Goal: Task Accomplishment & Management: Use online tool/utility

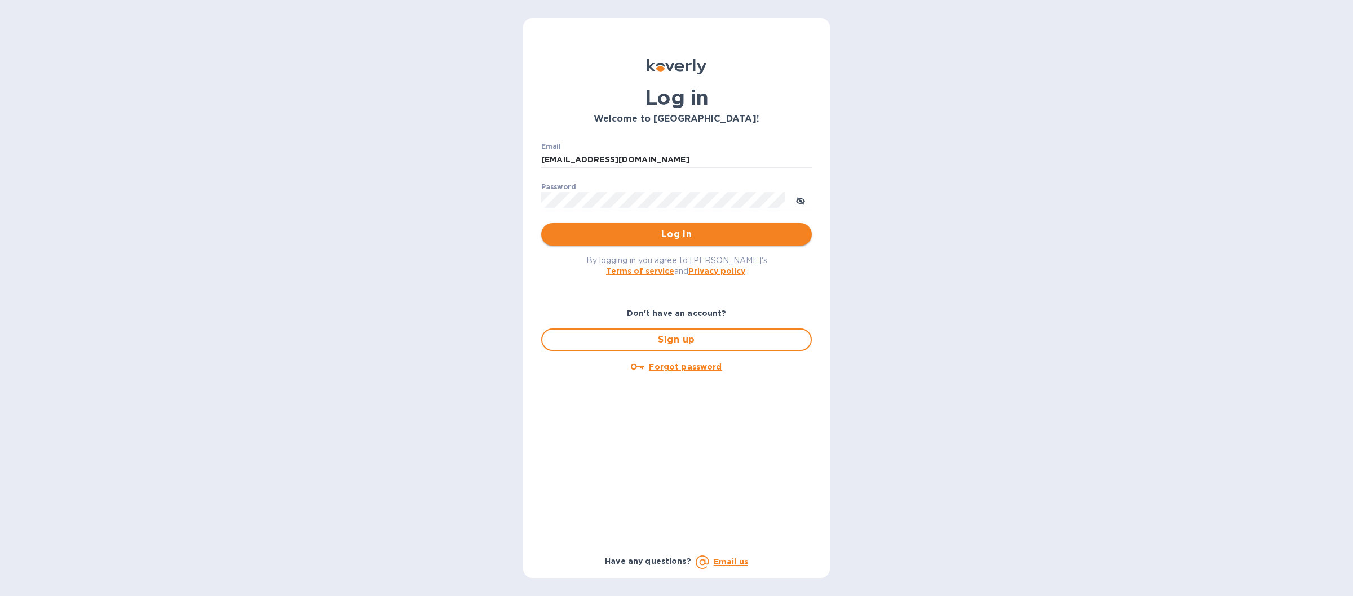
click at [596, 240] on span "Log in" at bounding box center [676, 235] width 252 height 14
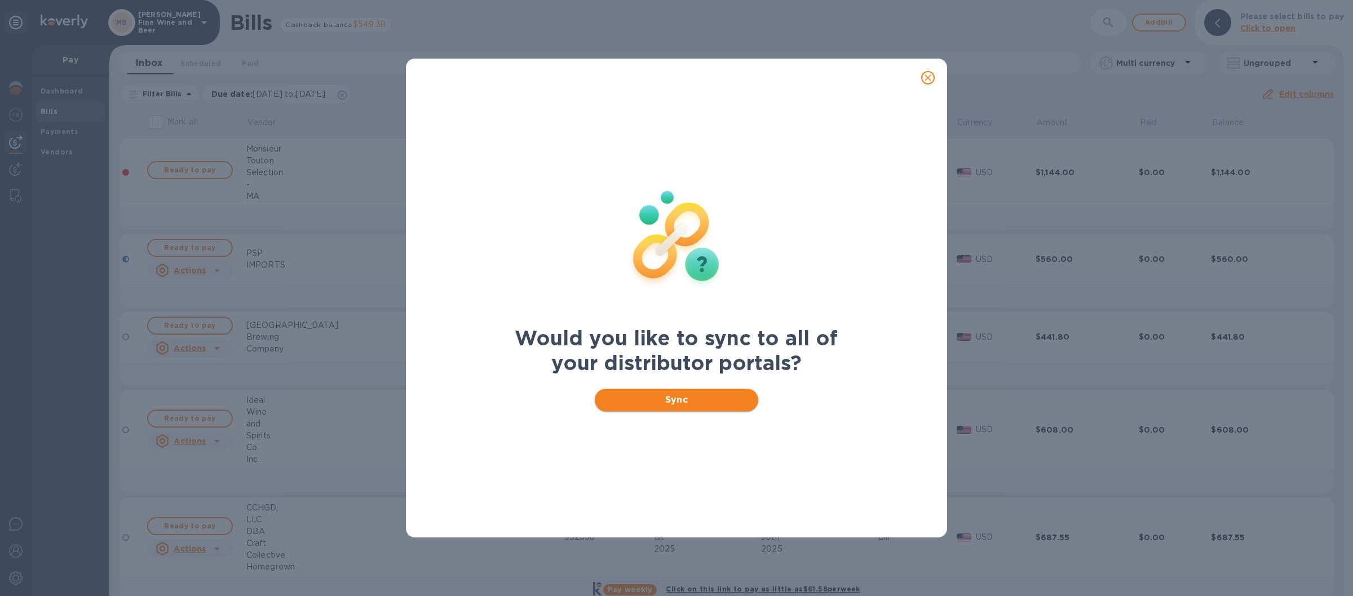
click at [632, 401] on span "Sync" at bounding box center [677, 400] width 146 height 14
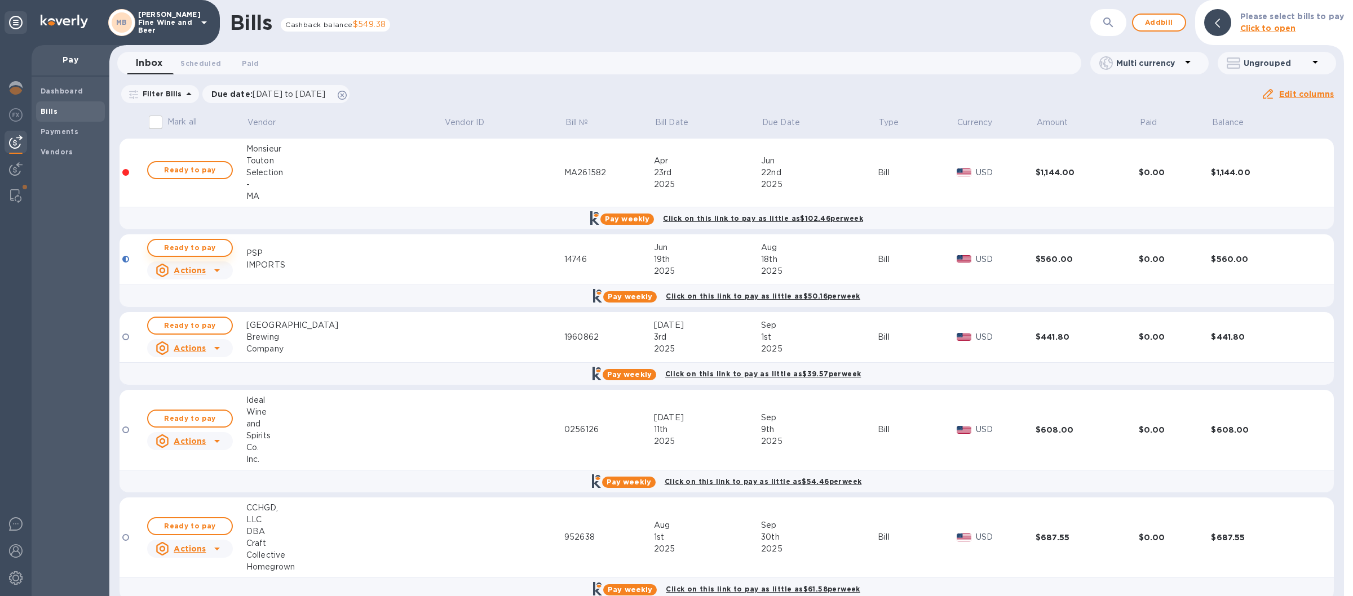
click at [194, 246] on span "Ready to pay" at bounding box center [189, 248] width 65 height 14
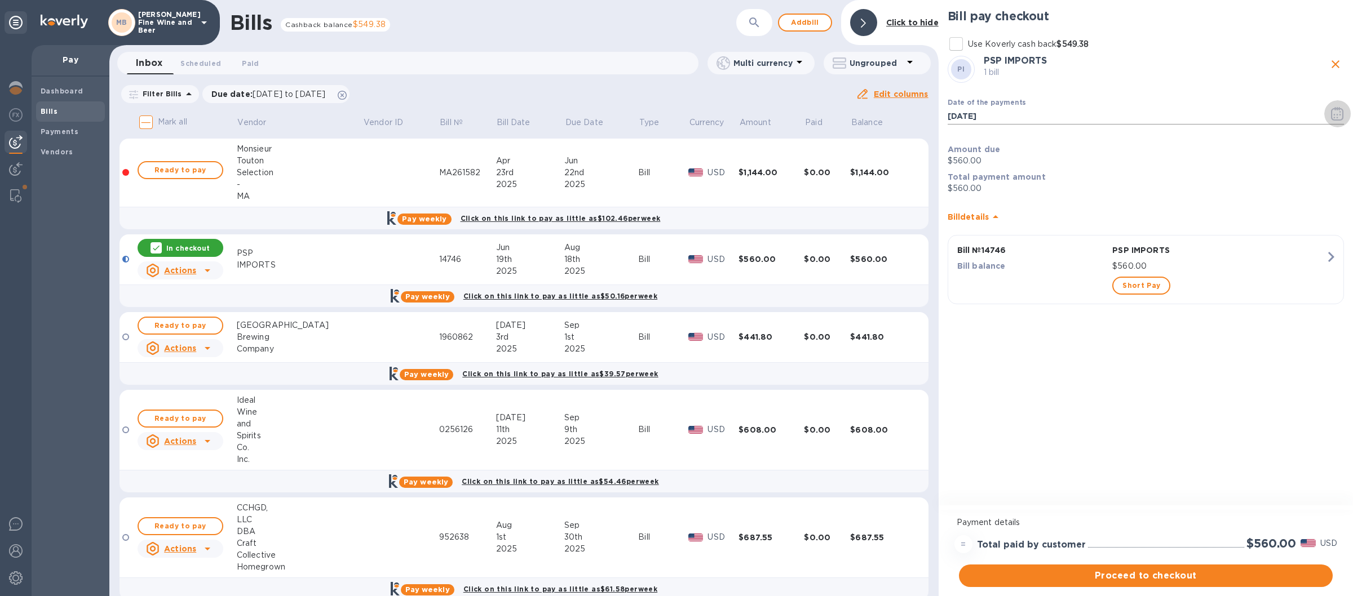
click at [1333, 114] on icon "button" at bounding box center [1337, 114] width 13 height 14
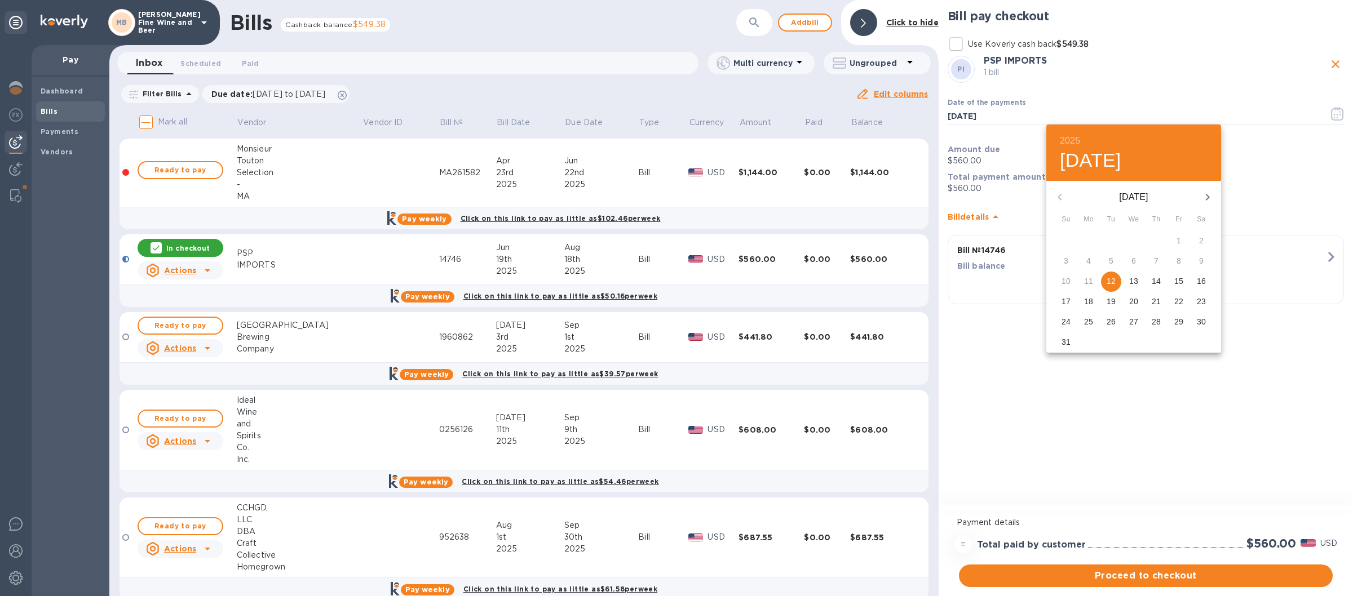
click at [1156, 281] on p "14" at bounding box center [1155, 281] width 9 height 11
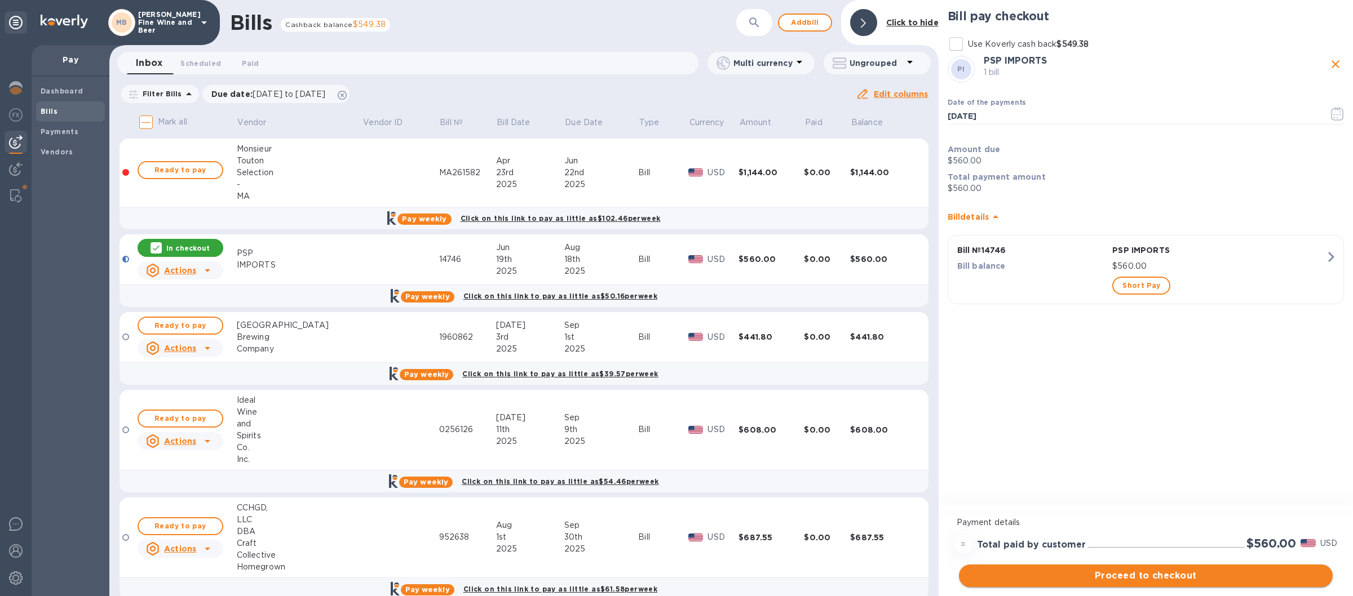
click at [1114, 573] on span "Proceed to checkout" at bounding box center [1146, 576] width 356 height 14
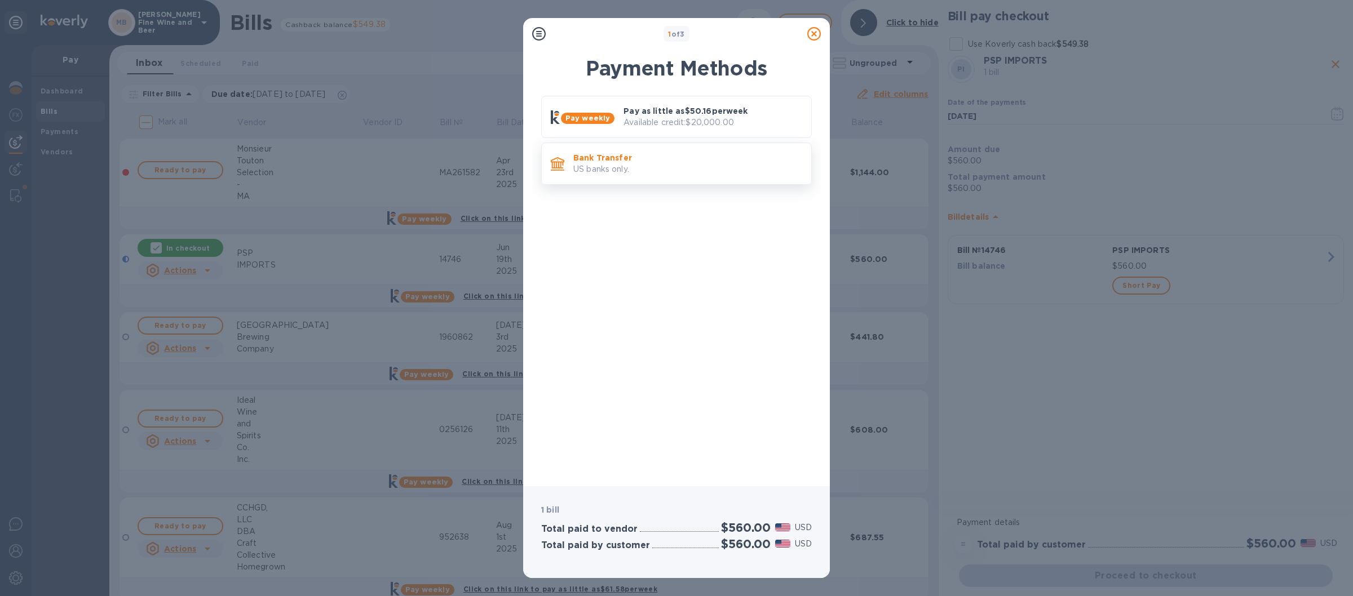
click at [671, 171] on p "US banks only." at bounding box center [687, 169] width 229 height 12
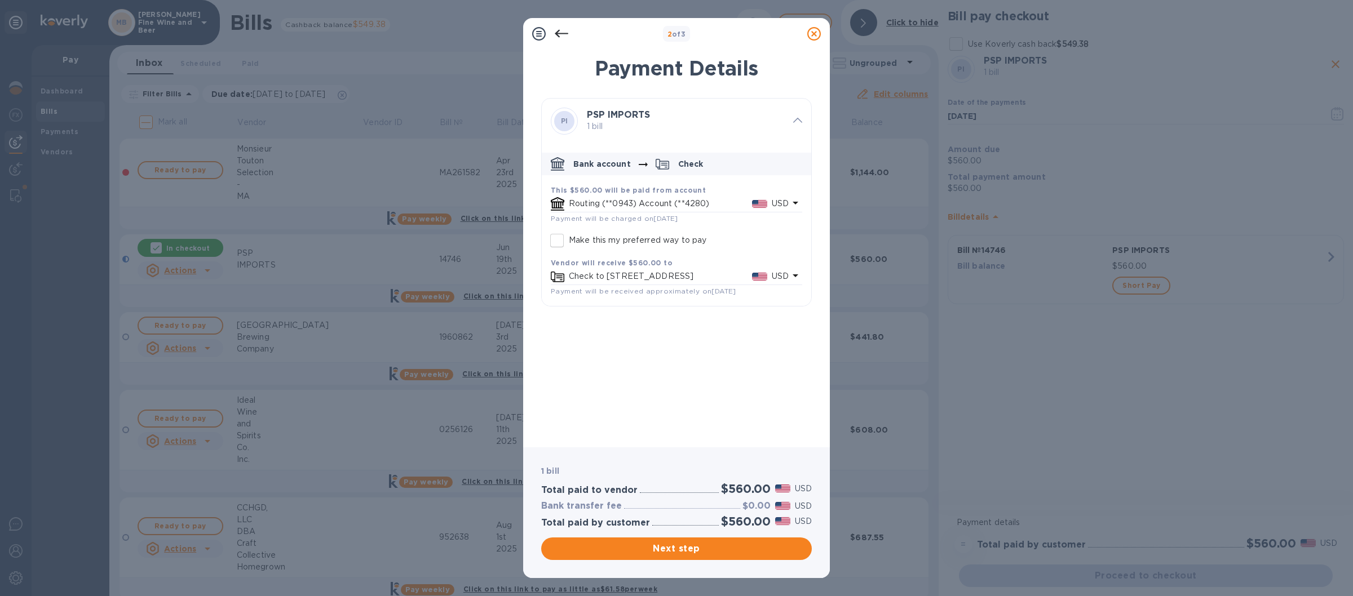
click at [813, 30] on icon at bounding box center [814, 34] width 14 height 14
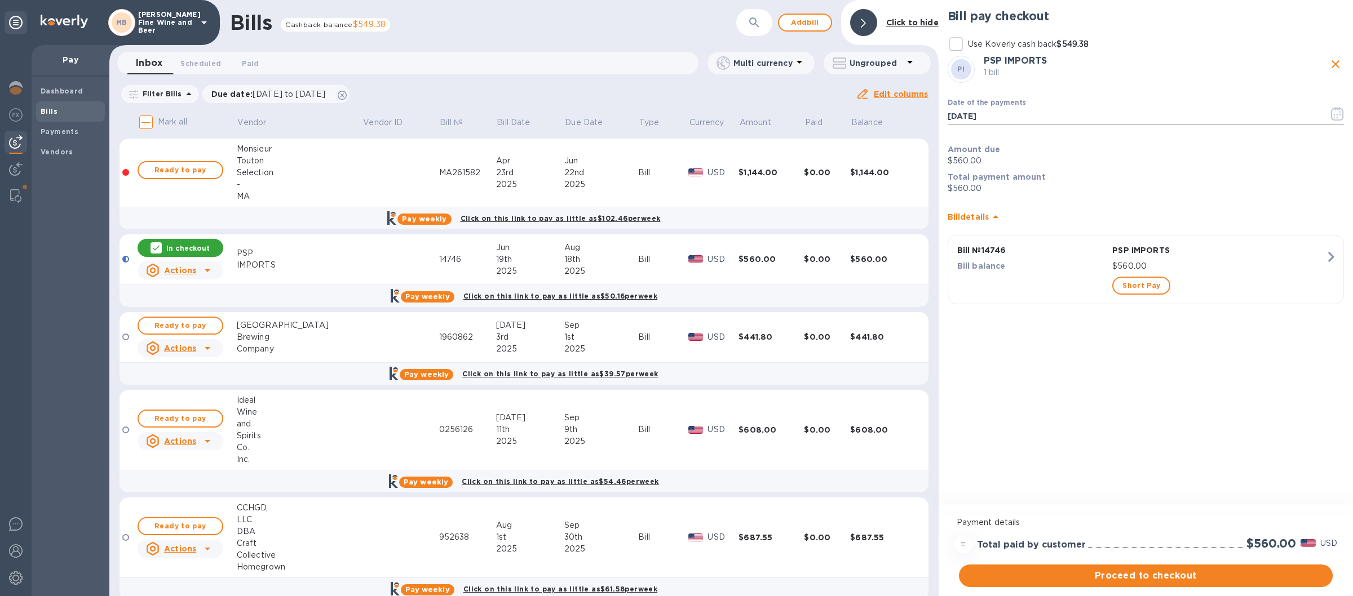
click at [1337, 115] on icon "button" at bounding box center [1337, 115] width 2 height 2
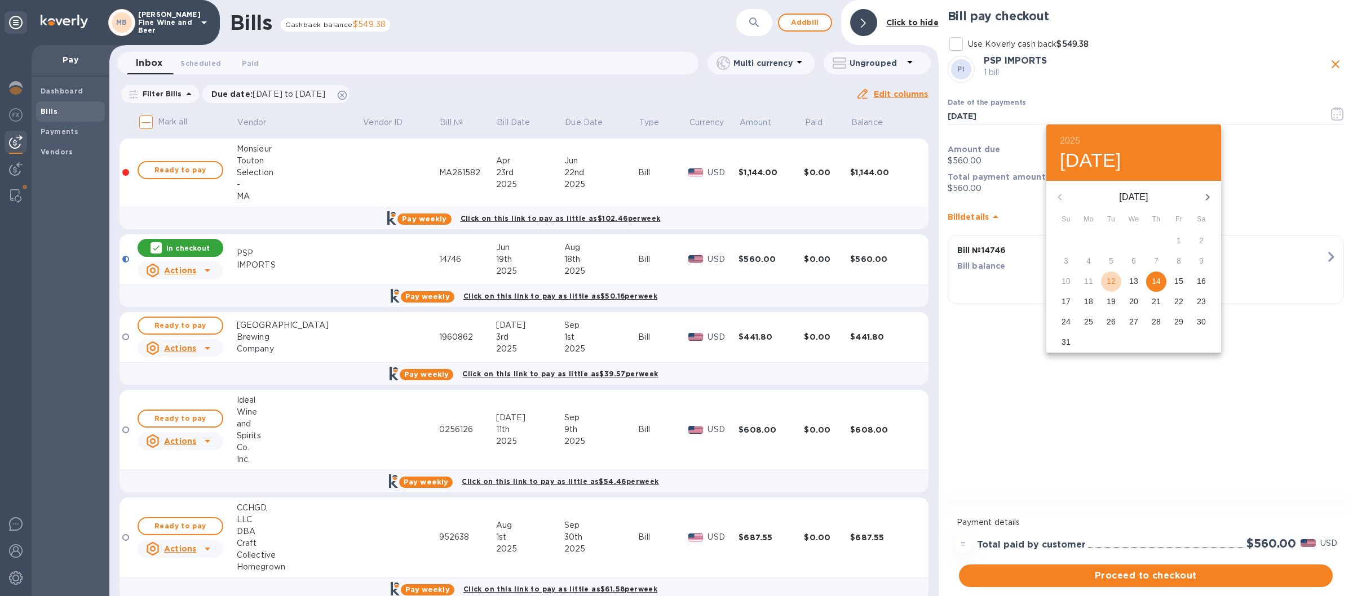
click at [1114, 280] on p "12" at bounding box center [1110, 281] width 9 height 11
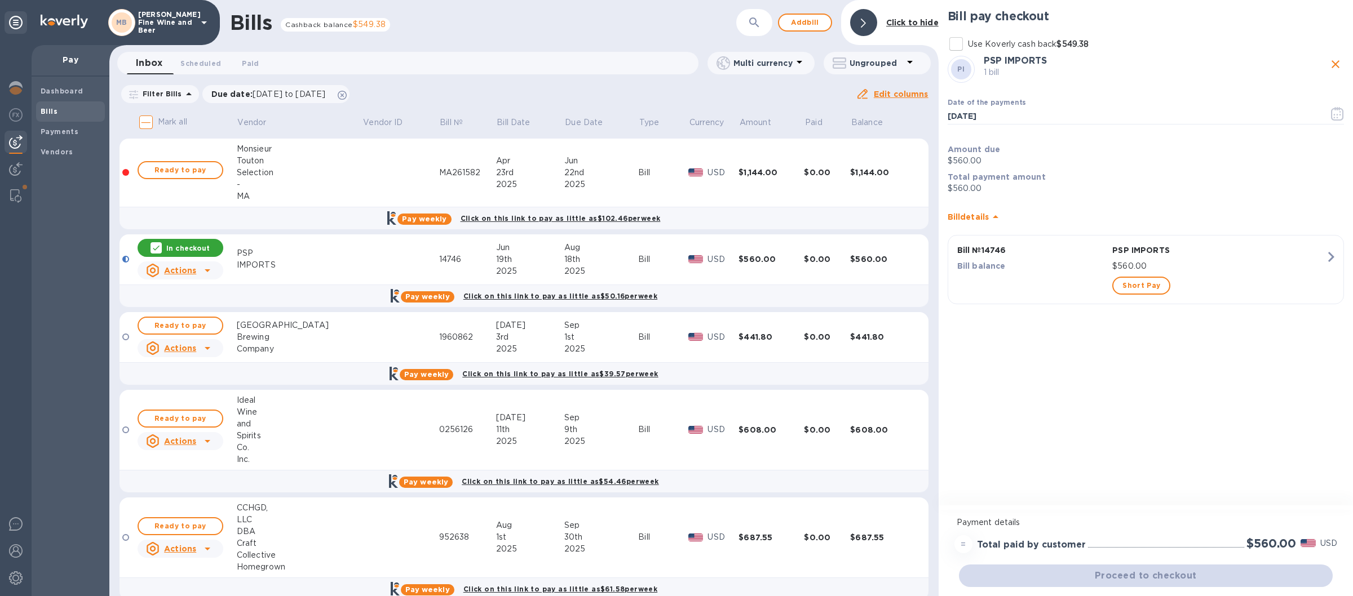
type input "[DATE]"
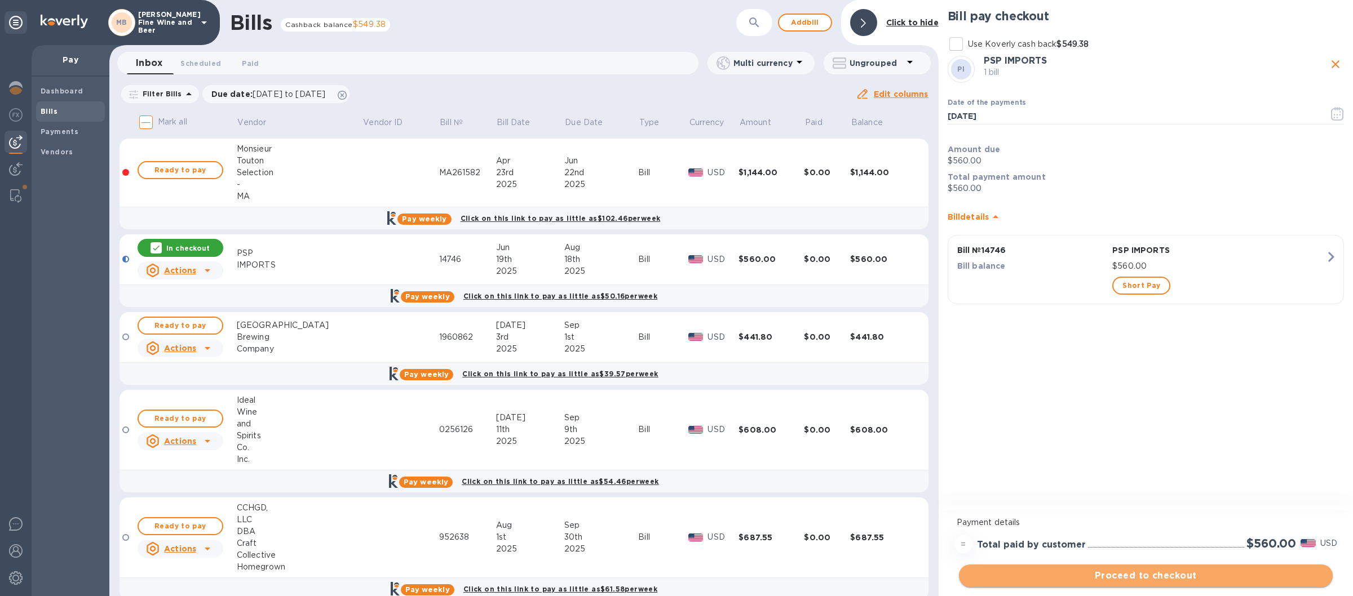
click at [1125, 573] on span "Proceed to checkout" at bounding box center [1146, 576] width 356 height 14
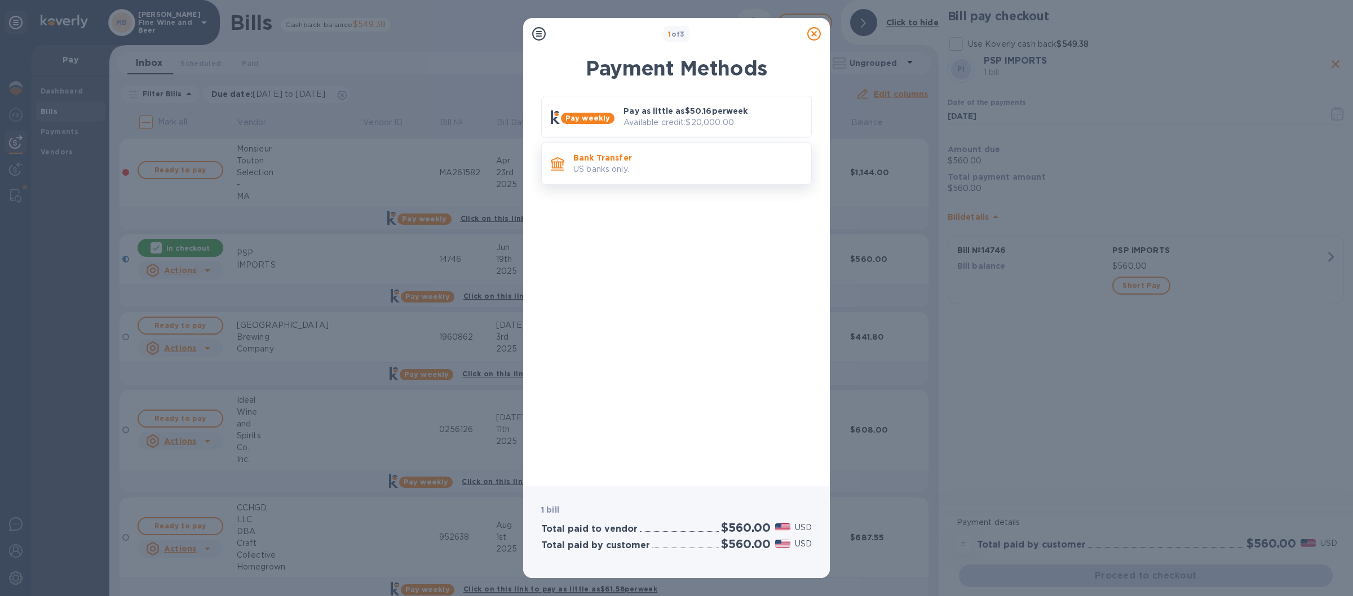
click at [680, 167] on p "US banks only." at bounding box center [687, 169] width 229 height 12
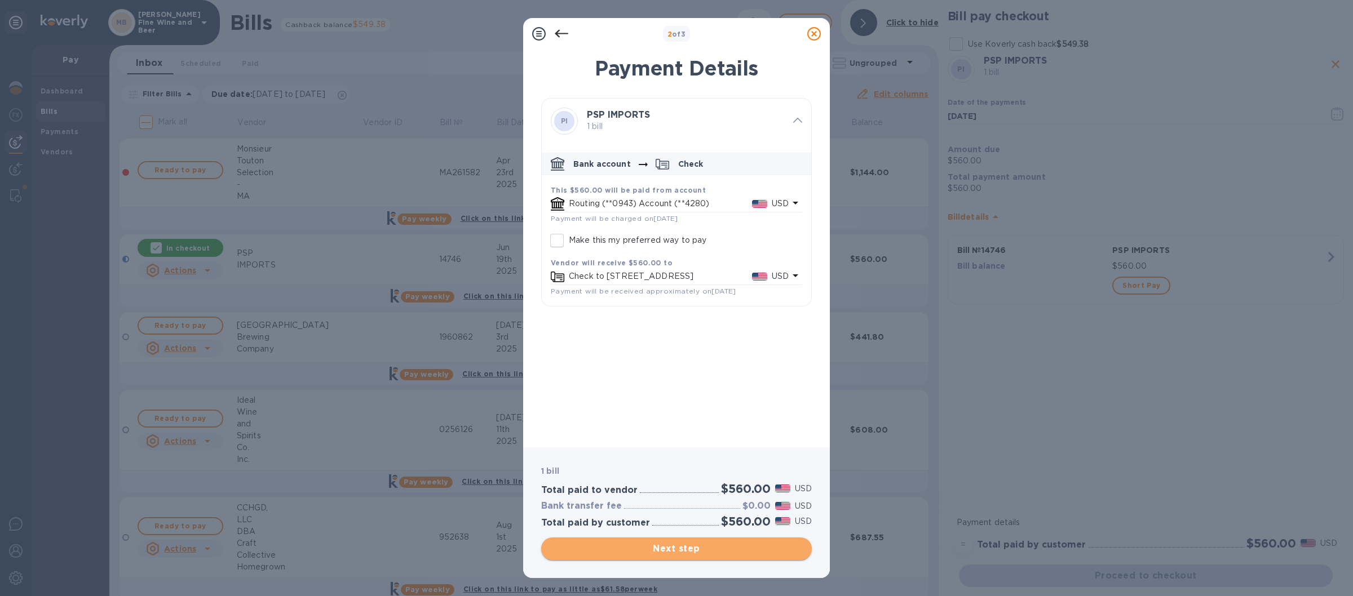
click at [667, 551] on span "Next step" at bounding box center [676, 549] width 252 height 14
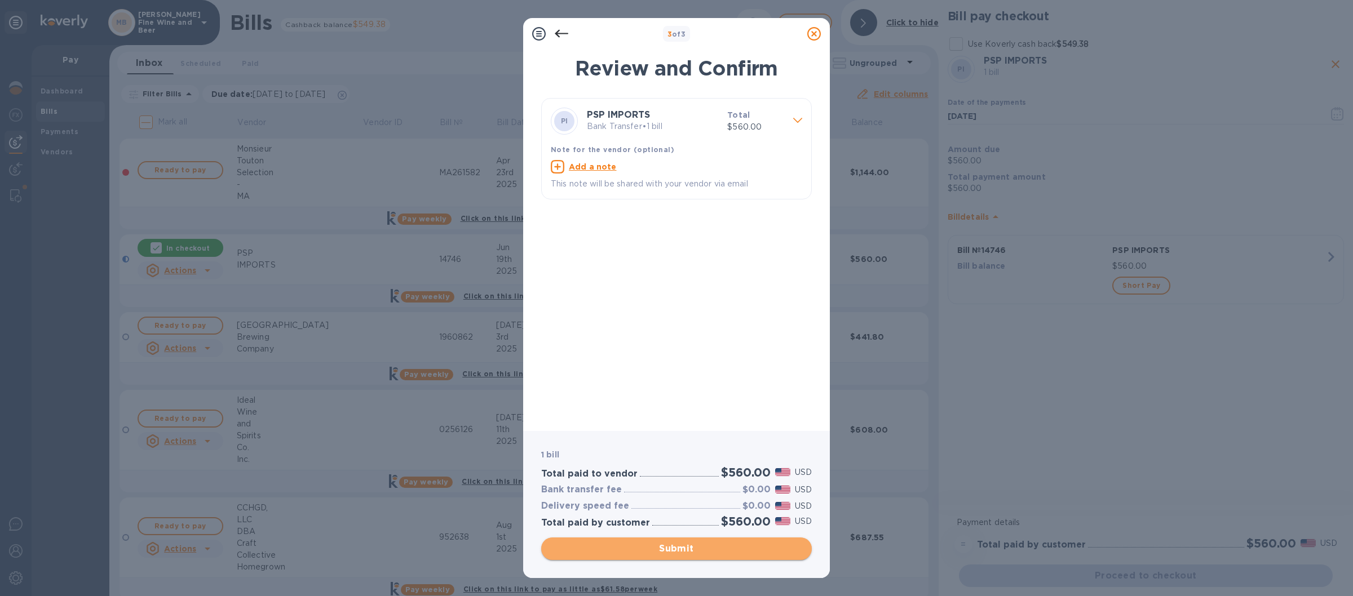
click at [676, 548] on span "Submit" at bounding box center [676, 549] width 252 height 14
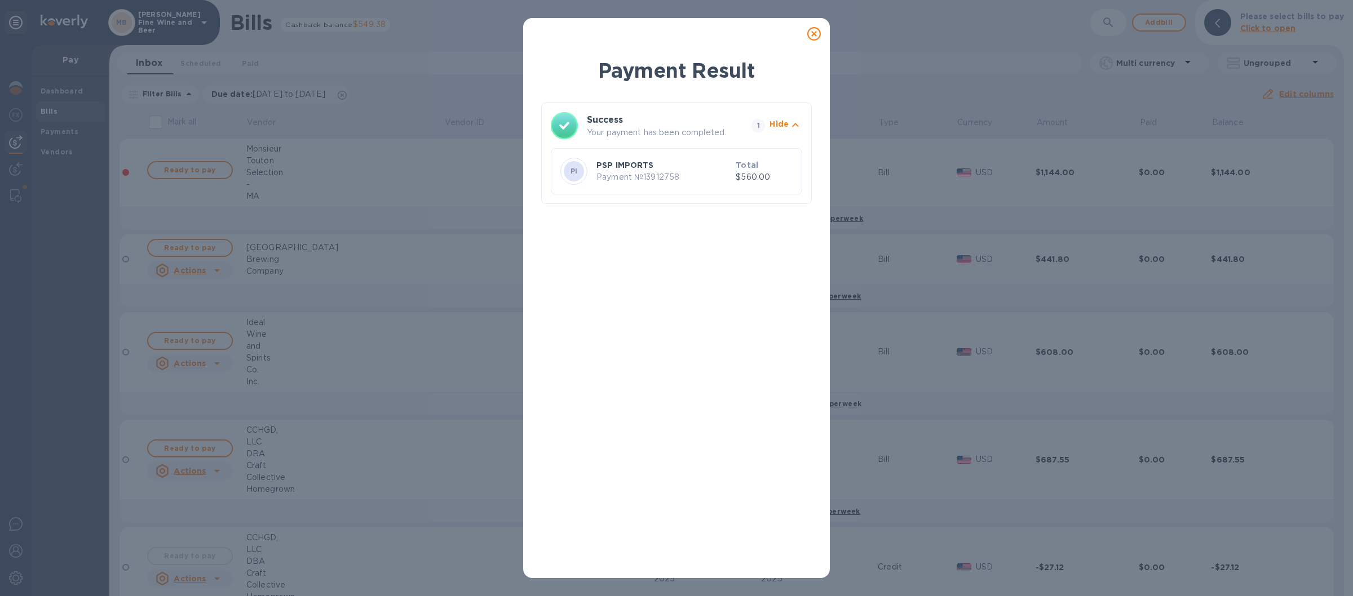
click at [815, 33] on icon at bounding box center [814, 34] width 14 height 14
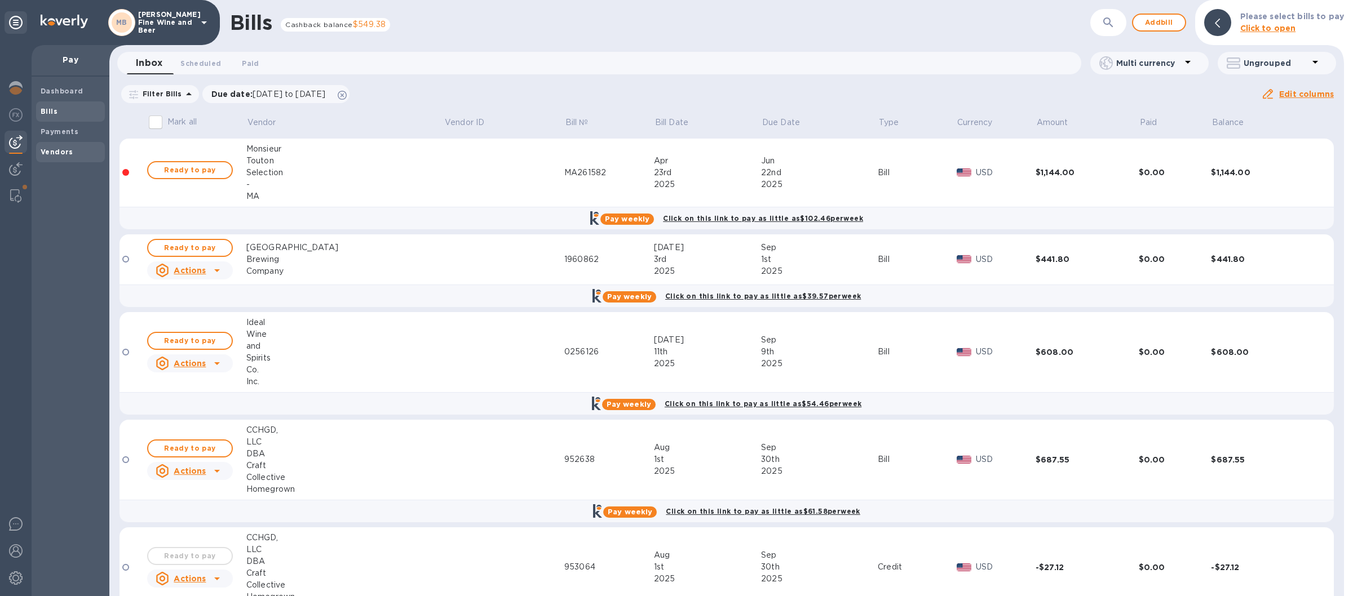
click at [66, 152] on b "Vendors" at bounding box center [57, 152] width 33 height 8
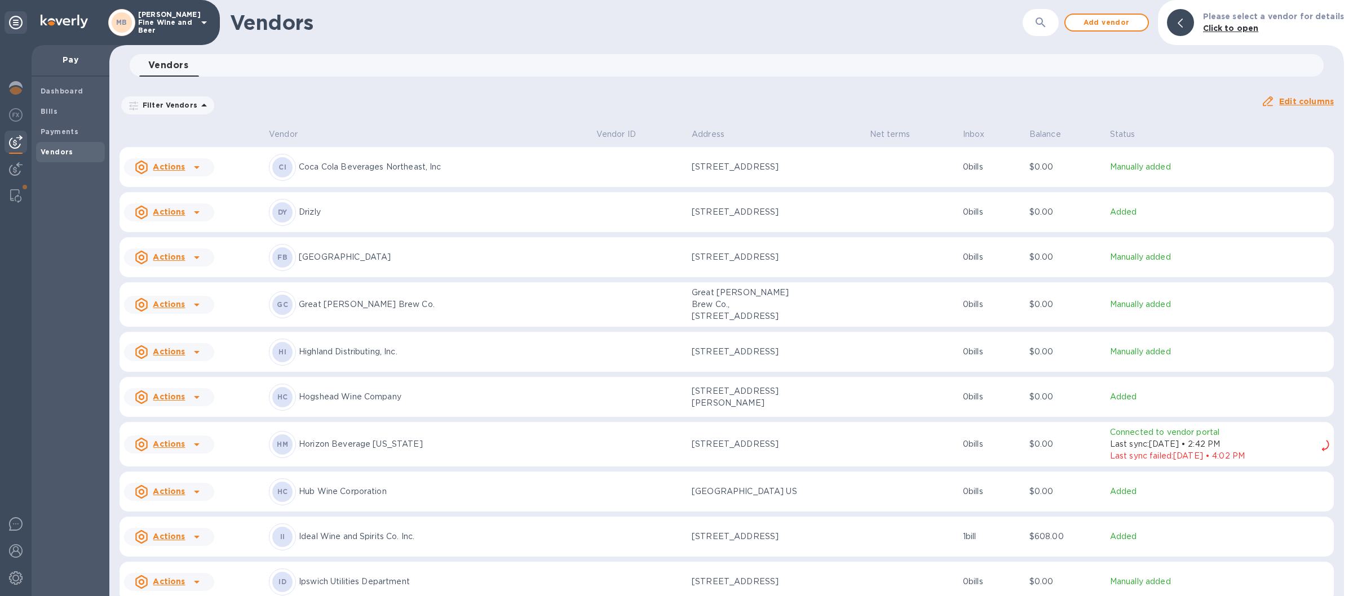
scroll to position [1073, 0]
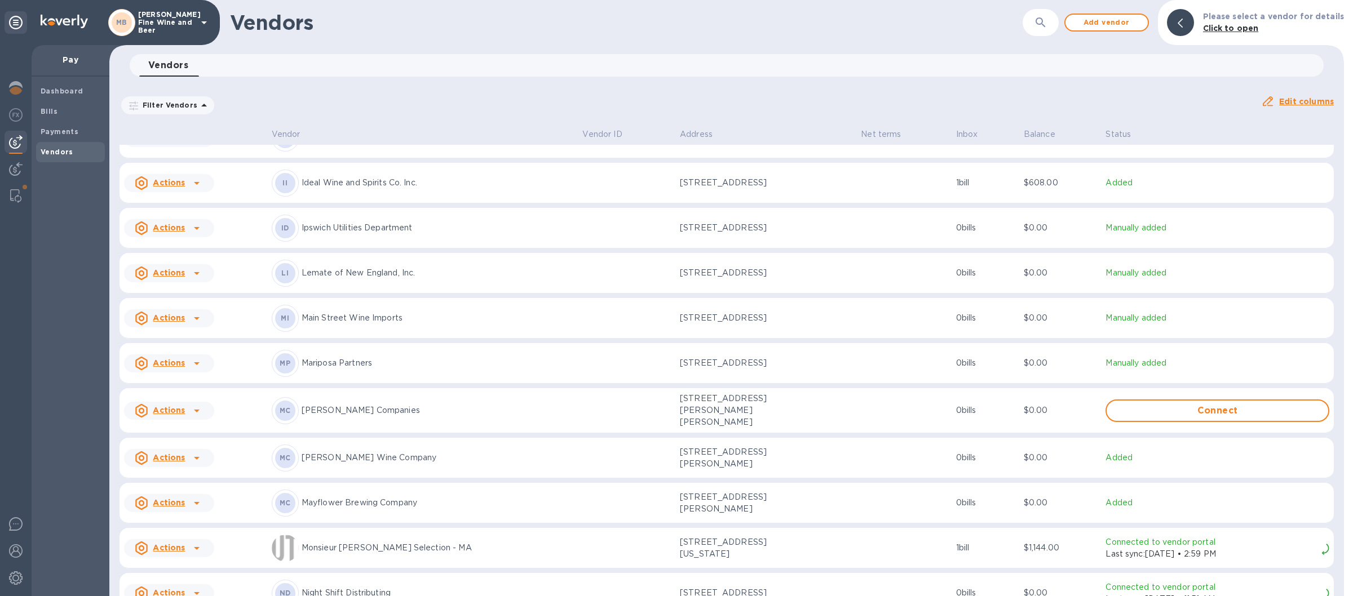
click at [354, 275] on p "Lemate of New England, Inc." at bounding box center [437, 273] width 272 height 12
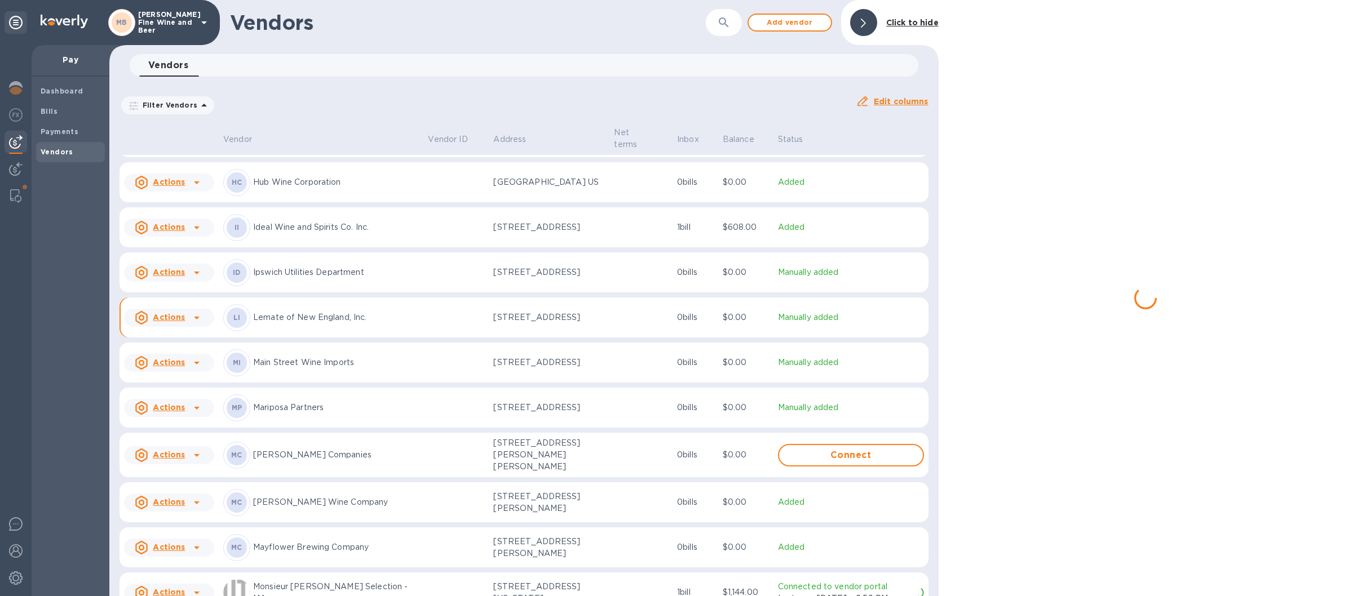
scroll to position [1123, 0]
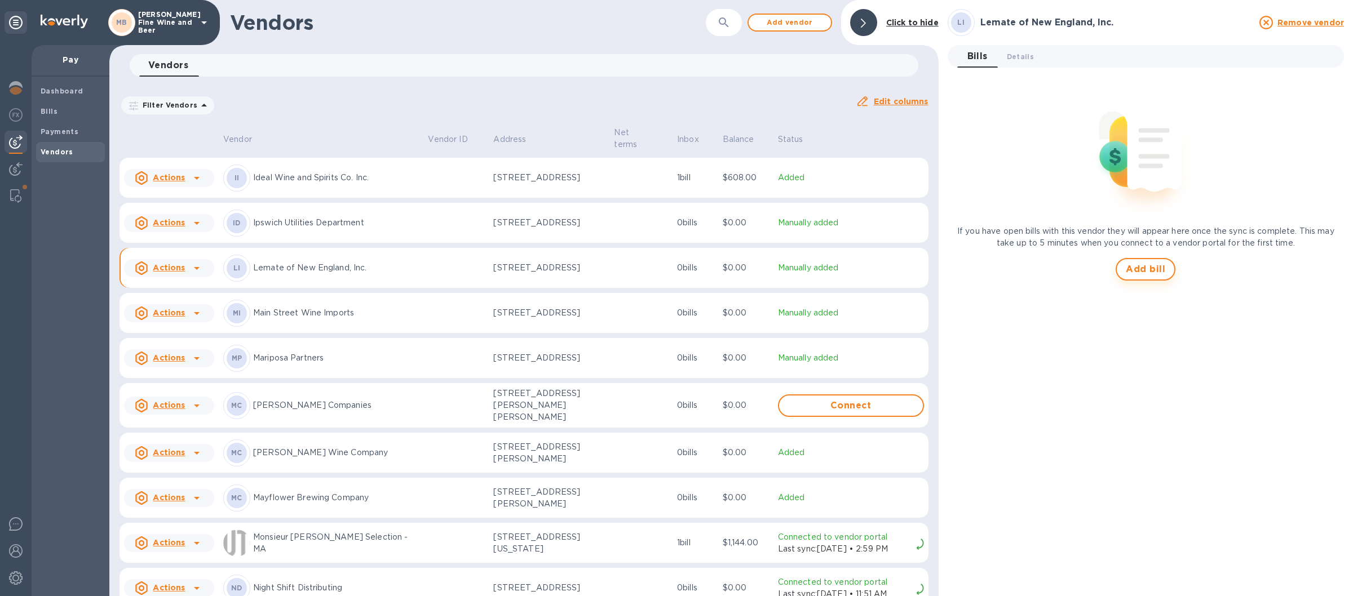
click at [1151, 265] on span "Add bill" at bounding box center [1144, 270] width 39 height 14
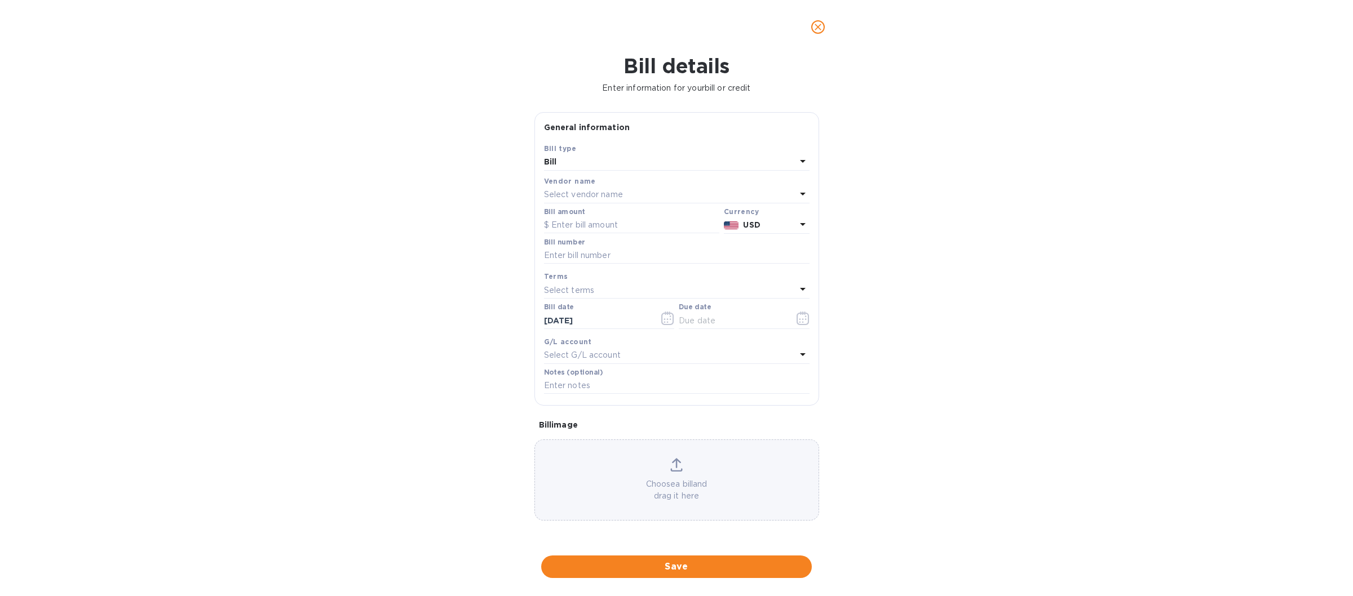
type input "[DATE]"
click at [577, 225] on input "text" at bounding box center [631, 225] width 175 height 17
type input "300.62"
click at [582, 256] on input "text" at bounding box center [676, 255] width 265 height 17
type input "1480"
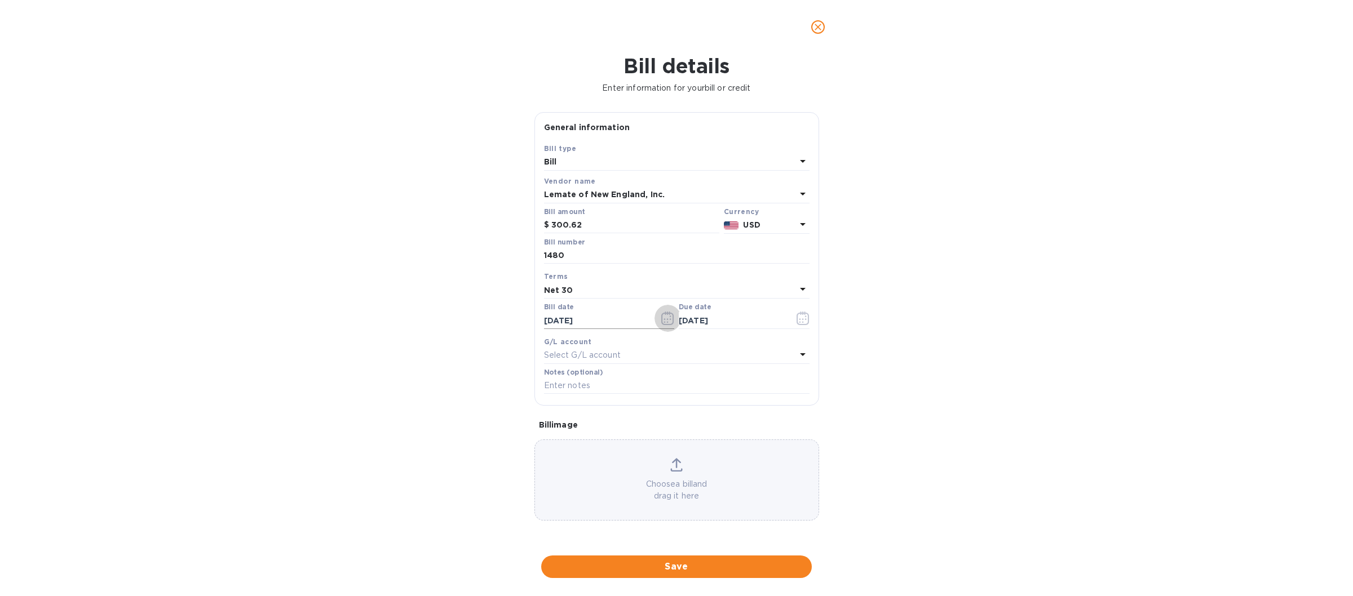
click at [668, 321] on icon "button" at bounding box center [667, 319] width 13 height 14
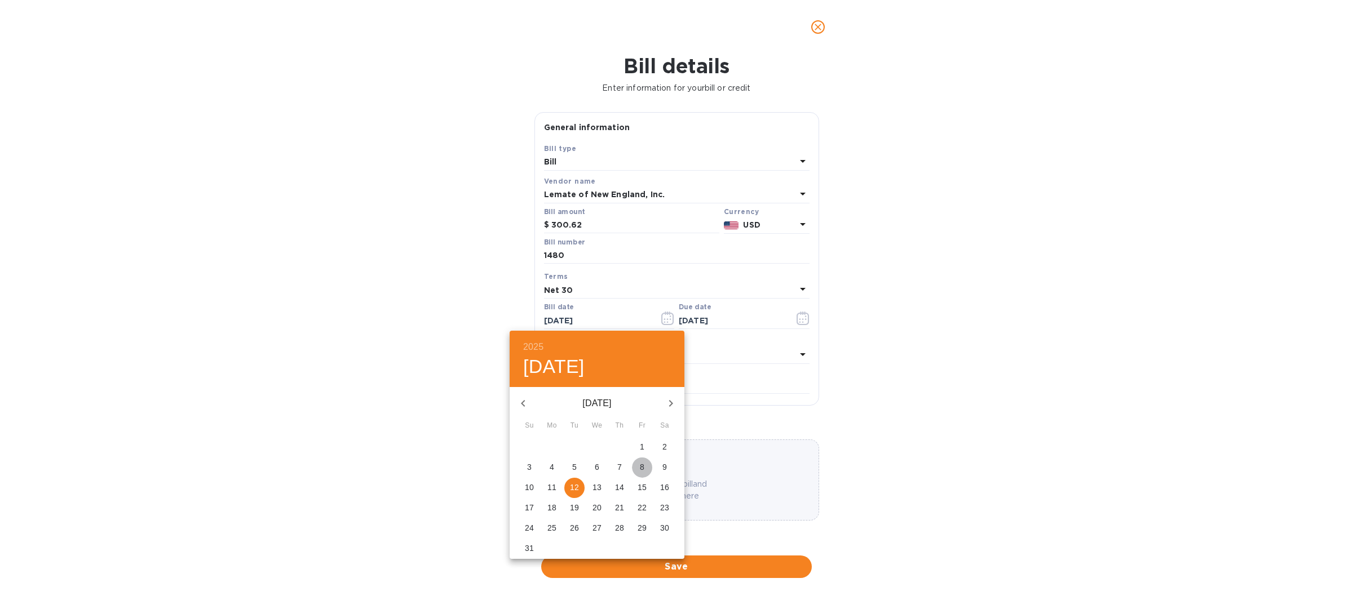
click at [646, 463] on span "8" at bounding box center [642, 467] width 20 height 11
type input "[DATE]"
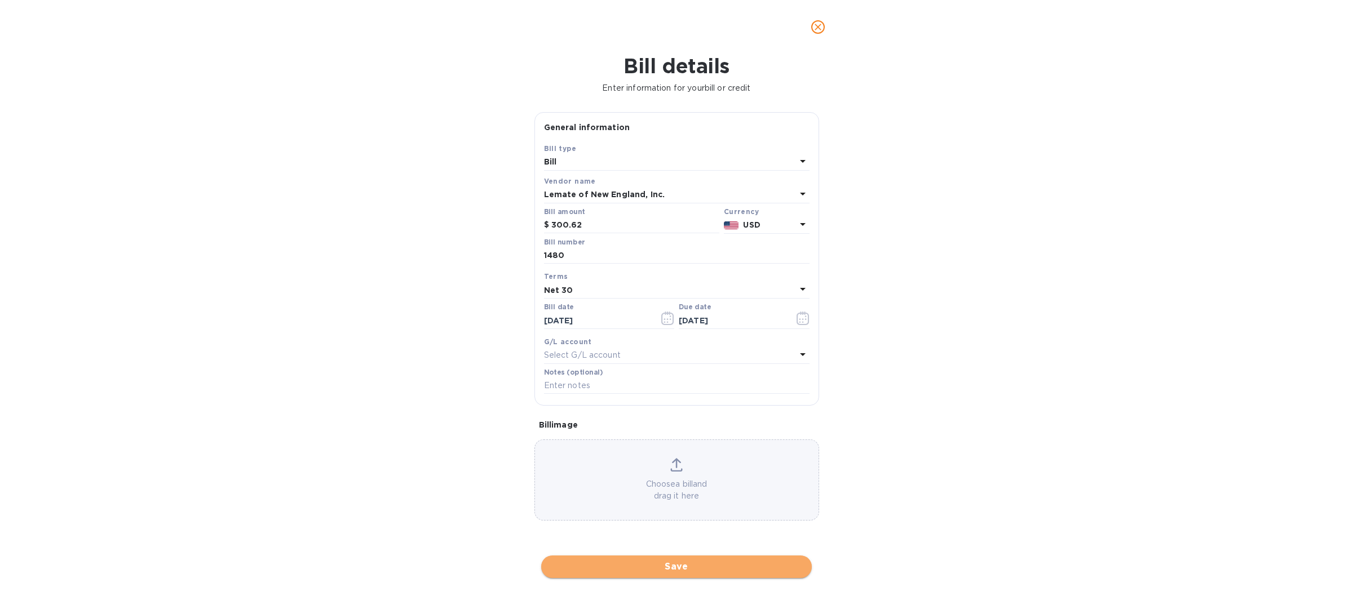
click at [666, 563] on span "Save" at bounding box center [676, 567] width 252 height 14
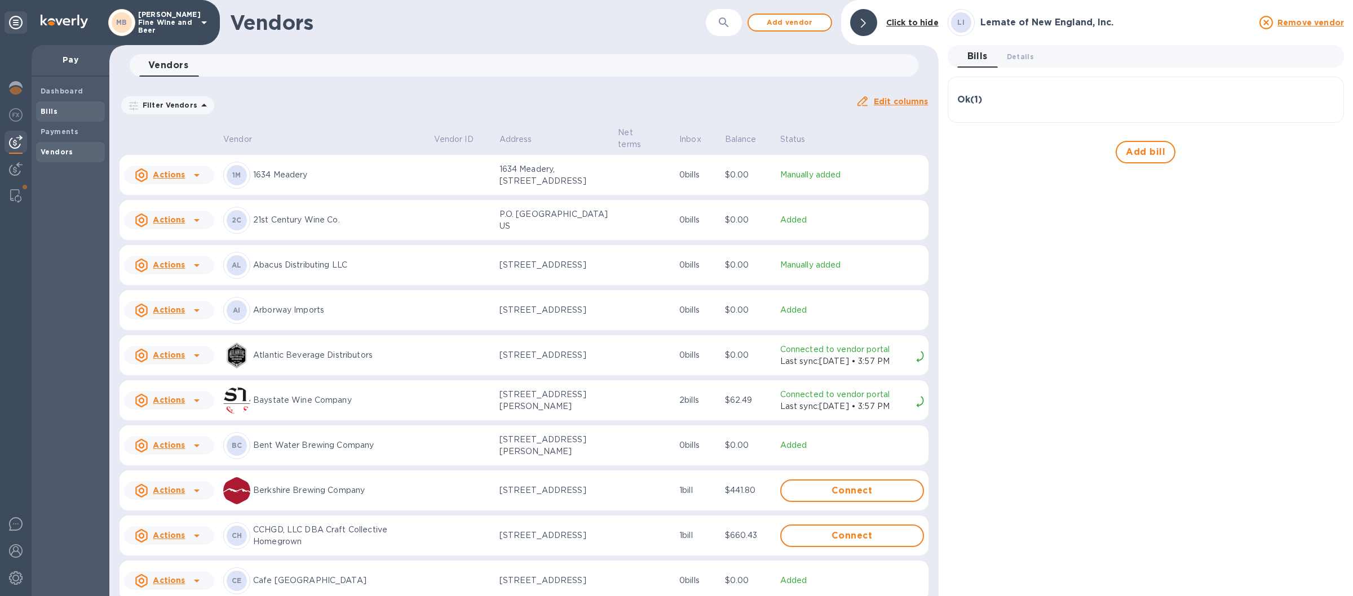
click at [49, 111] on b "Bills" at bounding box center [49, 111] width 17 height 8
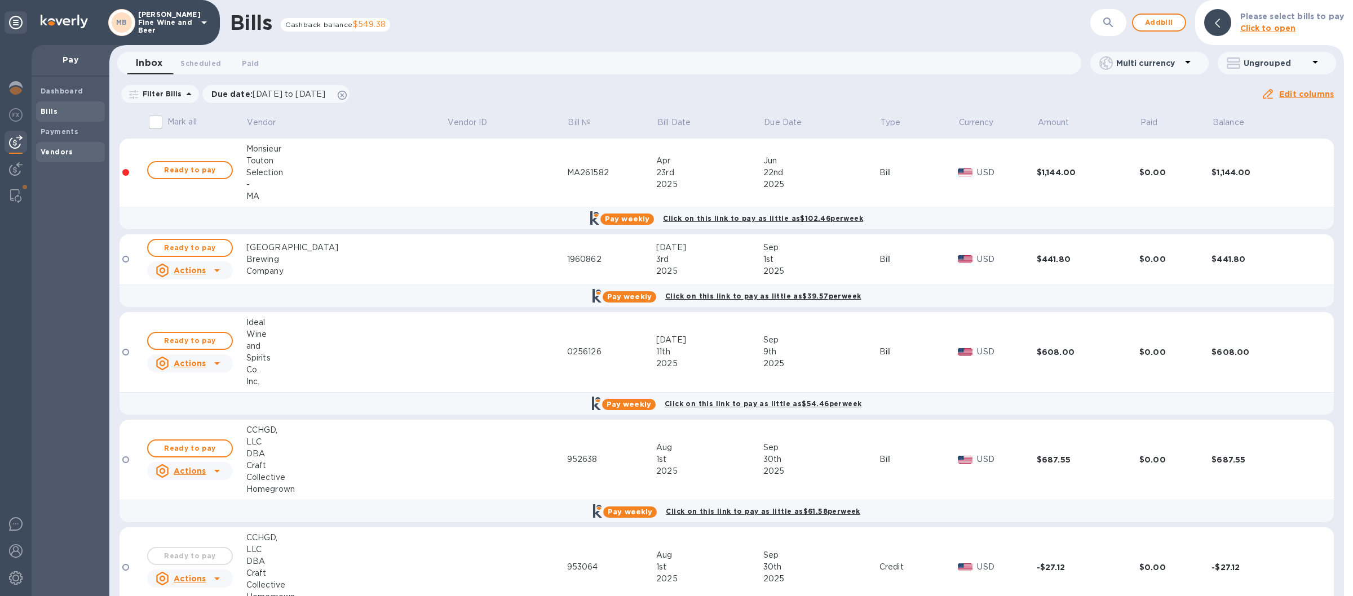
click at [61, 150] on b "Vendors" at bounding box center [57, 152] width 33 height 8
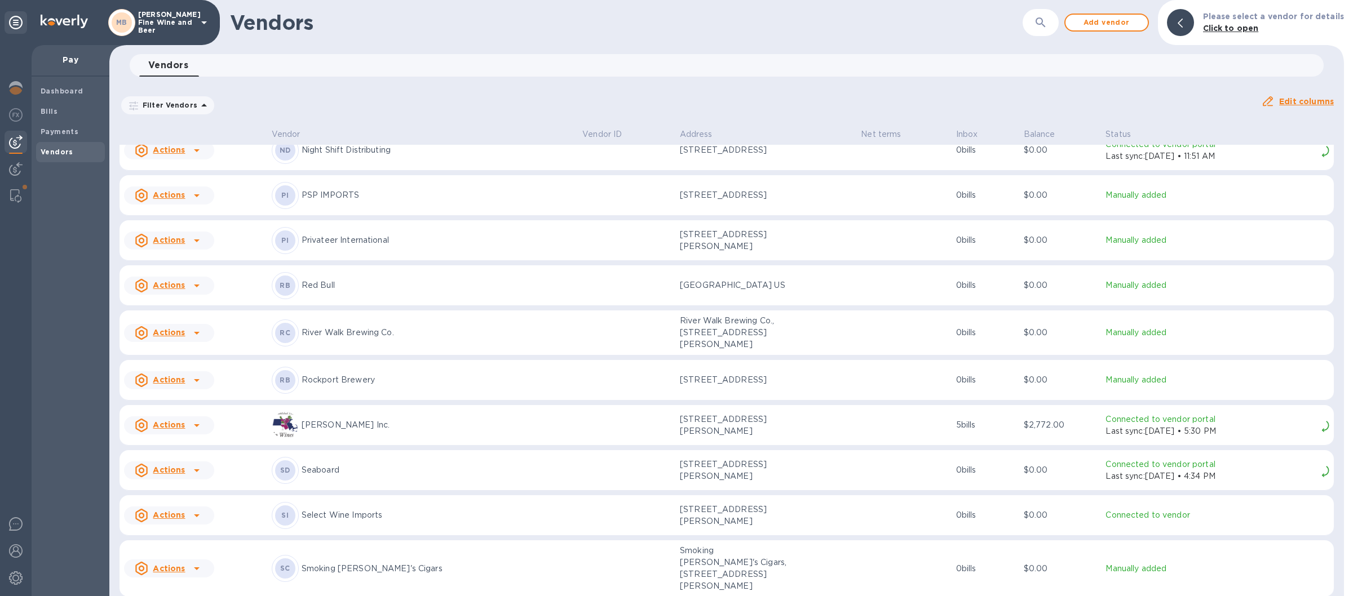
scroll to position [1643, 0]
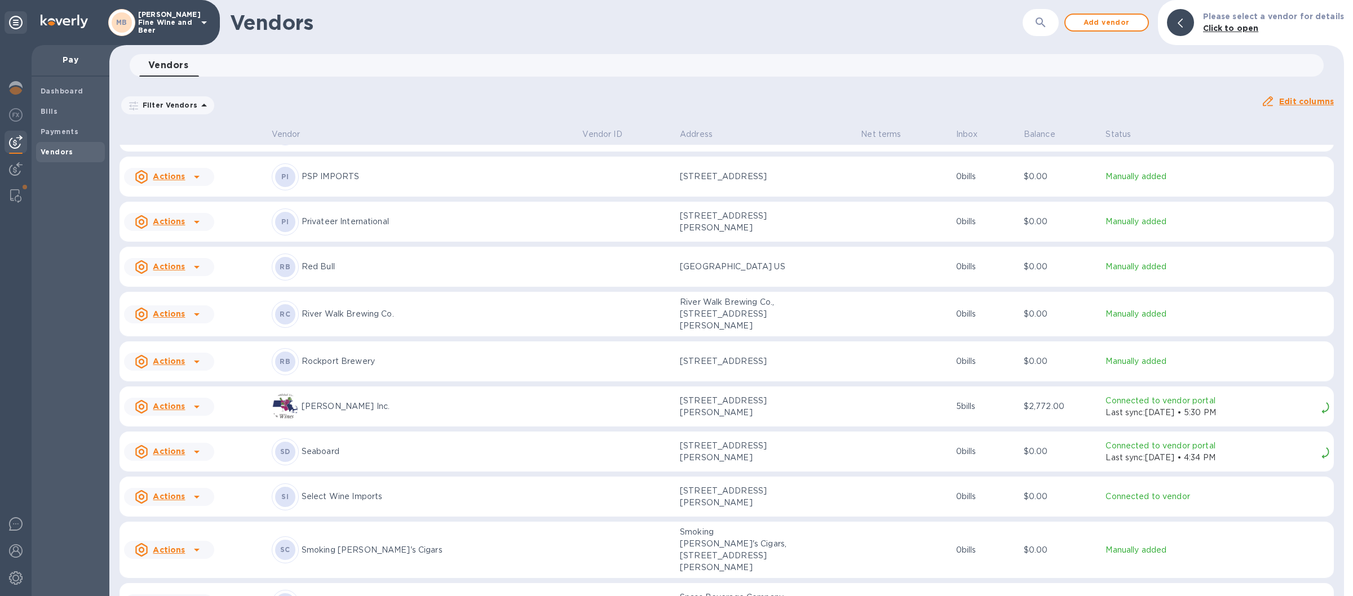
click at [397, 407] on p "[PERSON_NAME] Inc." at bounding box center [437, 407] width 272 height 12
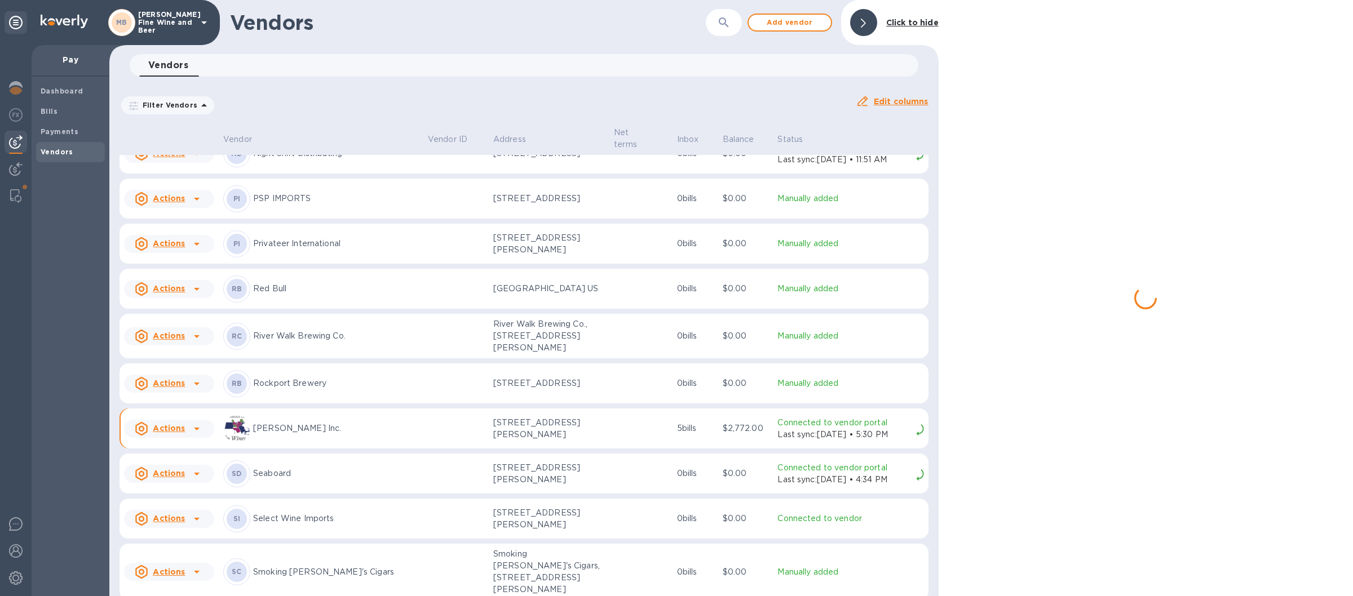
scroll to position [1669, 0]
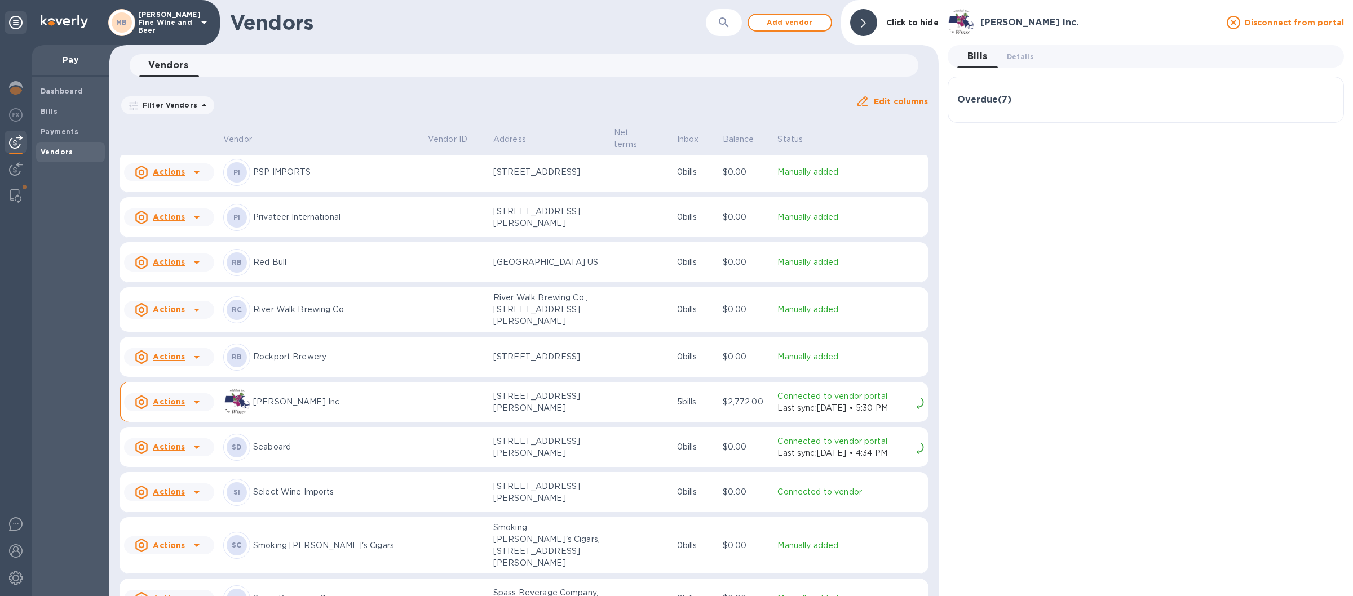
click at [916, 409] on img at bounding box center [920, 403] width 8 height 11
click at [838, 414] on p "Last sync: [DATE] • 5:30 PM" at bounding box center [844, 408] width 134 height 12
click at [777, 402] on p "Connected to vendor portal" at bounding box center [844, 397] width 134 height 12
click at [777, 414] on p "Last sync: [DATE] • 5:30 PM" at bounding box center [844, 408] width 134 height 12
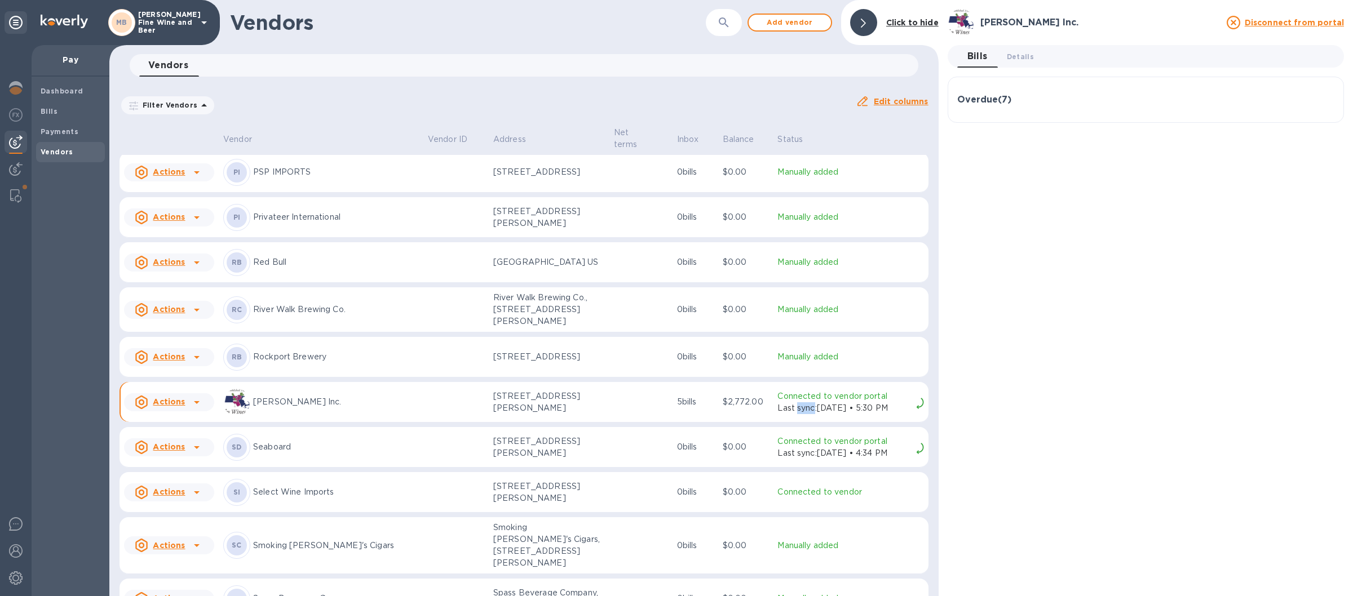
click at [777, 414] on p "Last sync: [DATE] • 5:30 PM" at bounding box center [844, 408] width 134 height 12
drag, startPoint x: 813, startPoint y: 422, endPoint x: 886, endPoint y: 426, distance: 72.8
click at [815, 414] on p "Last sync: [DATE] • 5:30 PM" at bounding box center [844, 408] width 134 height 12
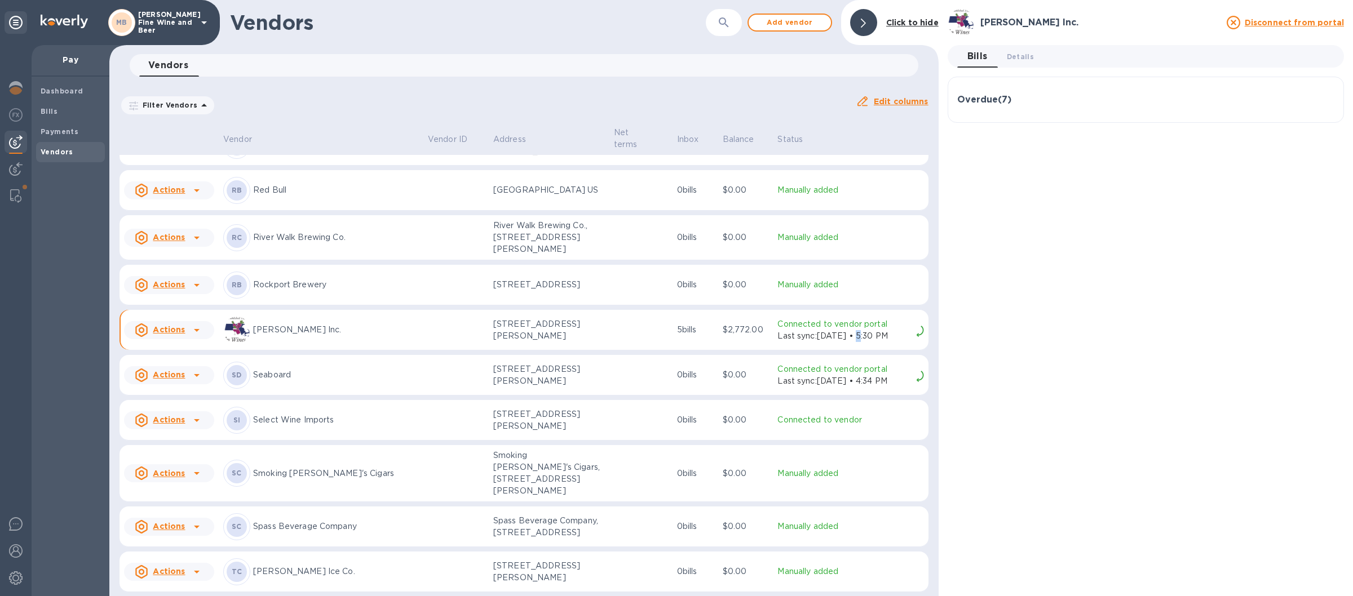
scroll to position [1748, 0]
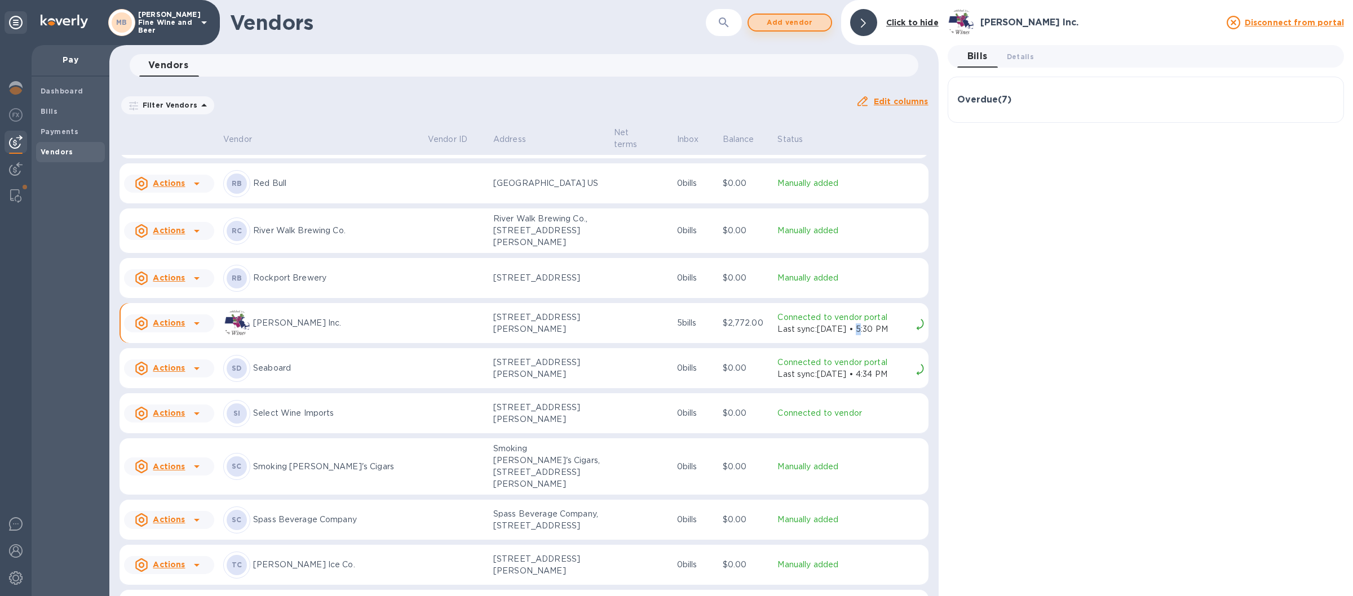
click at [787, 18] on span "Add vendor" at bounding box center [789, 23] width 64 height 14
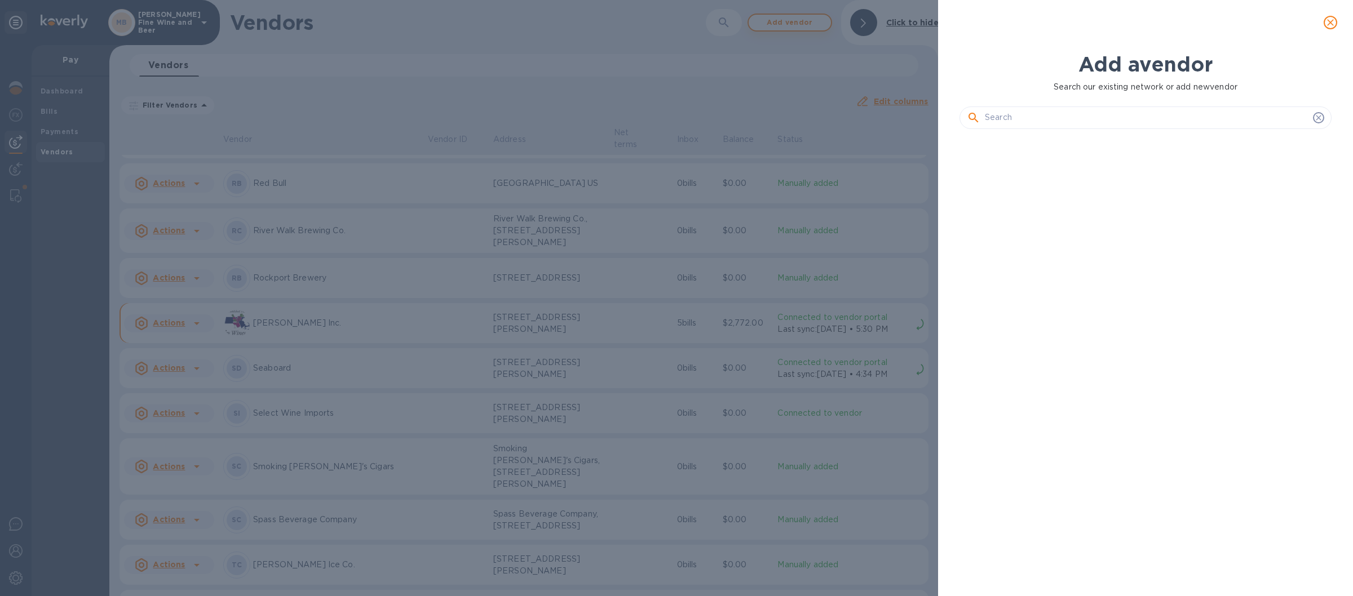
scroll to position [413, 367]
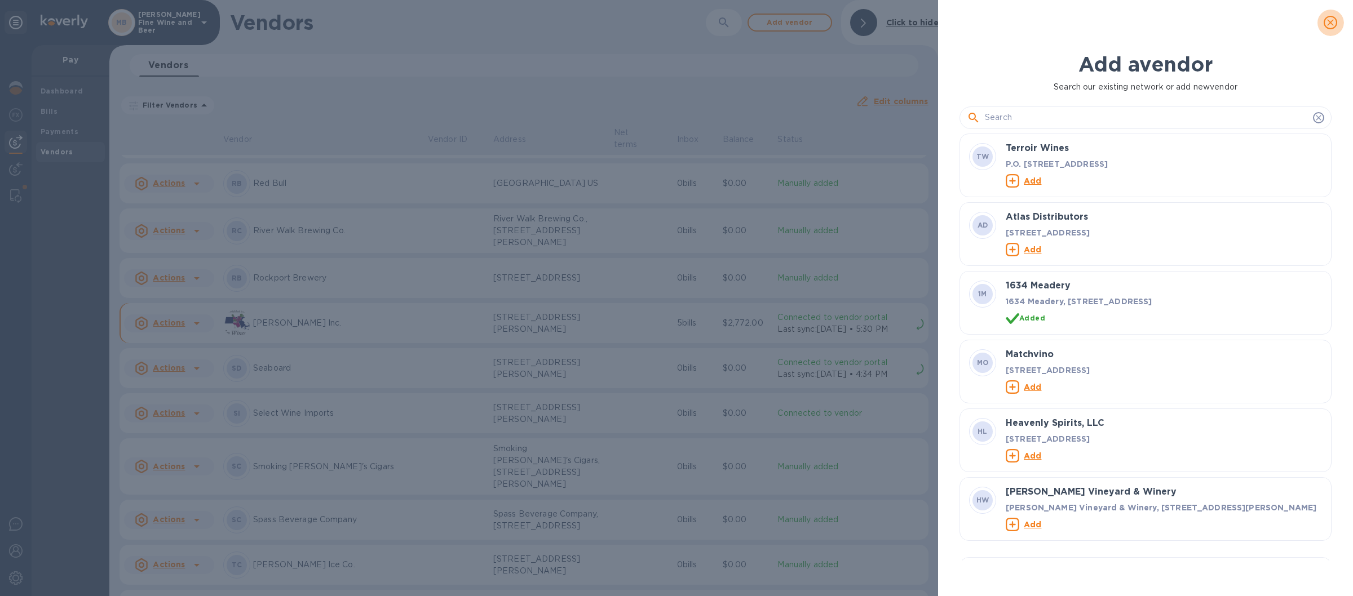
click at [1329, 21] on icon "close" at bounding box center [1330, 22] width 7 height 7
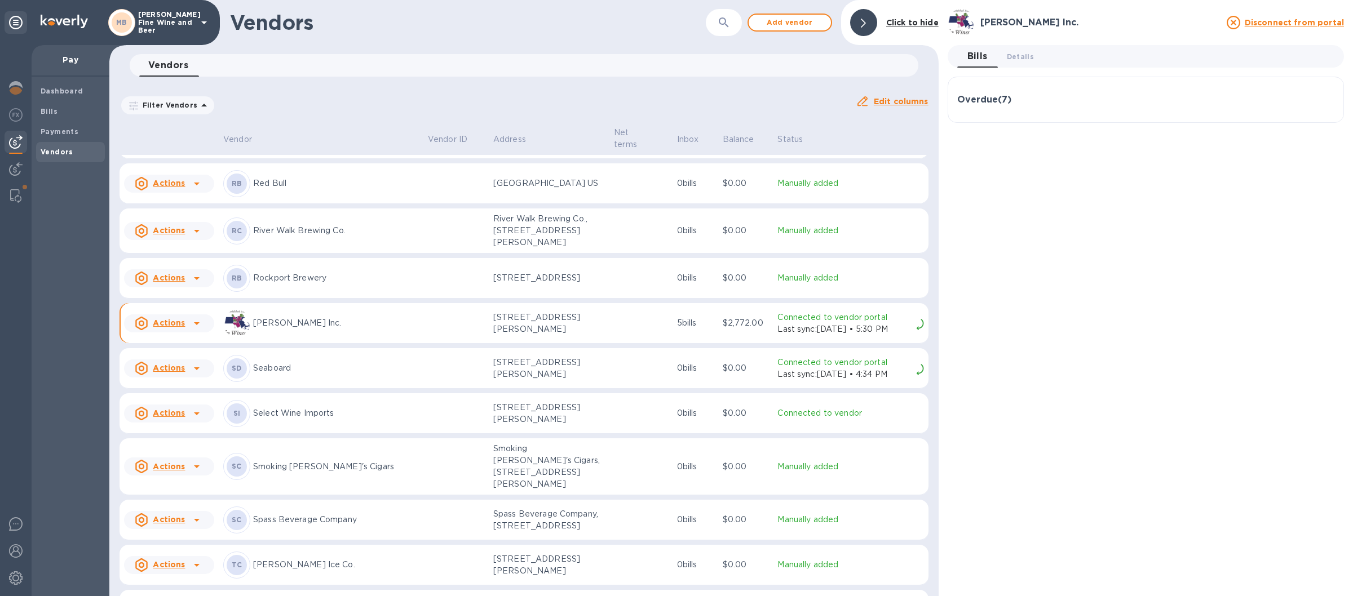
click at [1238, 24] on icon at bounding box center [1233, 23] width 14 height 14
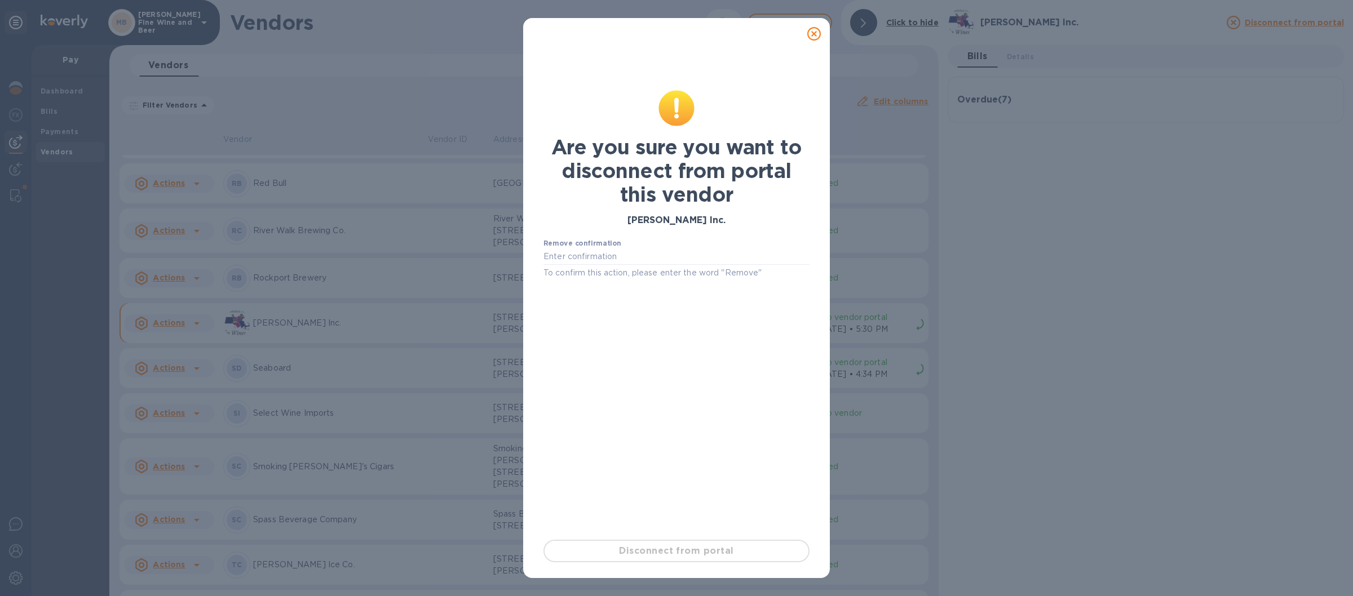
click at [813, 35] on icon at bounding box center [814, 34] width 14 height 14
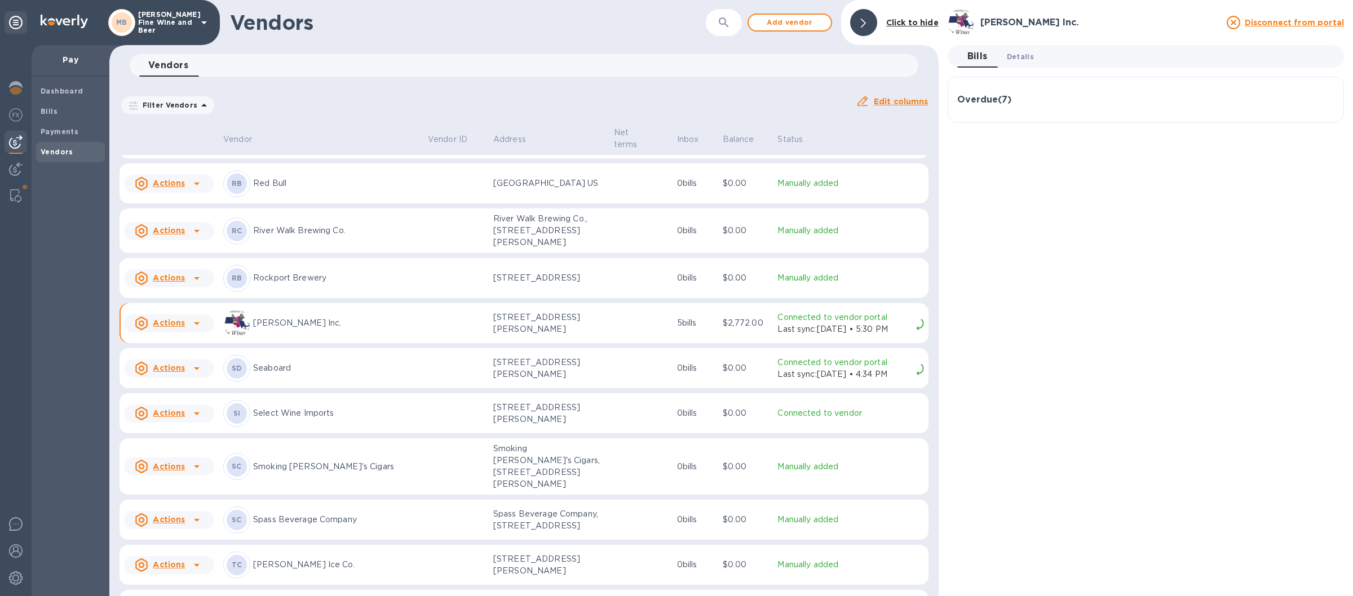
click at [1019, 54] on span "Details 0" at bounding box center [1019, 57] width 27 height 12
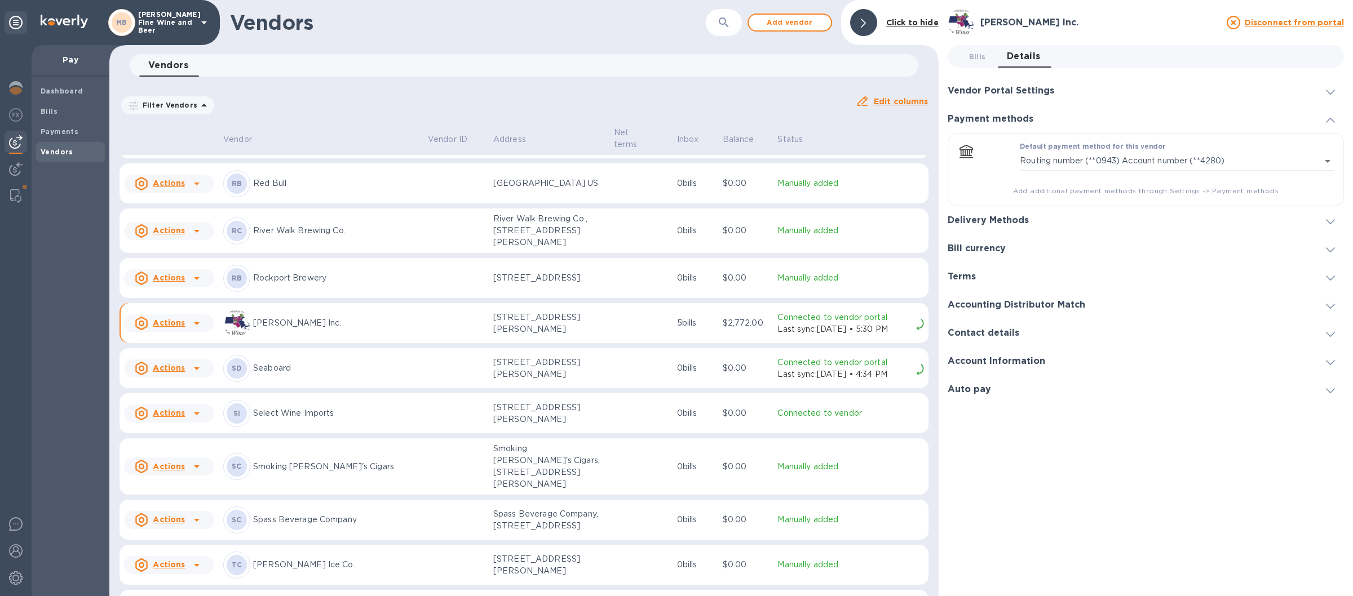
click at [1000, 86] on h3 "Vendor Portal Settings" at bounding box center [1000, 91] width 107 height 11
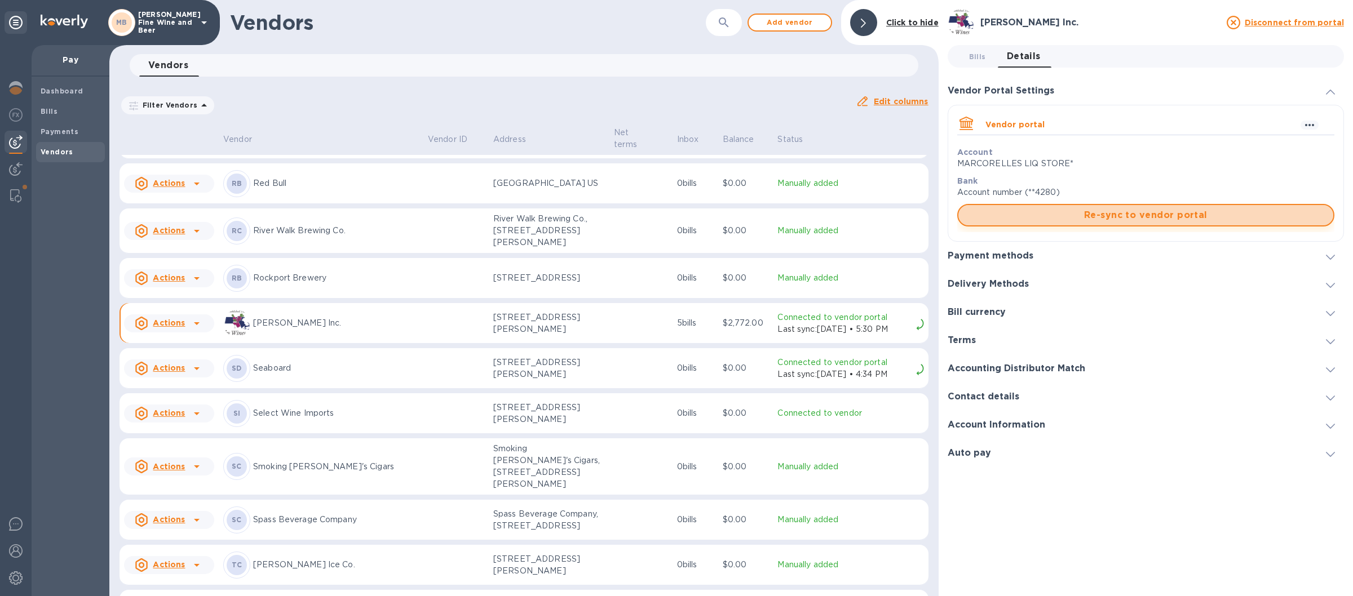
click at [1112, 216] on span "Re-sync to vendor portal" at bounding box center [1145, 216] width 357 height 14
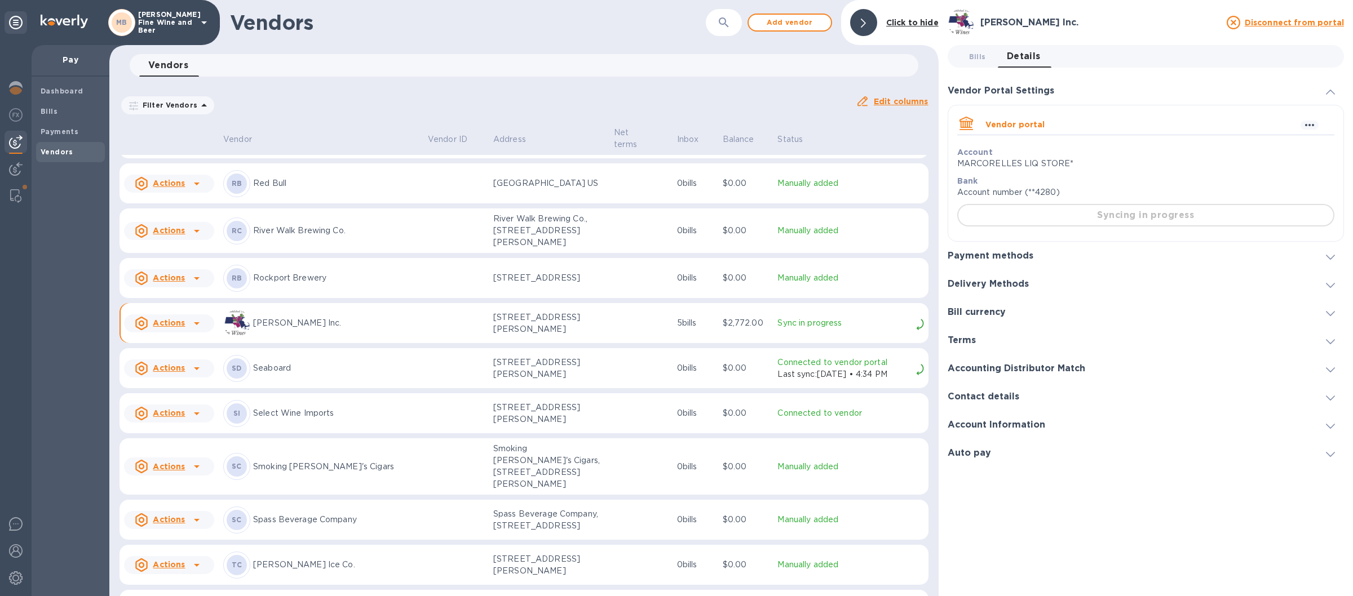
click at [1004, 256] on h3 "Payment methods" at bounding box center [990, 256] width 86 height 11
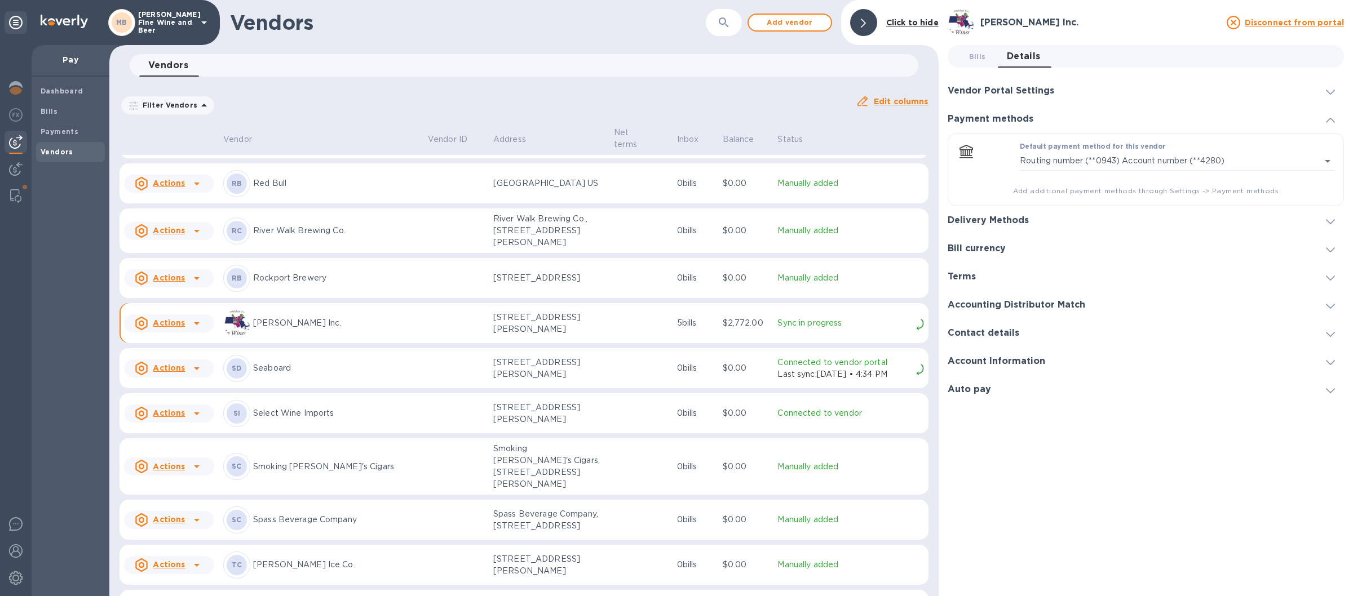
click at [1021, 221] on h3 "Delivery Methods" at bounding box center [987, 220] width 81 height 11
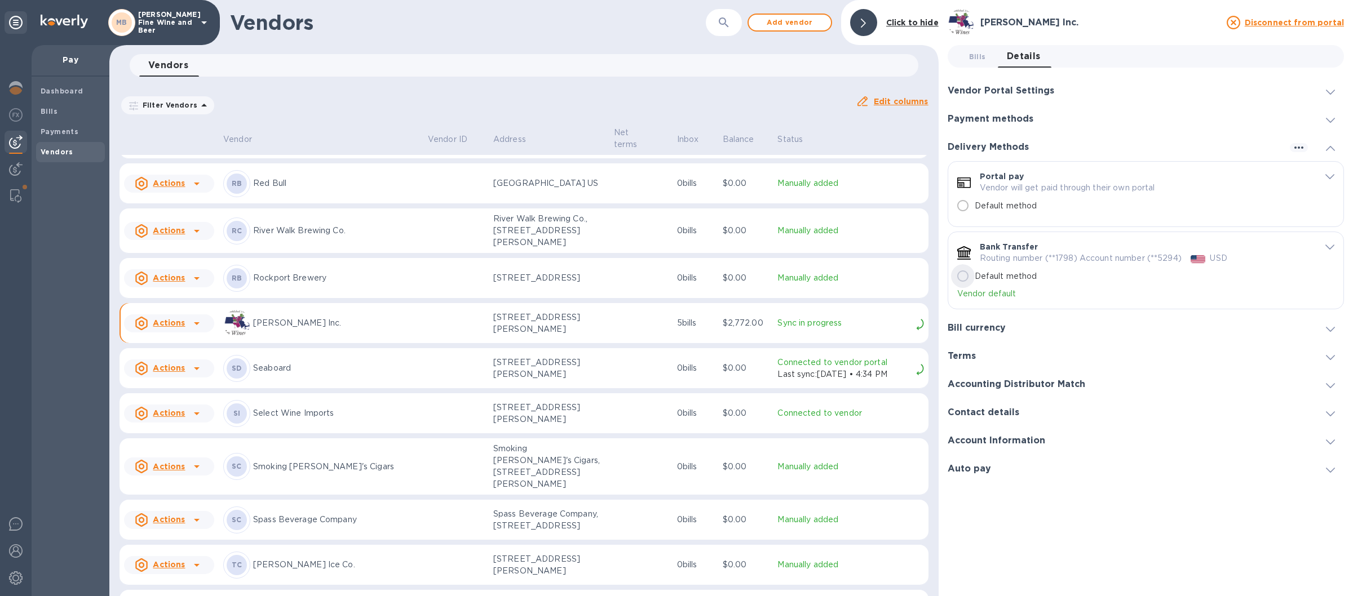
click at [961, 275] on input "Default method" at bounding box center [963, 276] width 24 height 24
radio input "true"
click at [963, 275] on input "Default method" at bounding box center [963, 276] width 24 height 24
click at [960, 275] on input "Default method" at bounding box center [963, 276] width 24 height 24
click at [965, 183] on icon "default-method" at bounding box center [964, 183] width 14 height 11
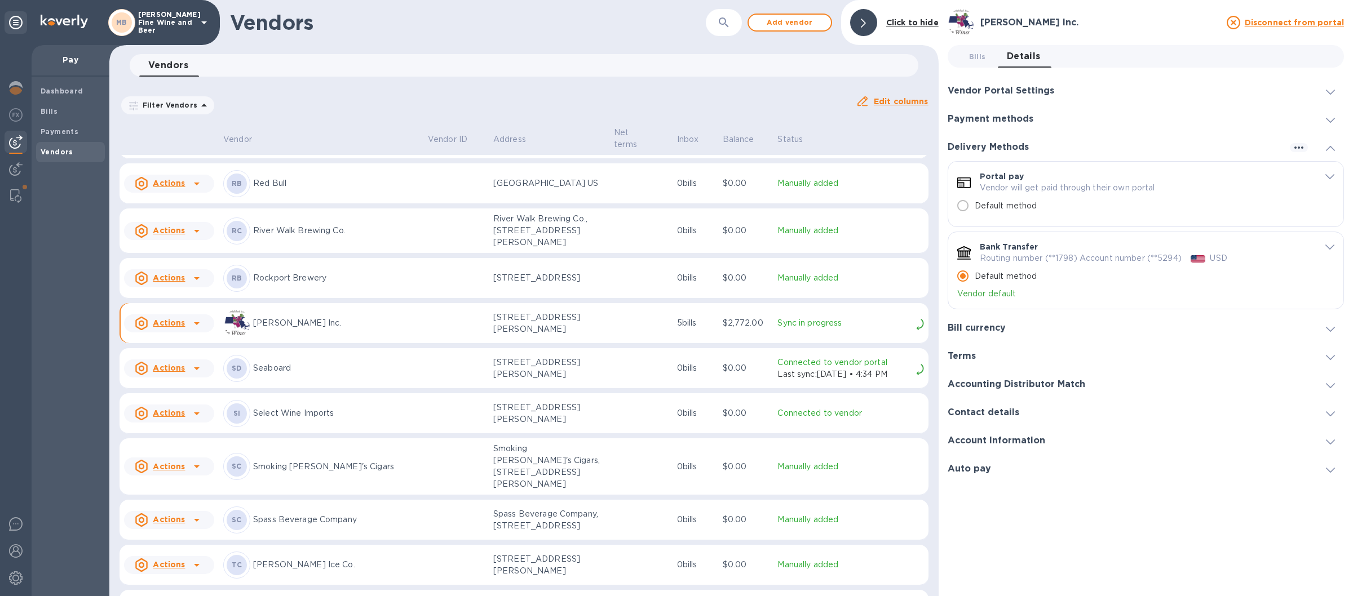
click at [992, 329] on h3 "Bill currency" at bounding box center [976, 328] width 58 height 11
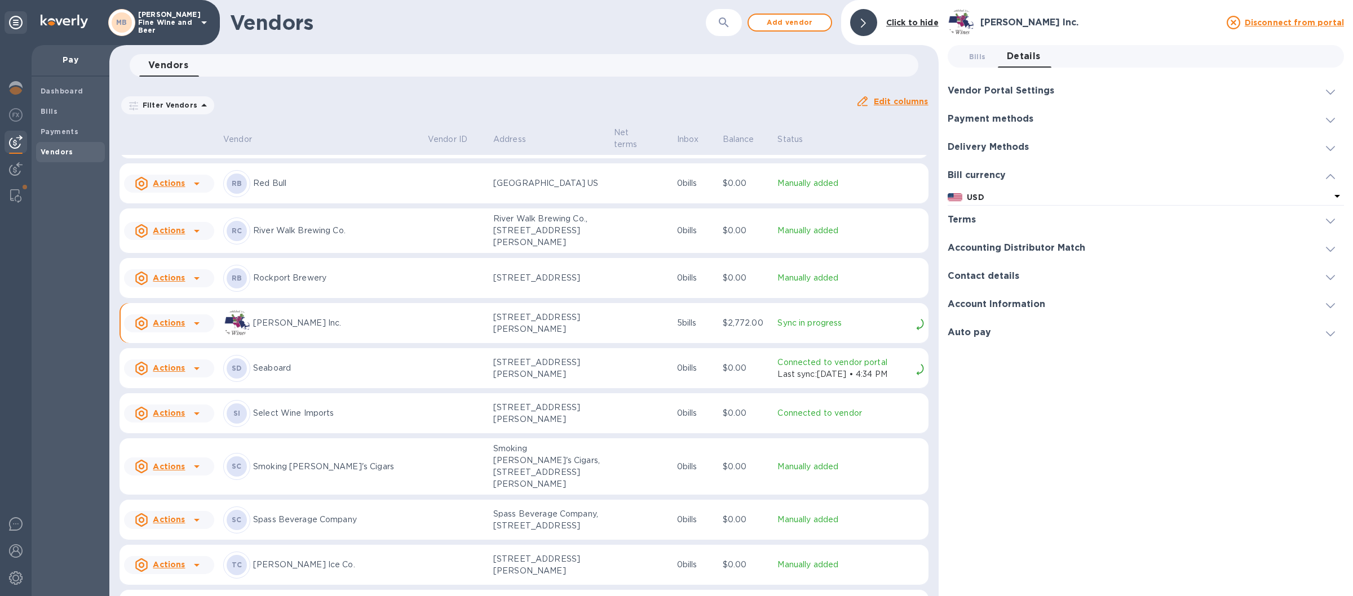
click at [976, 219] on div "Terms" at bounding box center [965, 220] width 37 height 11
click at [977, 272] on h3 "Accounting Distributor Match" at bounding box center [1016, 272] width 138 height 11
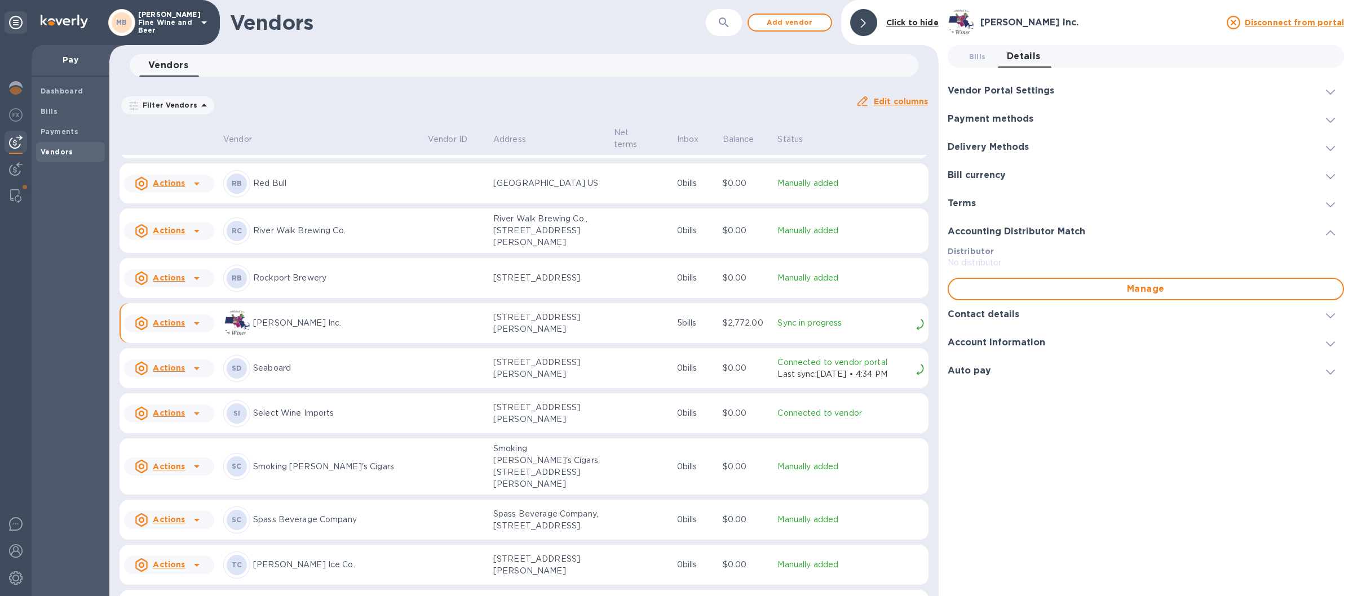
click at [972, 319] on h3 "Contact details" at bounding box center [983, 314] width 72 height 11
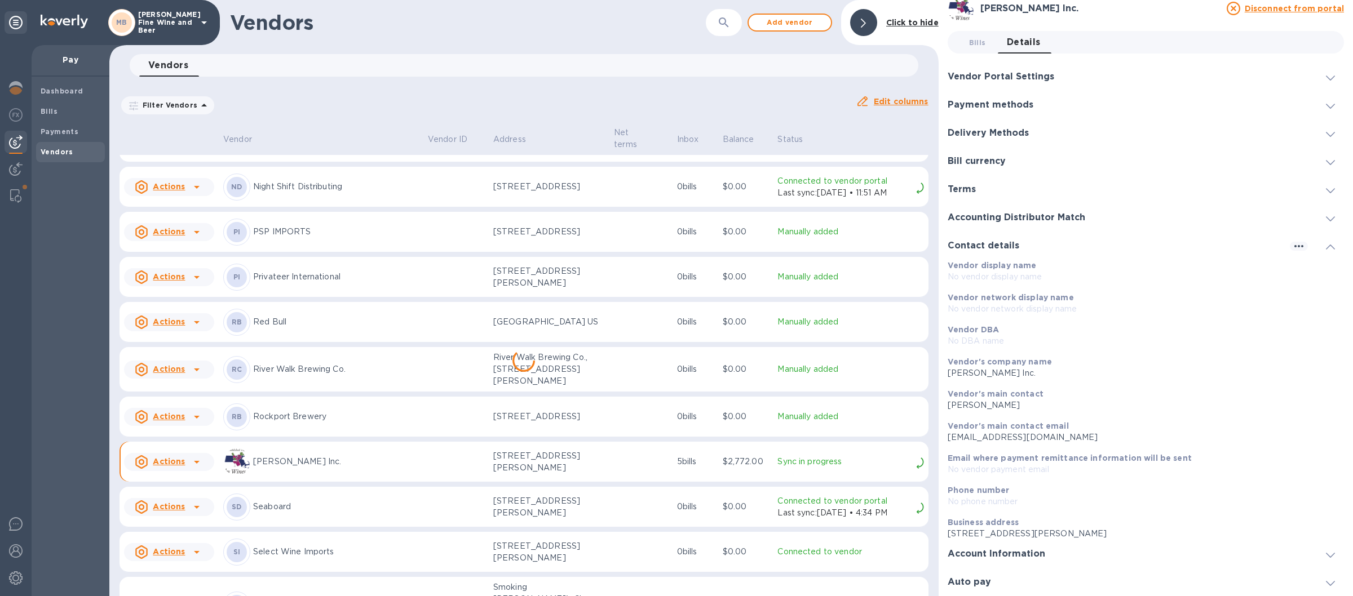
scroll to position [1605, 0]
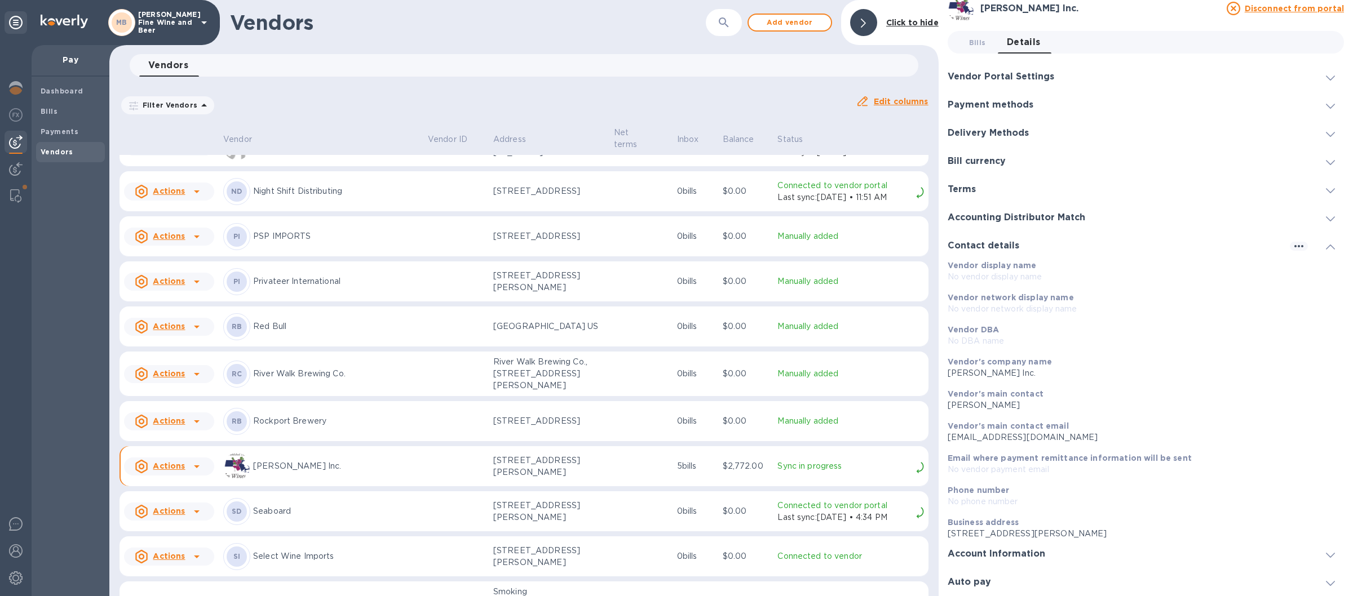
click at [777, 472] on p "Sync in progress" at bounding box center [844, 466] width 134 height 12
click at [911, 473] on div at bounding box center [917, 466] width 12 height 14
click at [777, 472] on p "Sync in progress" at bounding box center [844, 466] width 134 height 12
click at [786, 472] on p "Sync in progress" at bounding box center [844, 466] width 134 height 12
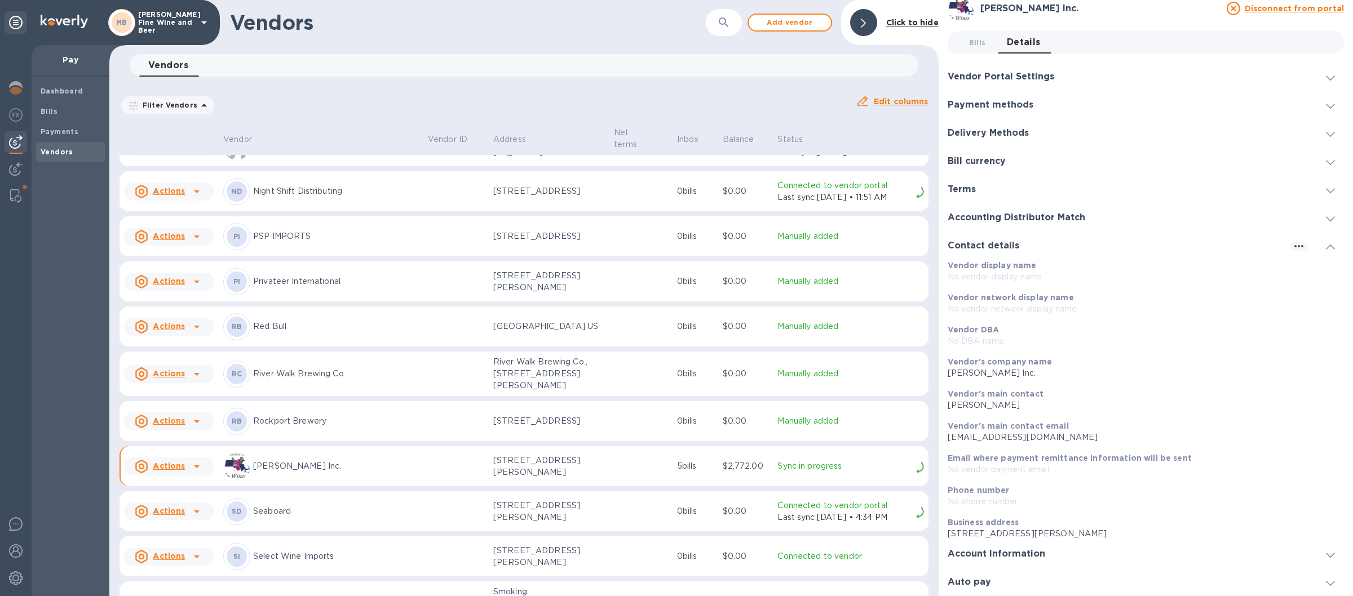
click at [817, 472] on p "Sync in progress" at bounding box center [844, 466] width 134 height 12
click at [981, 498] on p "No phone number" at bounding box center [1140, 502] width 387 height 12
click at [1026, 492] on p "Phone number" at bounding box center [1140, 490] width 387 height 11
click at [970, 490] on b "Phone number" at bounding box center [978, 490] width 62 height 9
click at [977, 498] on p "No phone number" at bounding box center [1140, 502] width 387 height 12
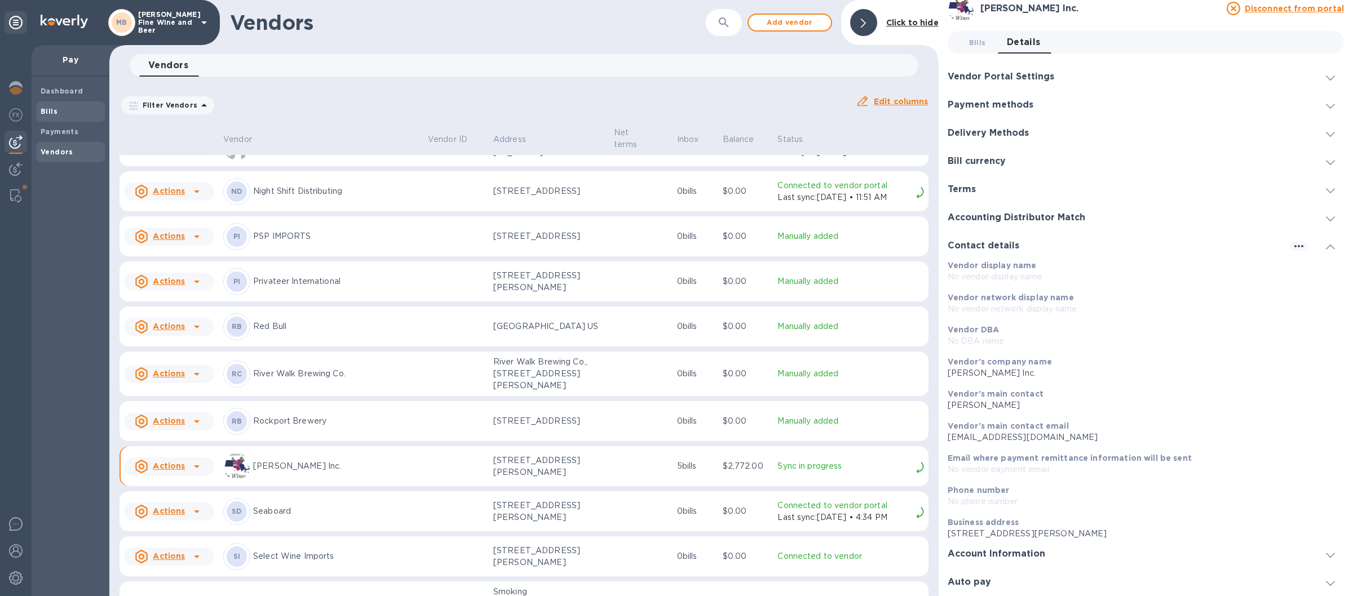
click at [54, 110] on b "Bills" at bounding box center [49, 111] width 17 height 8
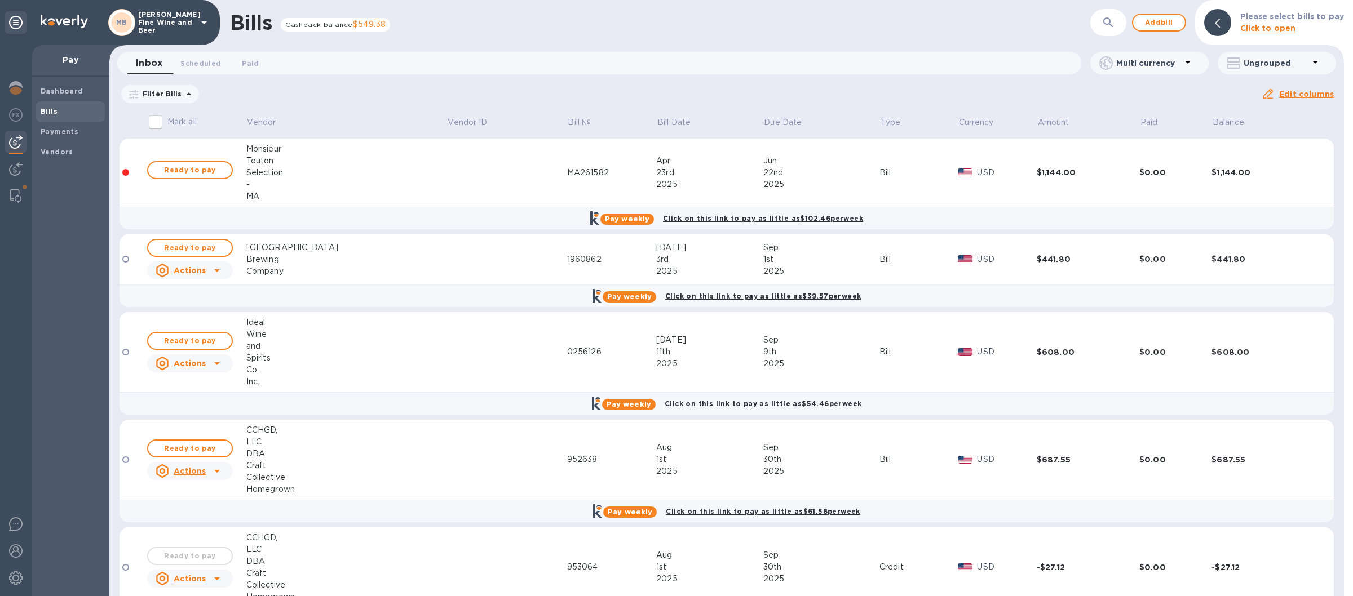
click at [203, 20] on icon at bounding box center [204, 23] width 14 height 14
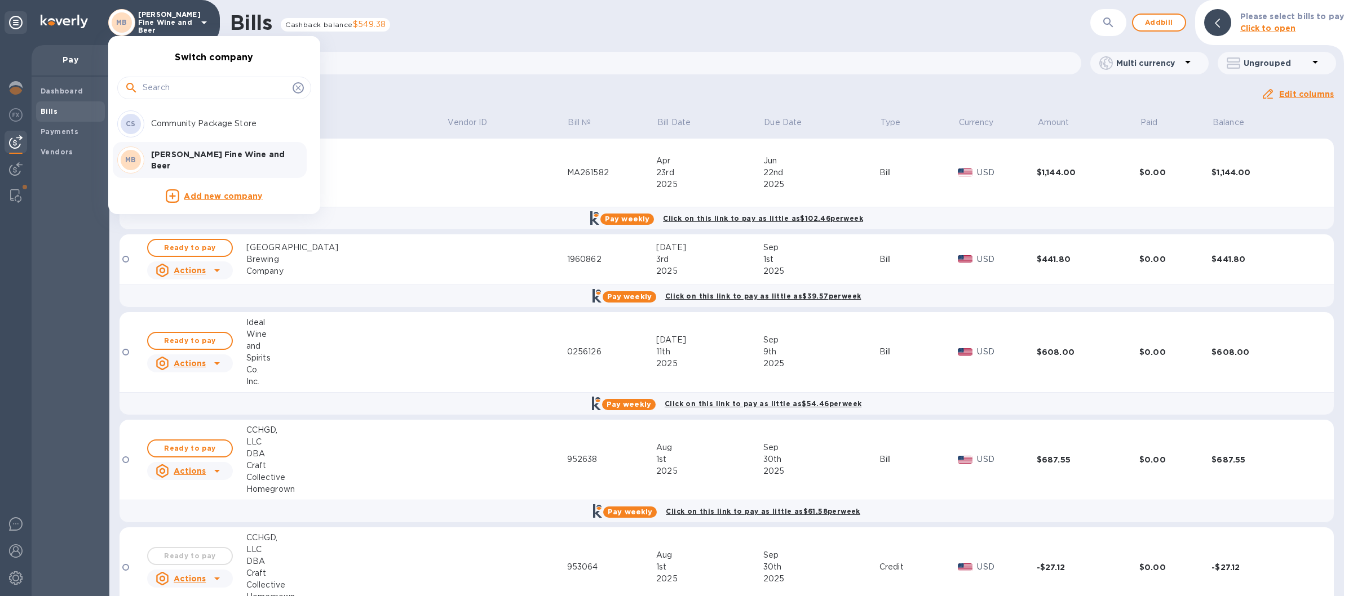
click at [177, 118] on div "CS Community Package Store" at bounding box center [205, 123] width 176 height 27
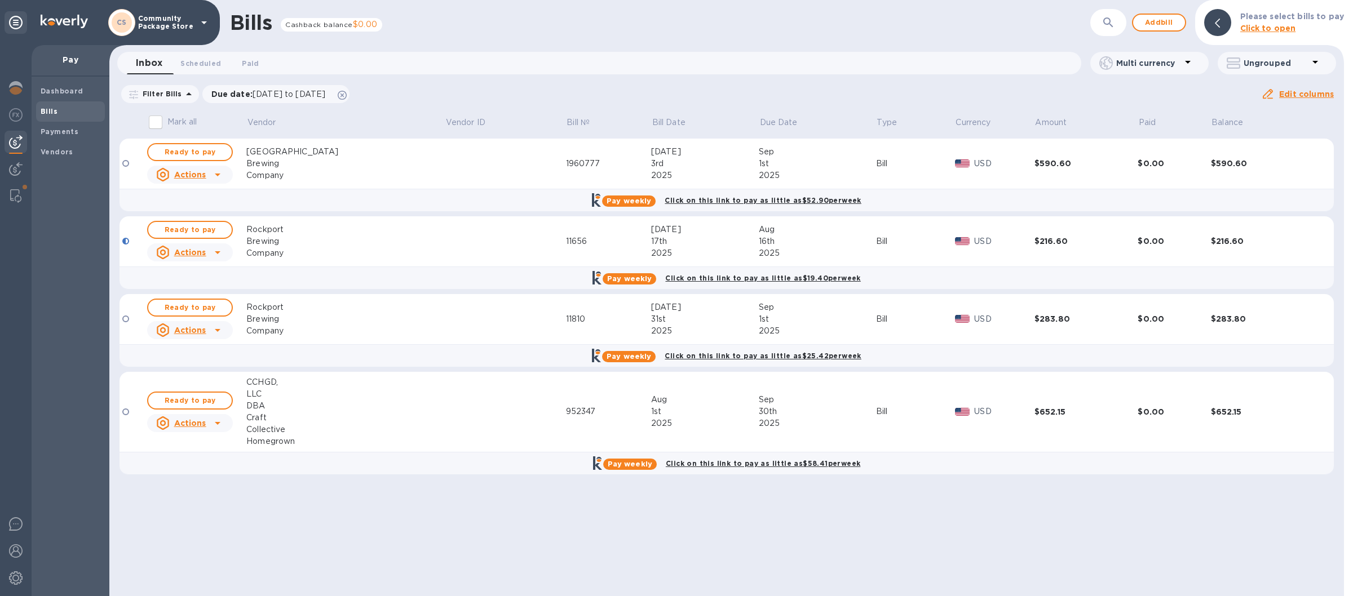
click at [221, 210] on div "Pay weekly Click on this link to pay as little as $52.90 per week" at bounding box center [726, 200] width 1221 height 23
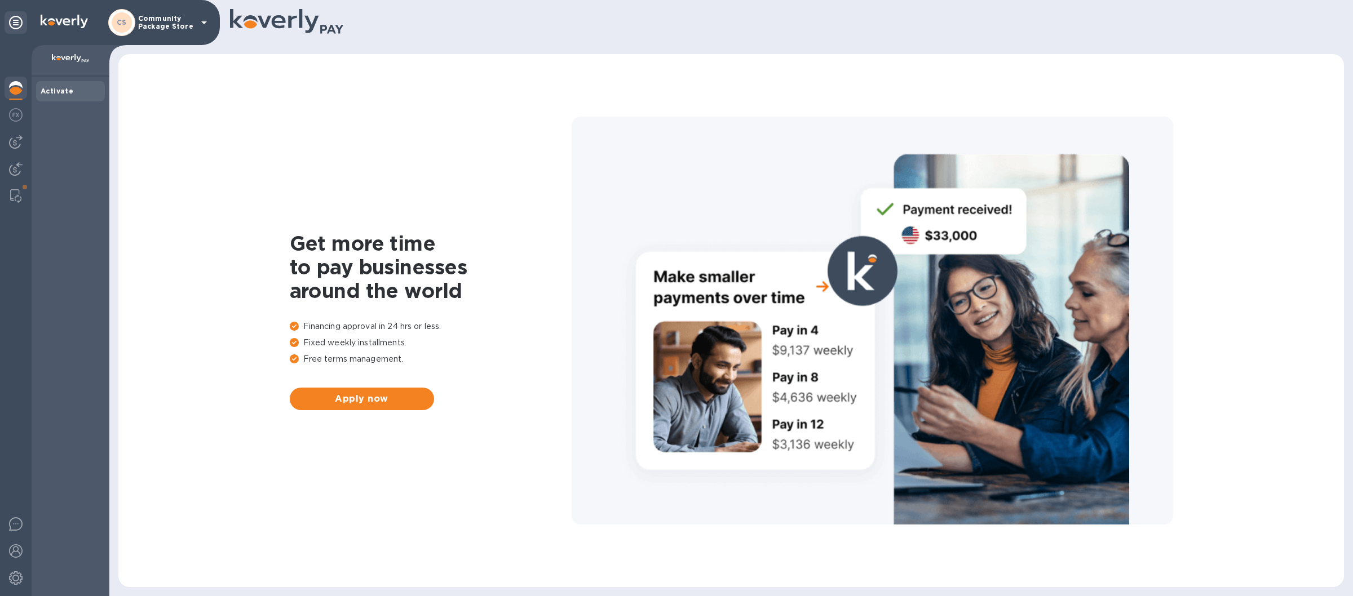
click at [43, 125] on div "Activate" at bounding box center [71, 337] width 78 height 520
click at [17, 139] on img at bounding box center [16, 142] width 14 height 14
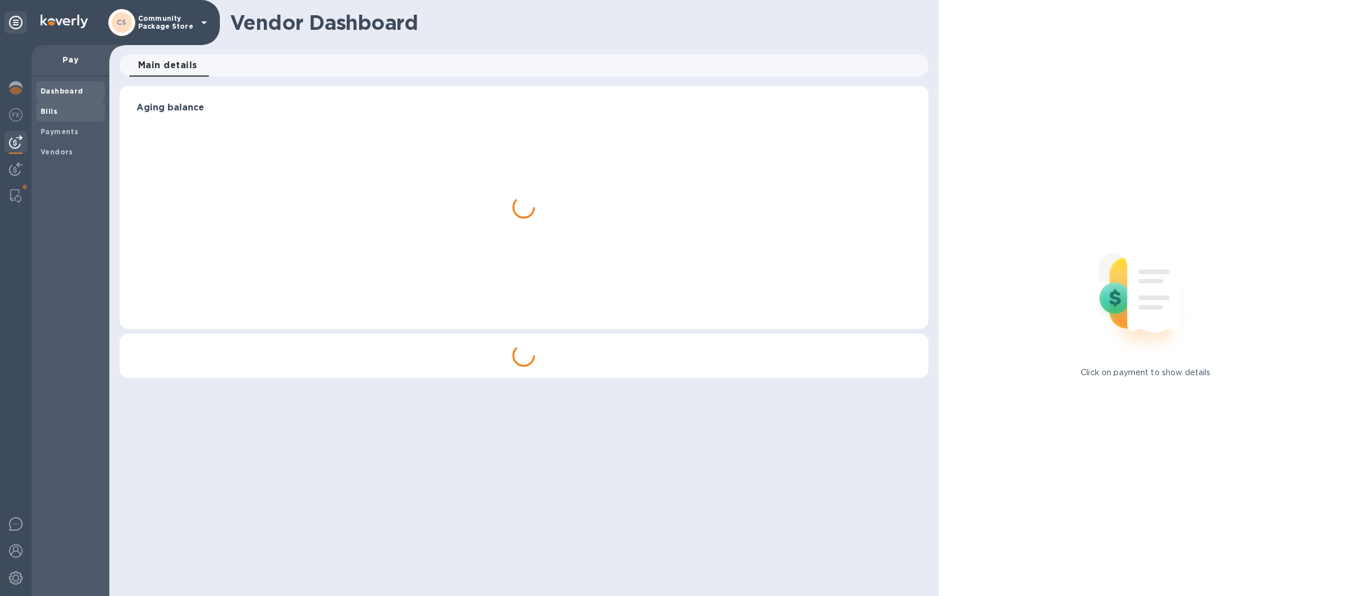
click at [60, 113] on span "Bills" at bounding box center [71, 111] width 60 height 11
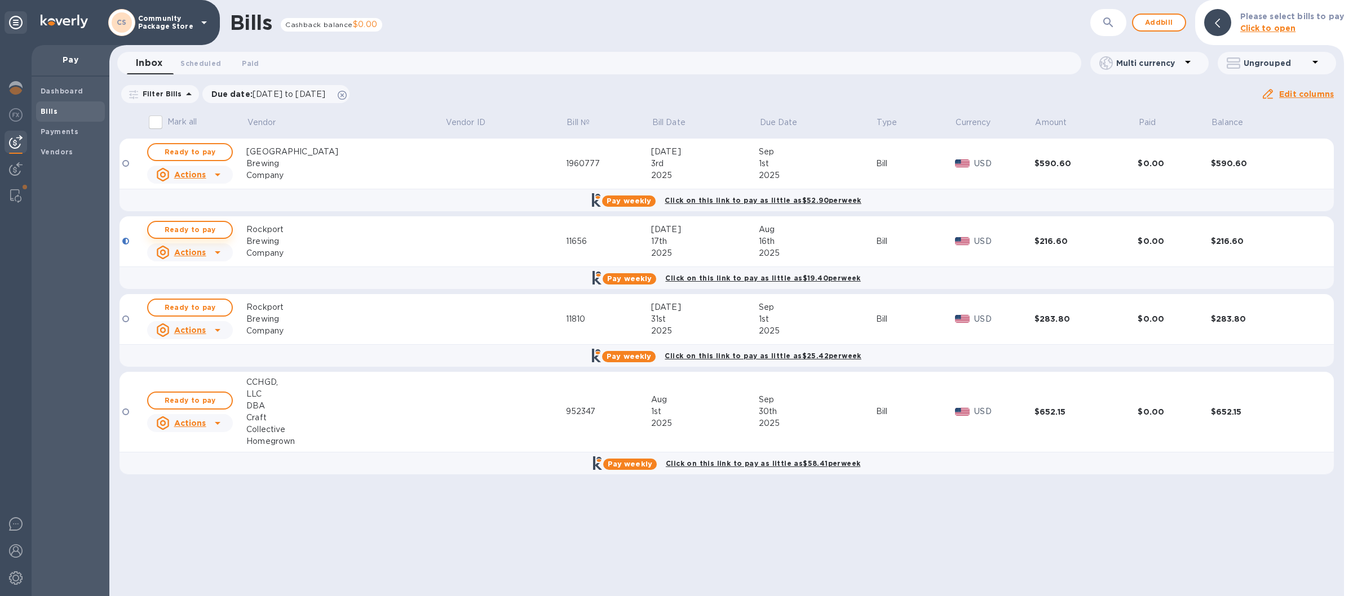
click at [184, 225] on span "Ready to pay" at bounding box center [189, 230] width 65 height 14
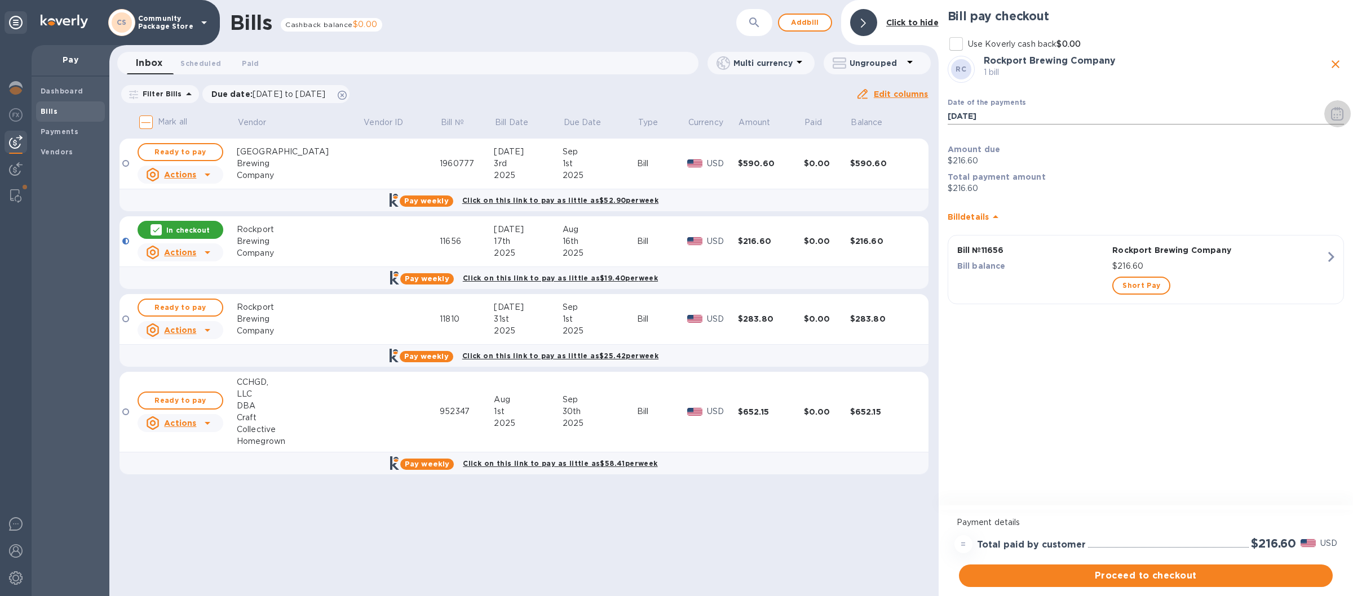
click at [1338, 109] on icon "button" at bounding box center [1337, 114] width 12 height 14
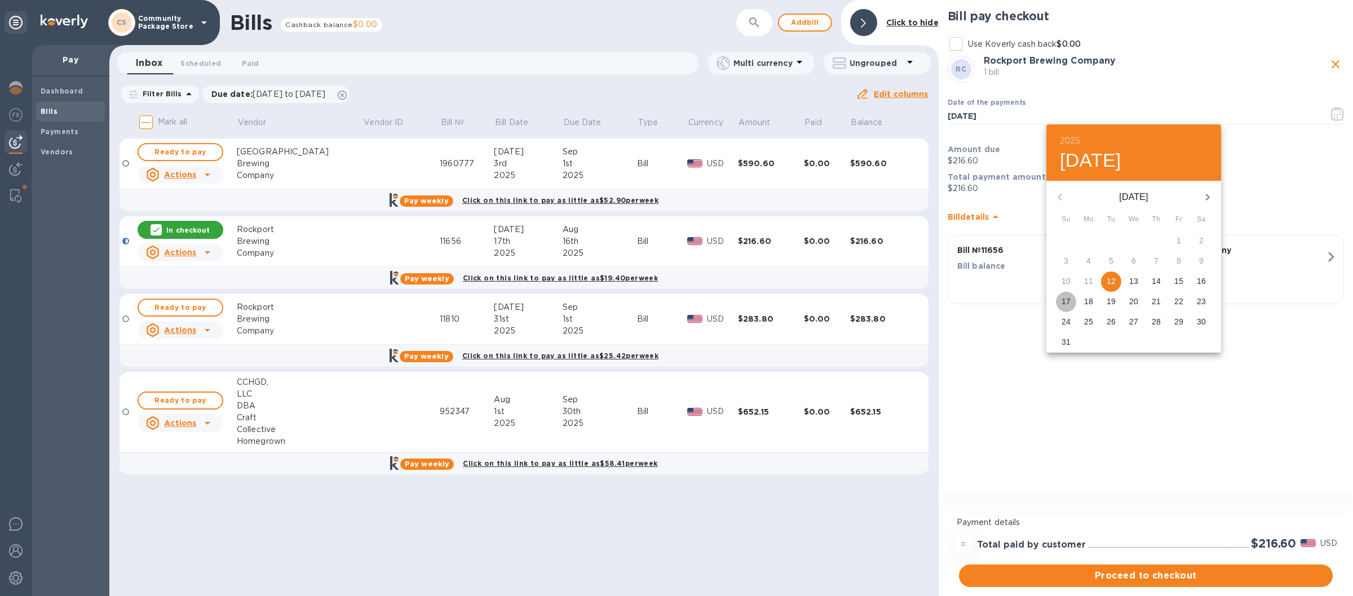
click at [1066, 299] on p "17" at bounding box center [1065, 301] width 9 height 11
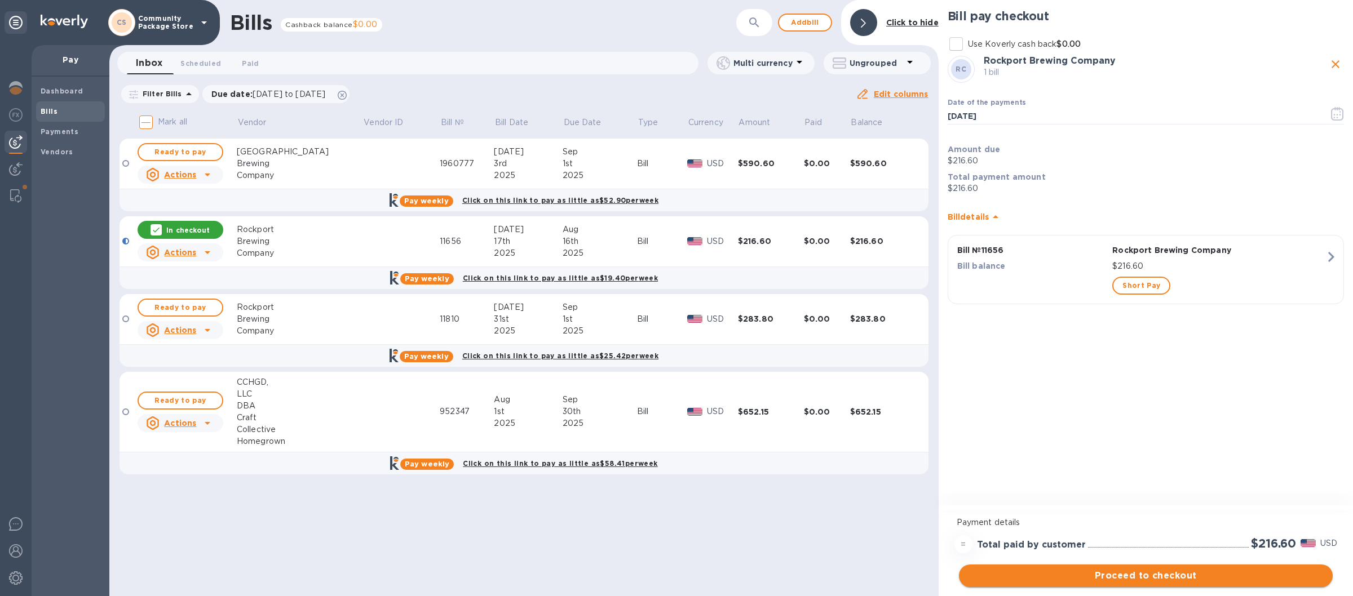
click at [1117, 569] on button "Proceed to checkout" at bounding box center [1146, 576] width 374 height 23
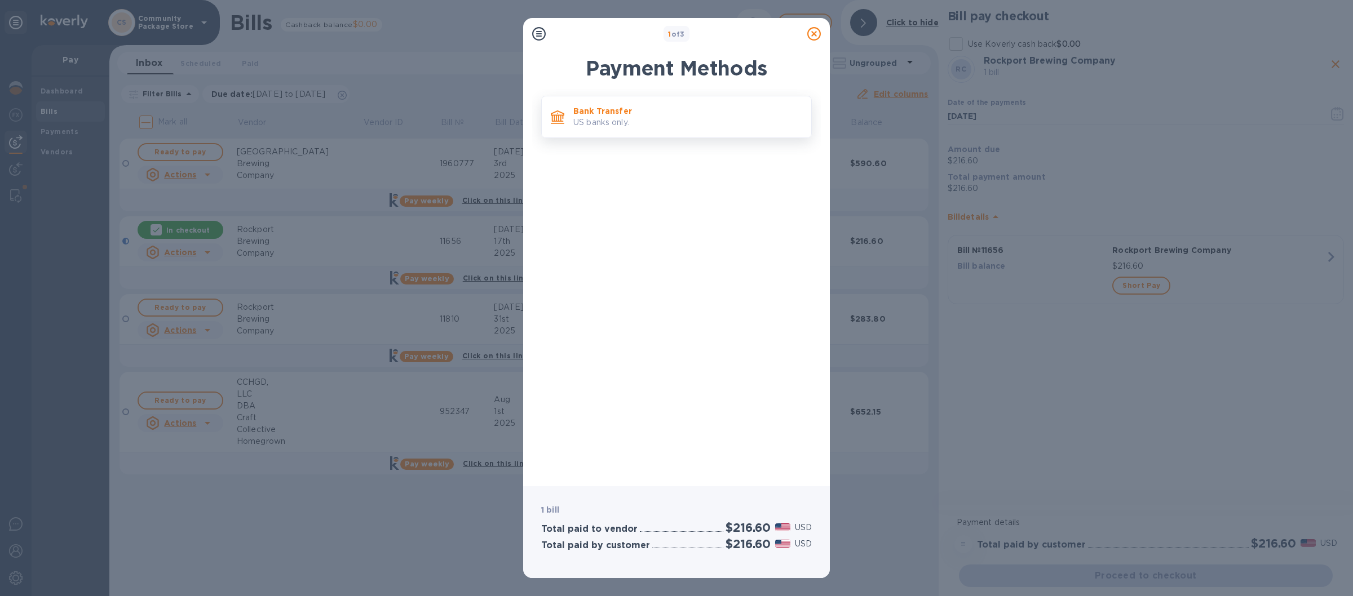
click at [695, 120] on p "US banks only." at bounding box center [687, 123] width 229 height 12
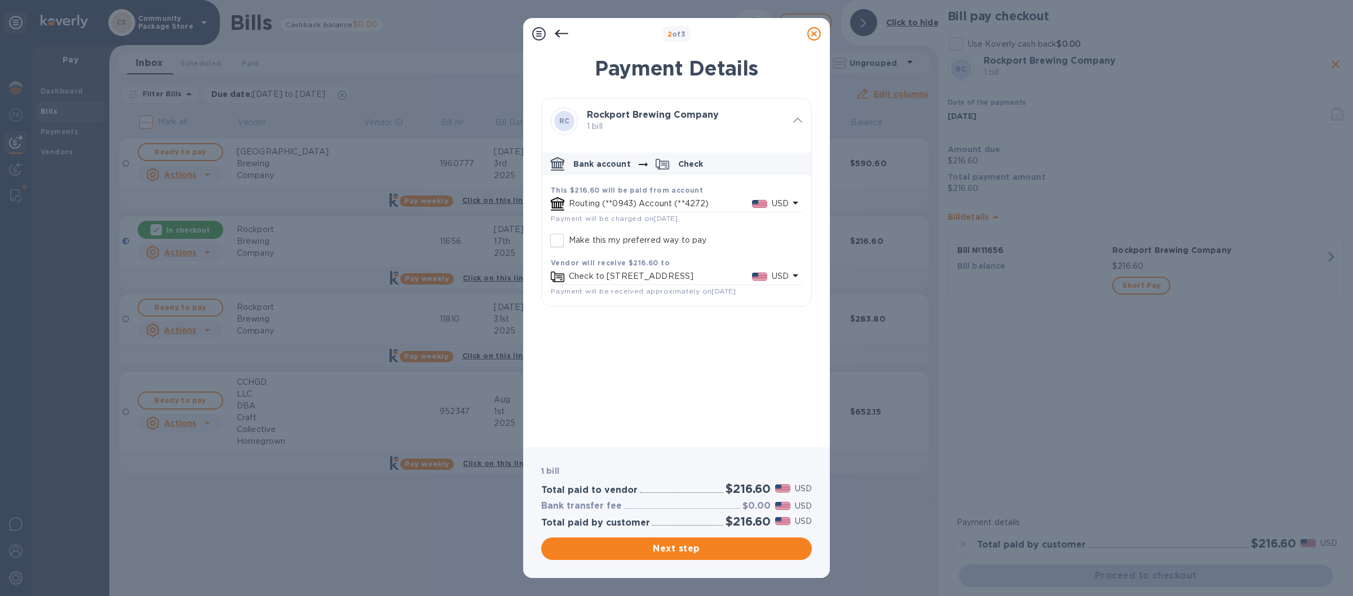
click at [814, 33] on icon at bounding box center [814, 34] width 14 height 14
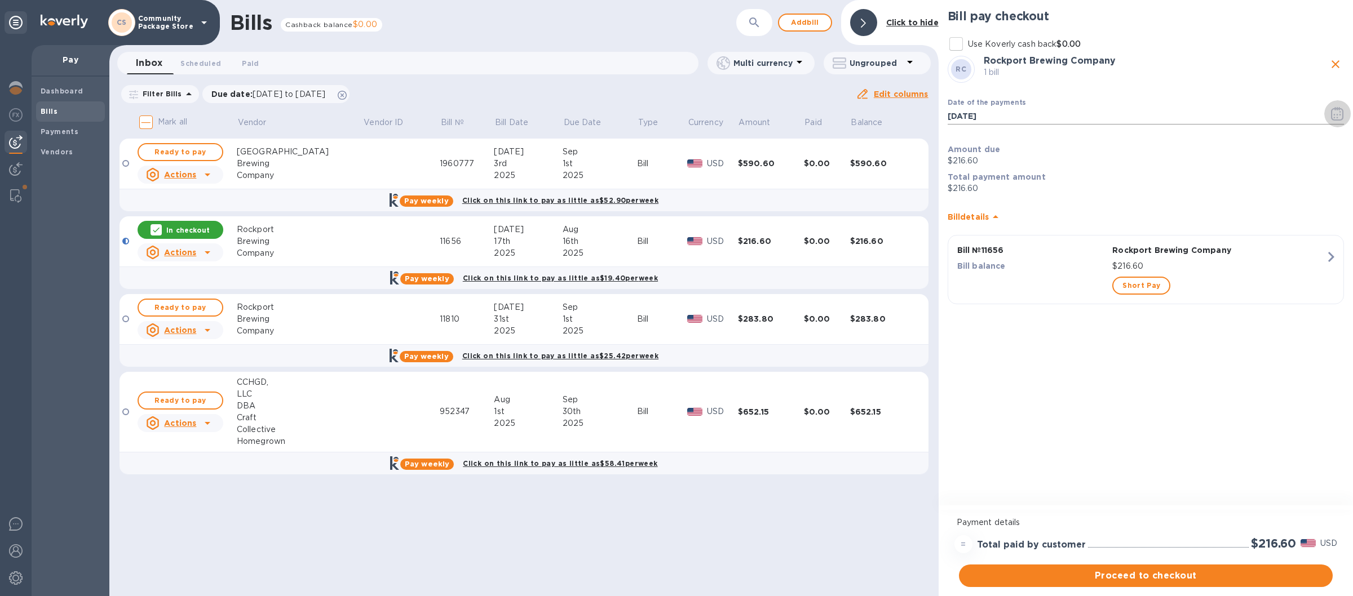
click at [1337, 114] on icon "button" at bounding box center [1337, 114] width 13 height 14
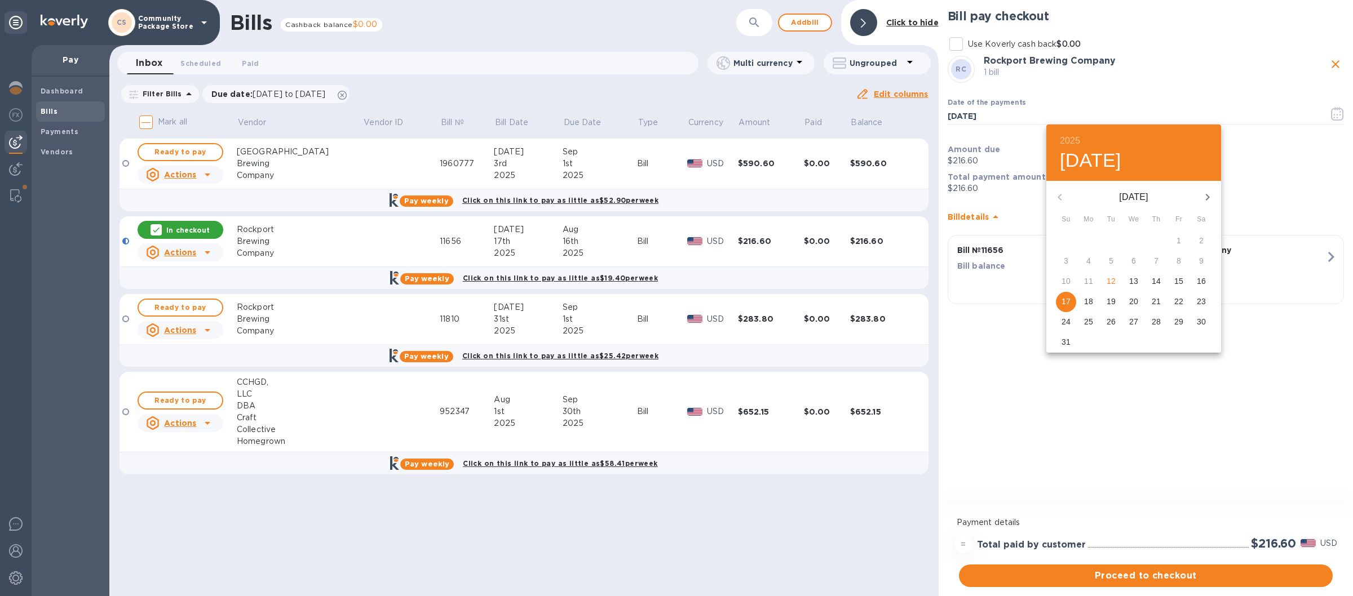
click at [1176, 281] on p "15" at bounding box center [1178, 281] width 9 height 11
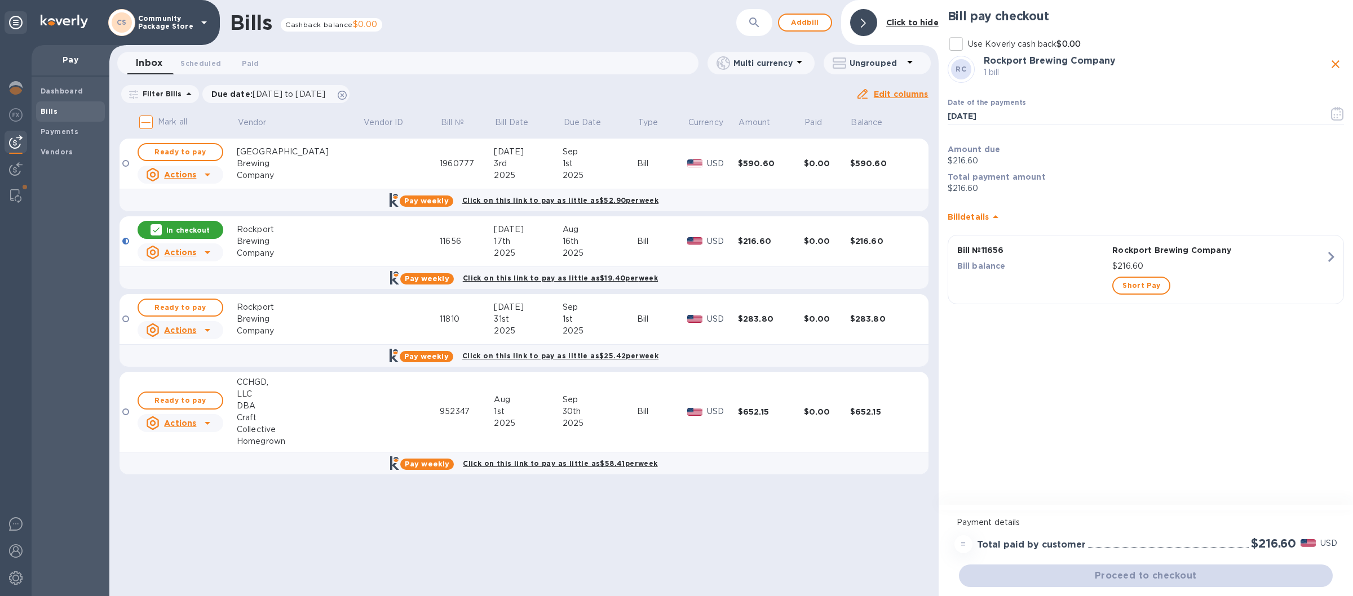
type input "08/15/2025"
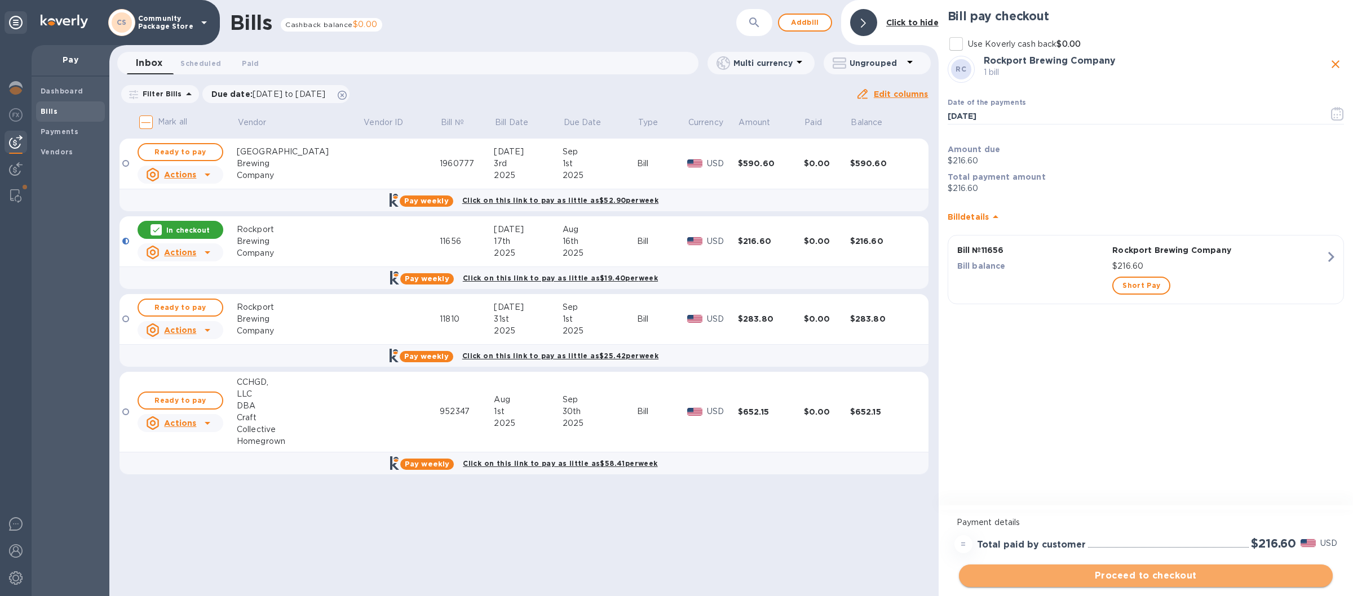
click at [1118, 573] on span "Proceed to checkout" at bounding box center [1146, 576] width 356 height 14
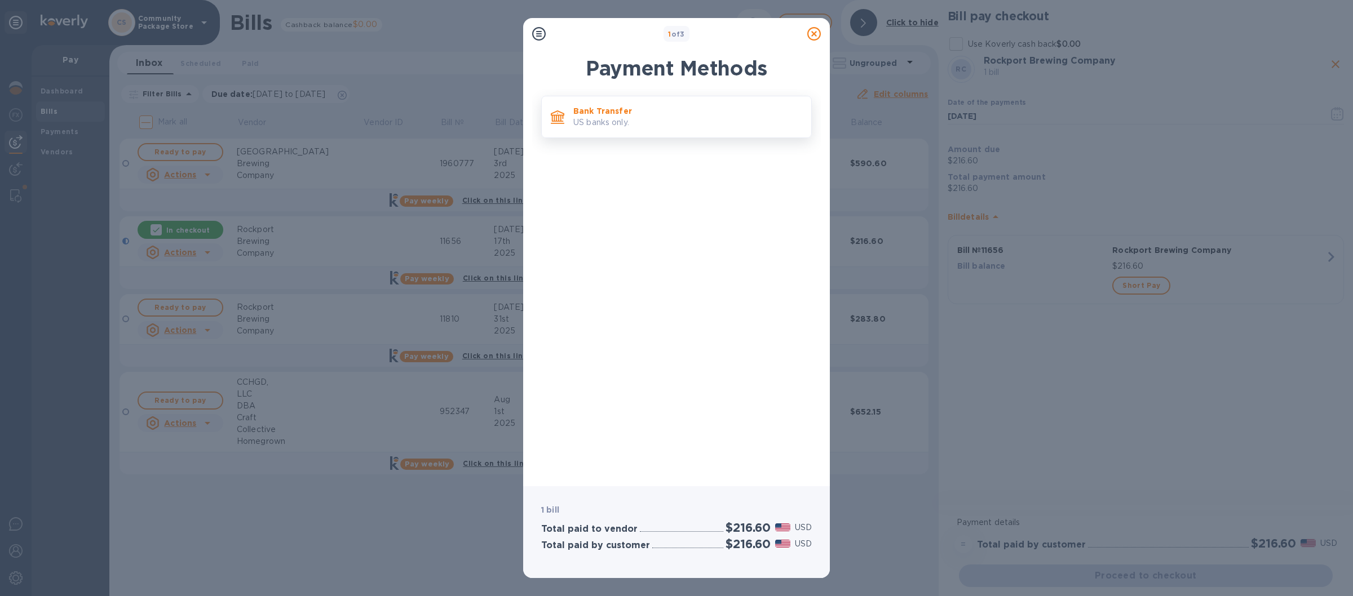
click at [698, 113] on p "Bank Transfer" at bounding box center [687, 110] width 229 height 11
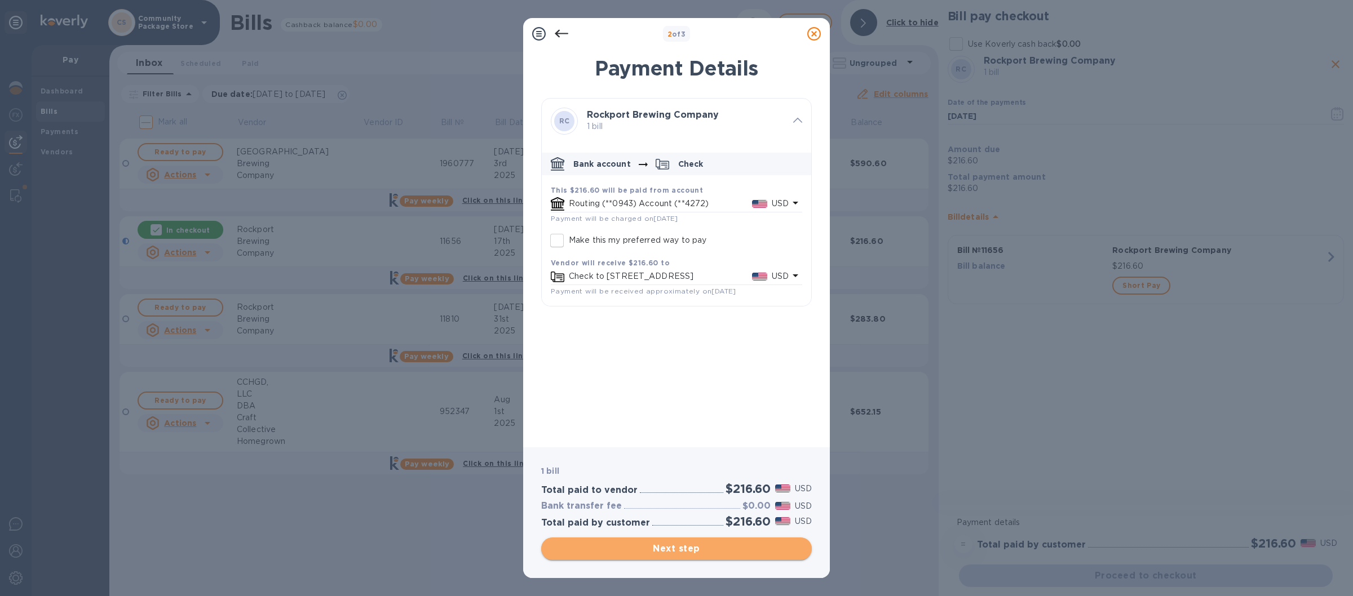
click at [675, 544] on span "Next step" at bounding box center [676, 549] width 252 height 14
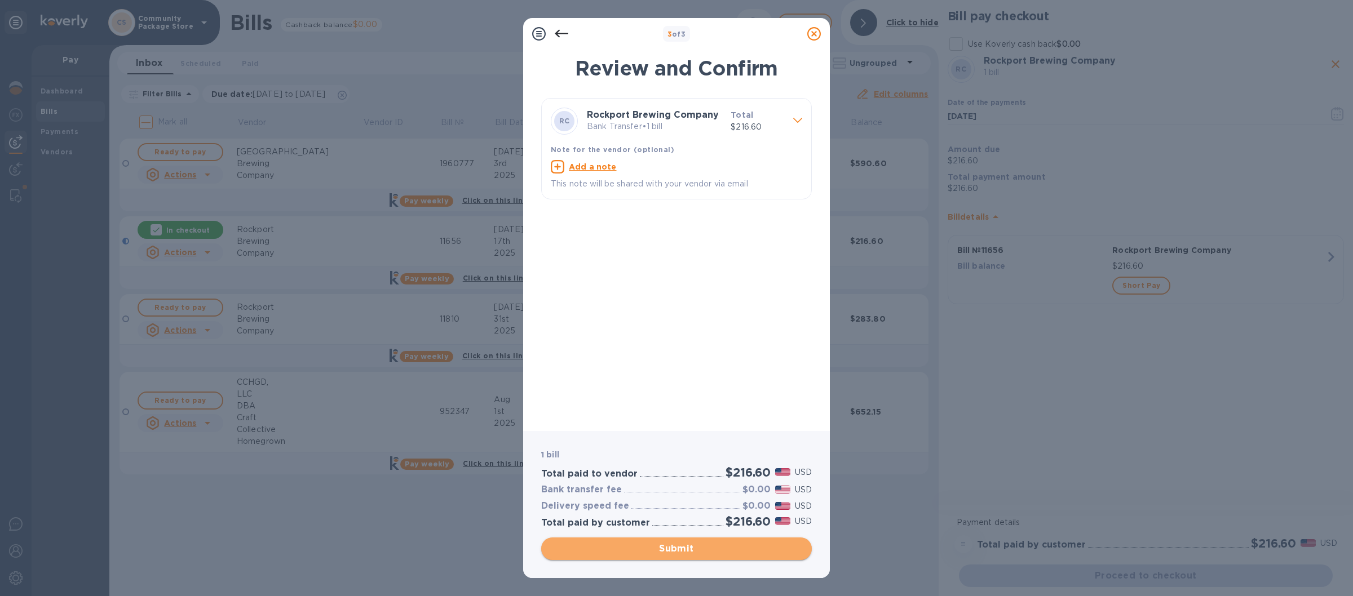
click at [668, 544] on span "Submit" at bounding box center [676, 549] width 252 height 14
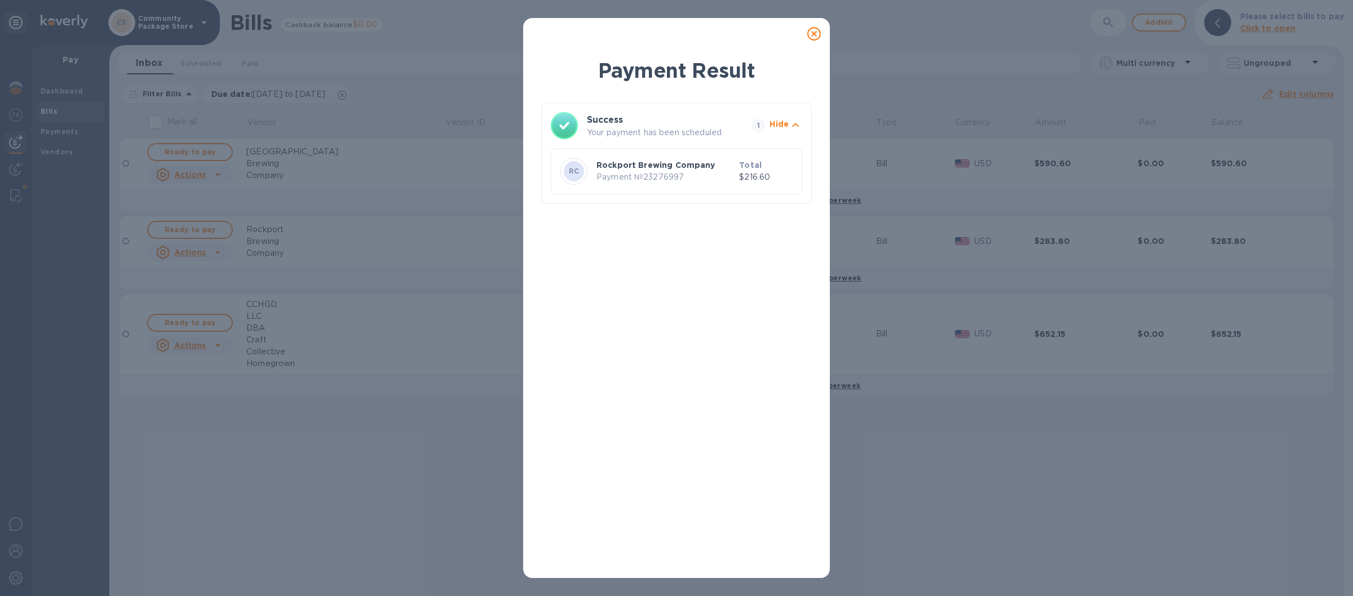
click at [813, 30] on icon at bounding box center [814, 34] width 14 height 14
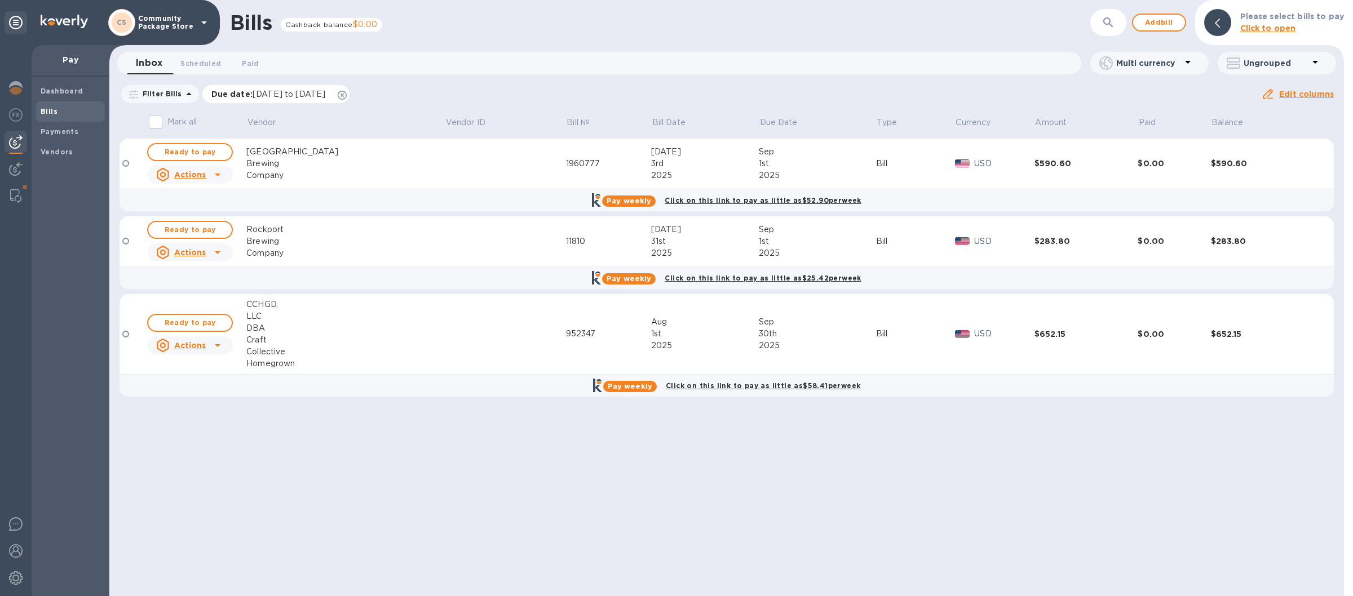
click at [347, 94] on icon at bounding box center [342, 95] width 9 height 9
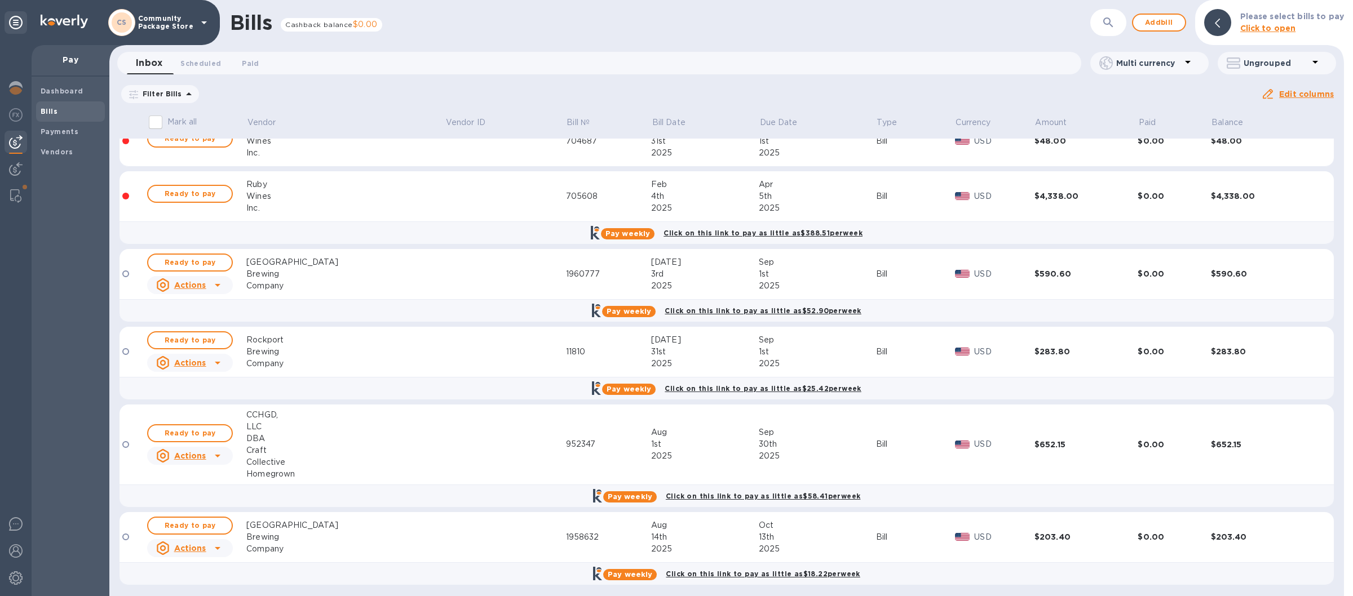
scroll to position [1893, 0]
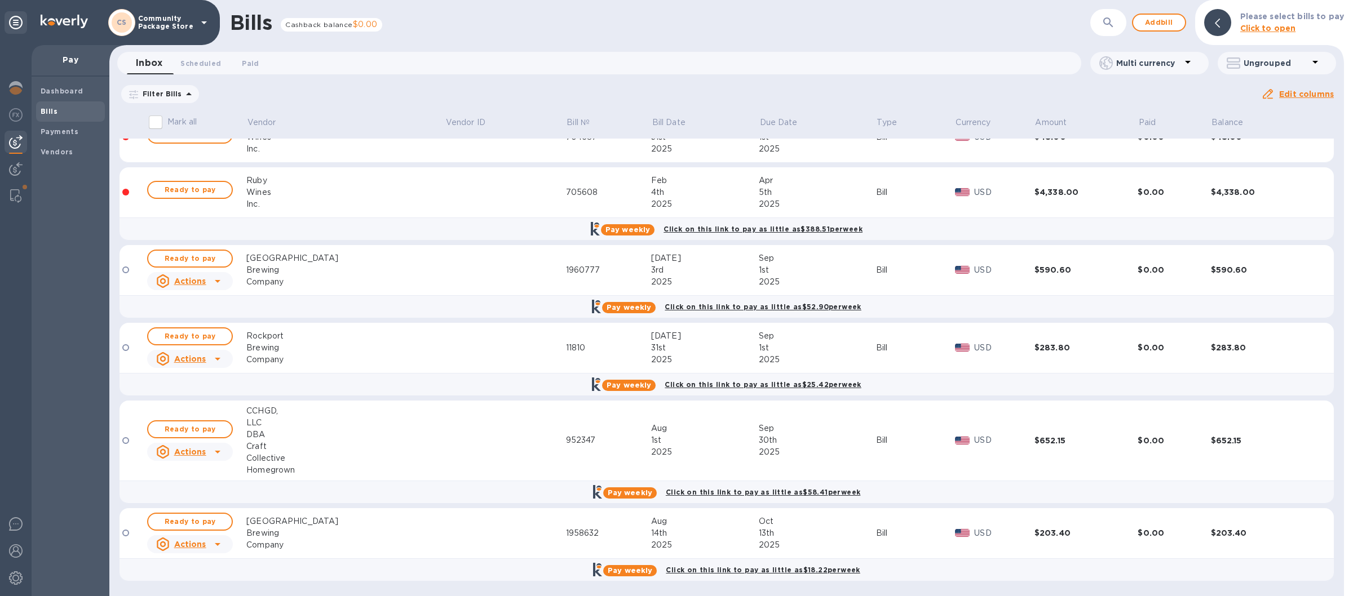
click at [69, 62] on p "Pay" at bounding box center [71, 59] width 60 height 11
click at [17, 86] on img at bounding box center [16, 88] width 14 height 14
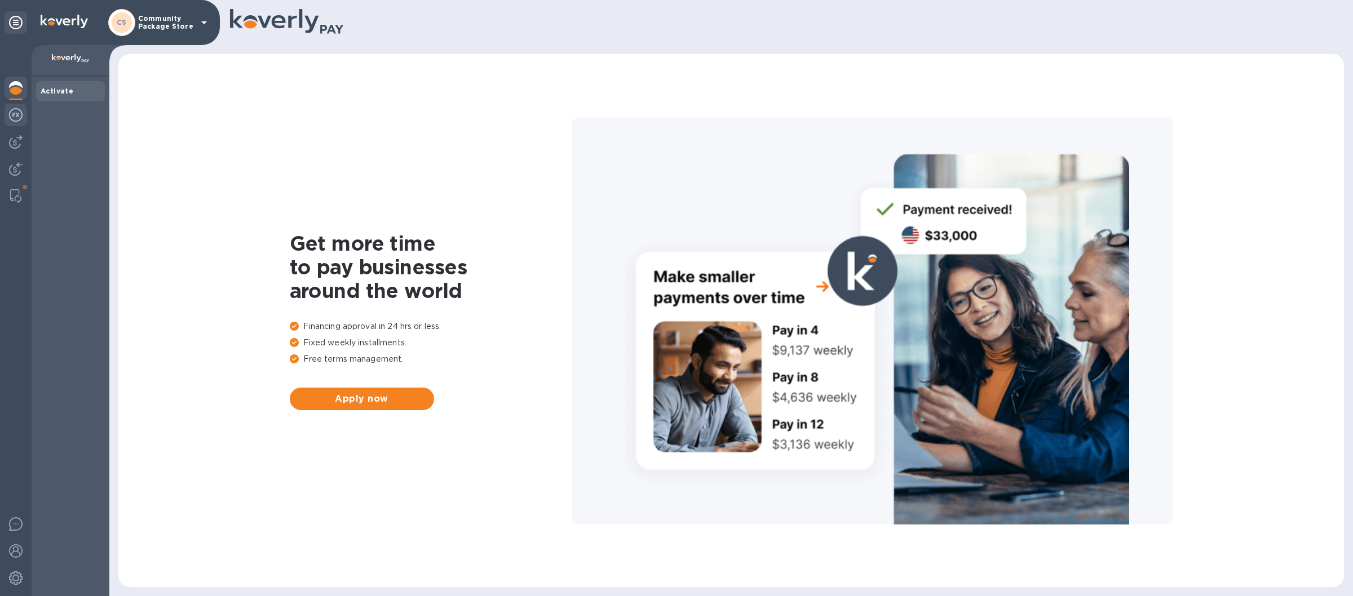
click at [10, 112] on img at bounding box center [16, 115] width 14 height 14
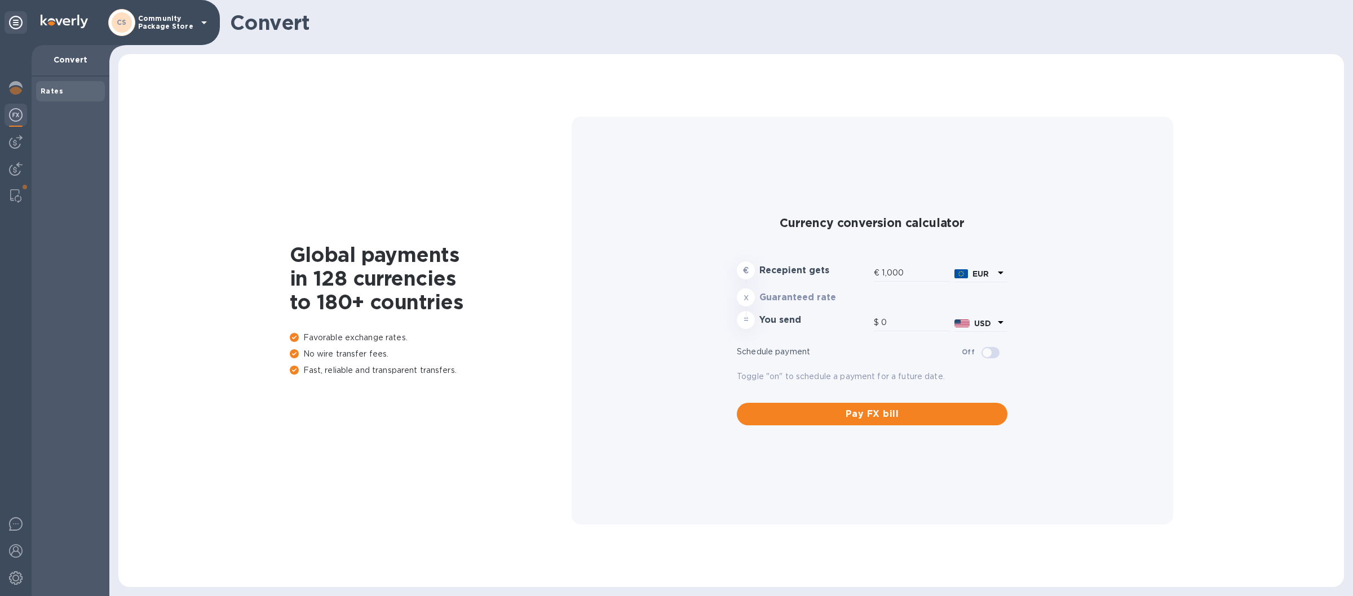
type input "1,174.66"
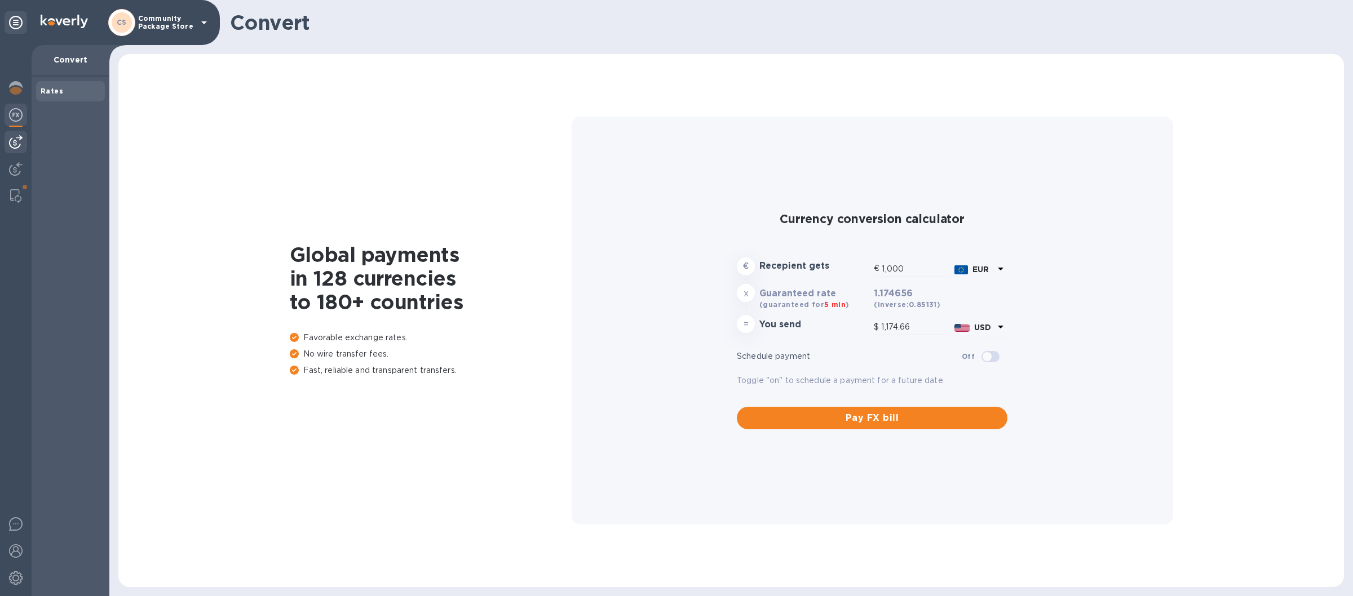
click at [14, 142] on img at bounding box center [16, 142] width 14 height 14
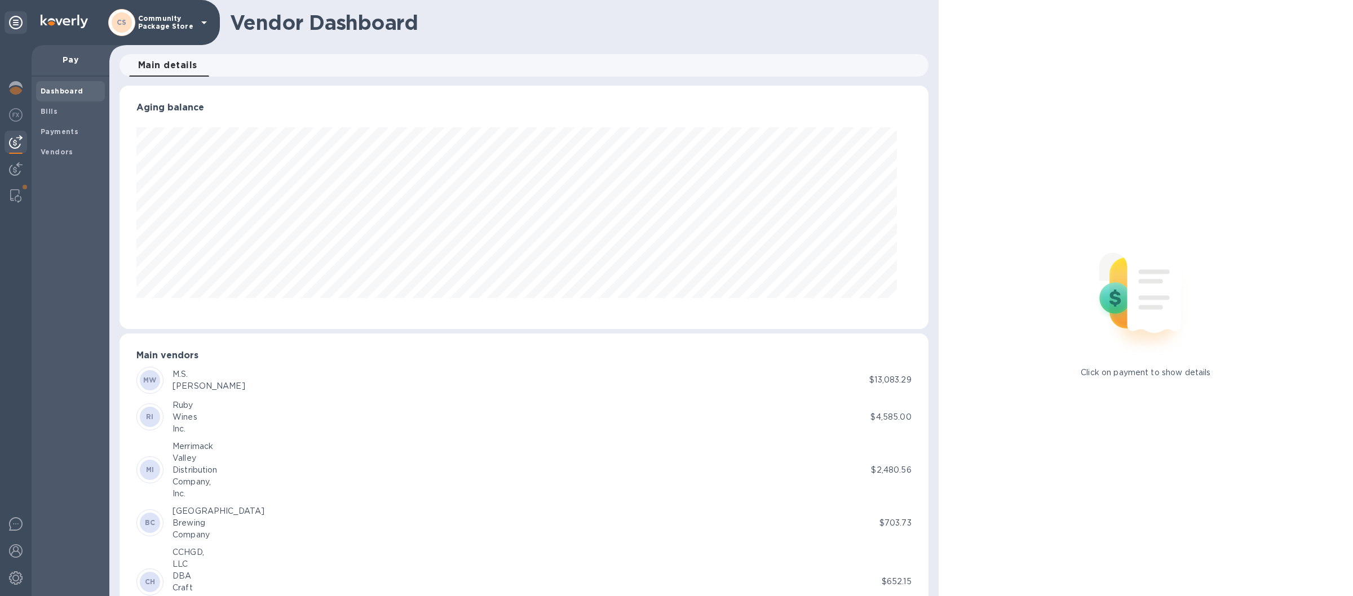
scroll to position [243, 794]
click at [66, 64] on p "Pay" at bounding box center [71, 59] width 60 height 11
click at [12, 169] on img at bounding box center [16, 169] width 14 height 14
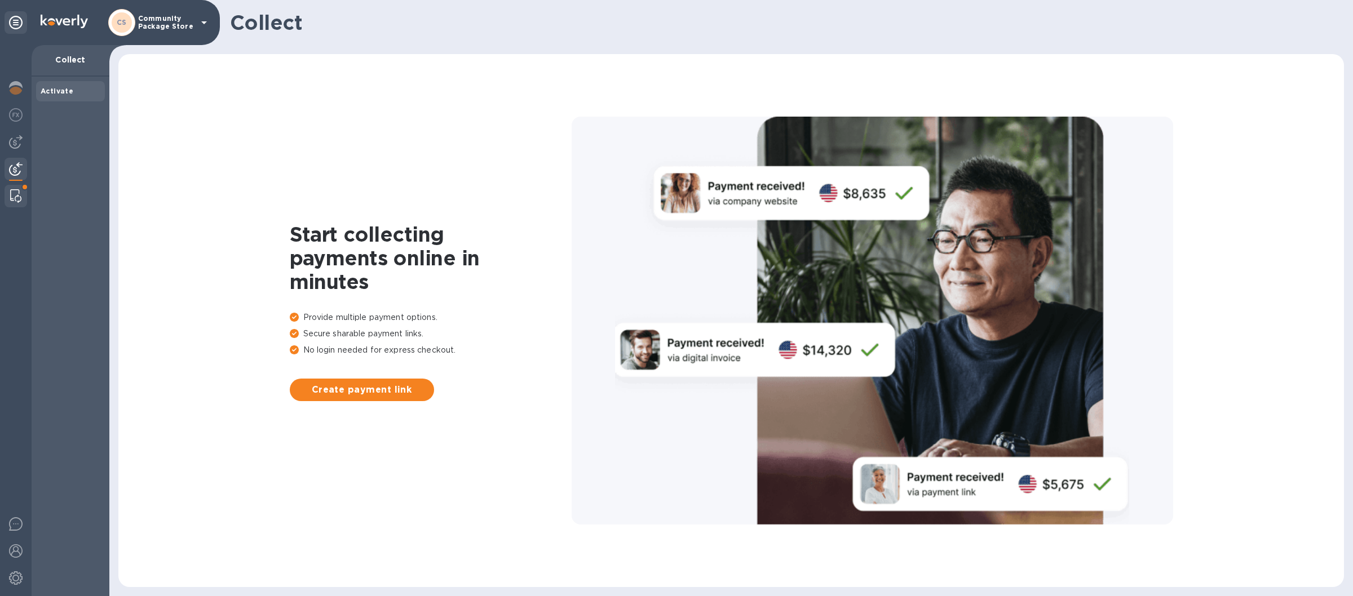
click at [16, 190] on img at bounding box center [15, 196] width 11 height 14
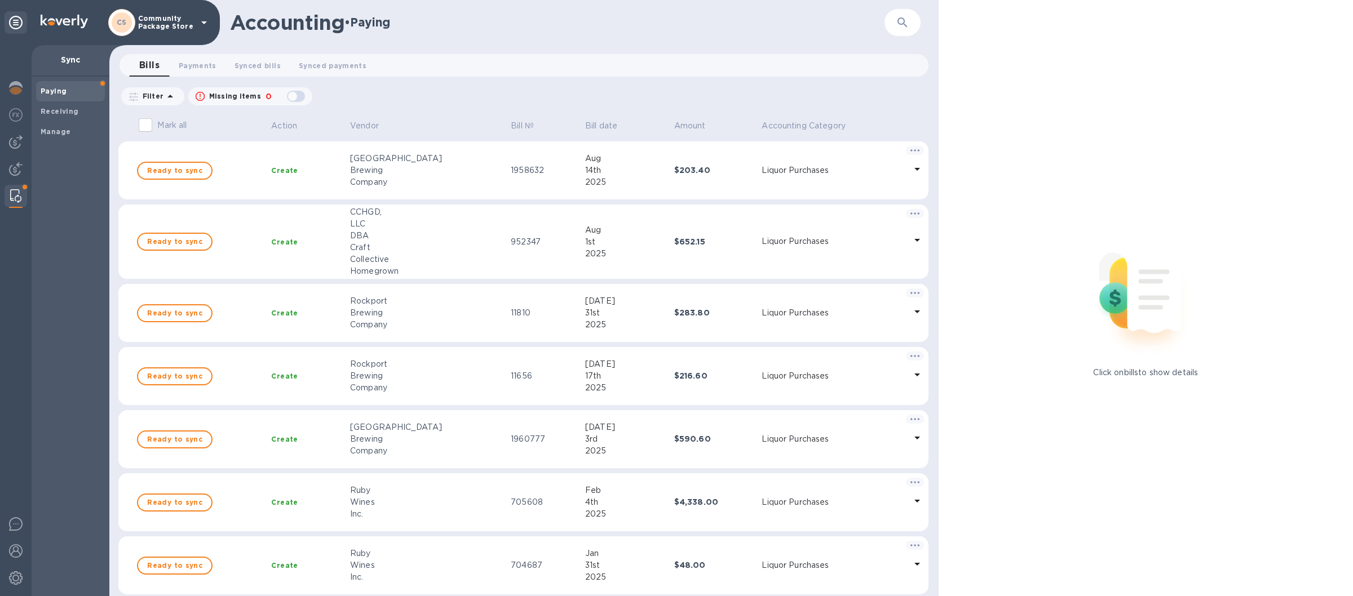
click at [73, 91] on span "Paying" at bounding box center [71, 91] width 60 height 11
click at [196, 65] on span "Payments 0" at bounding box center [198, 66] width 38 height 12
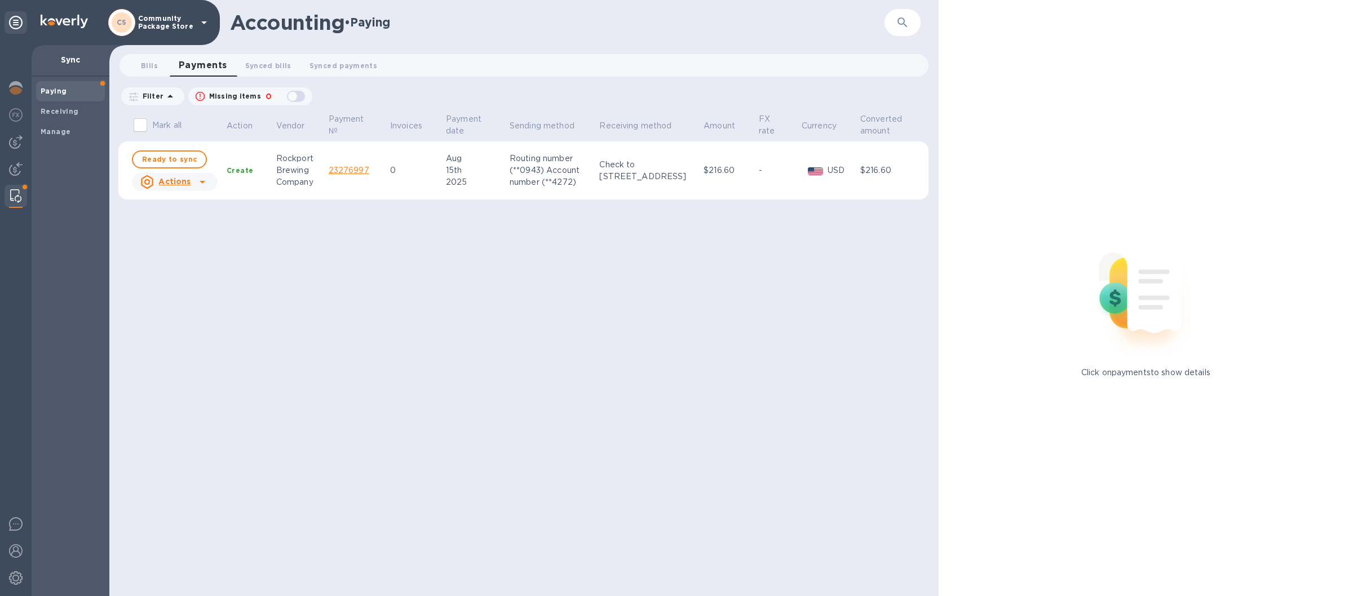
click at [57, 85] on div "Paying" at bounding box center [70, 91] width 69 height 20
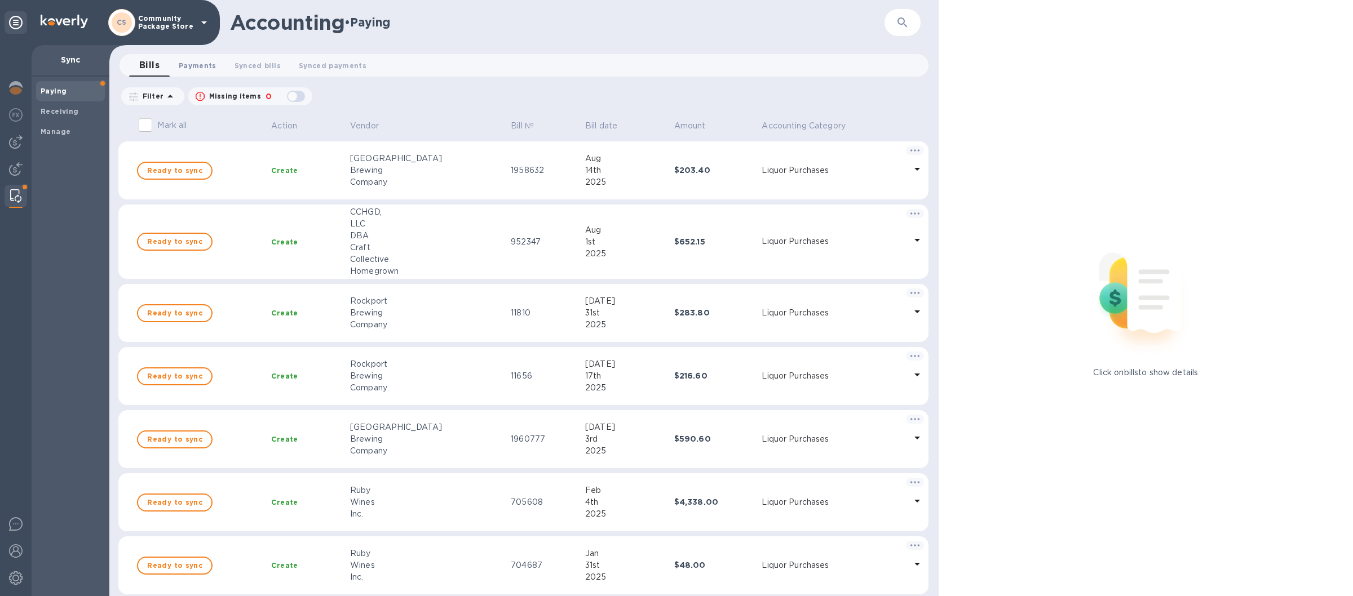
click at [199, 72] on button "Payments 0" at bounding box center [198, 65] width 56 height 23
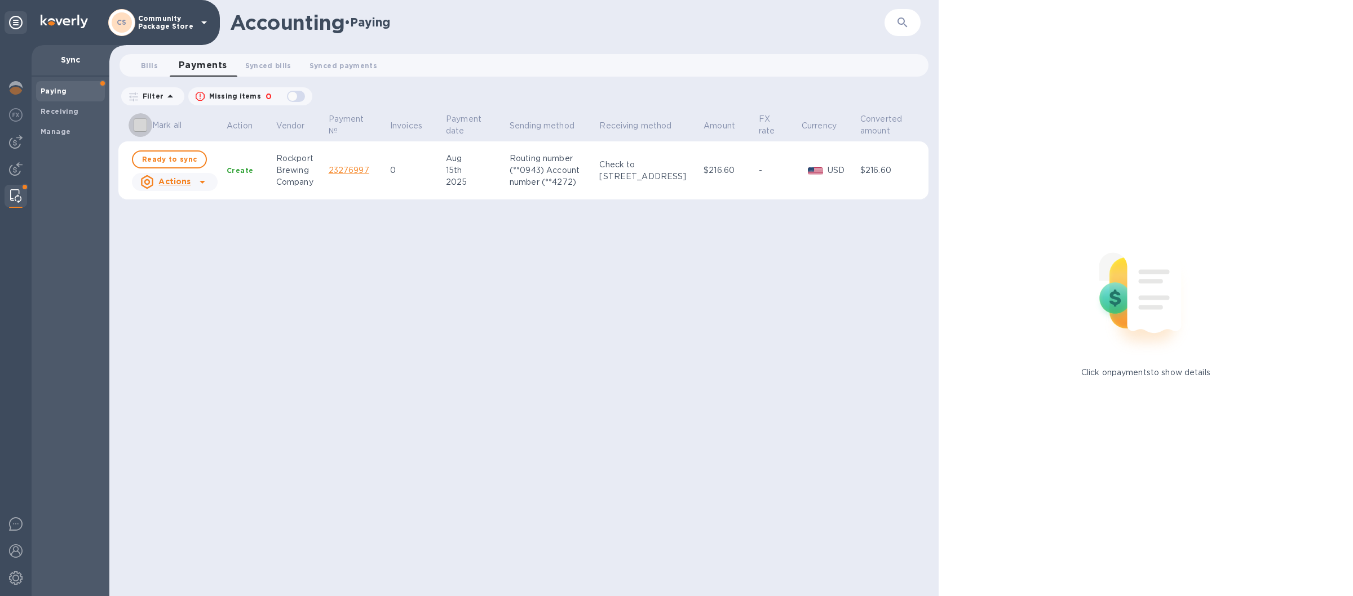
click at [140, 120] on input "Mark all" at bounding box center [140, 125] width 24 height 24
checkbox input "true"
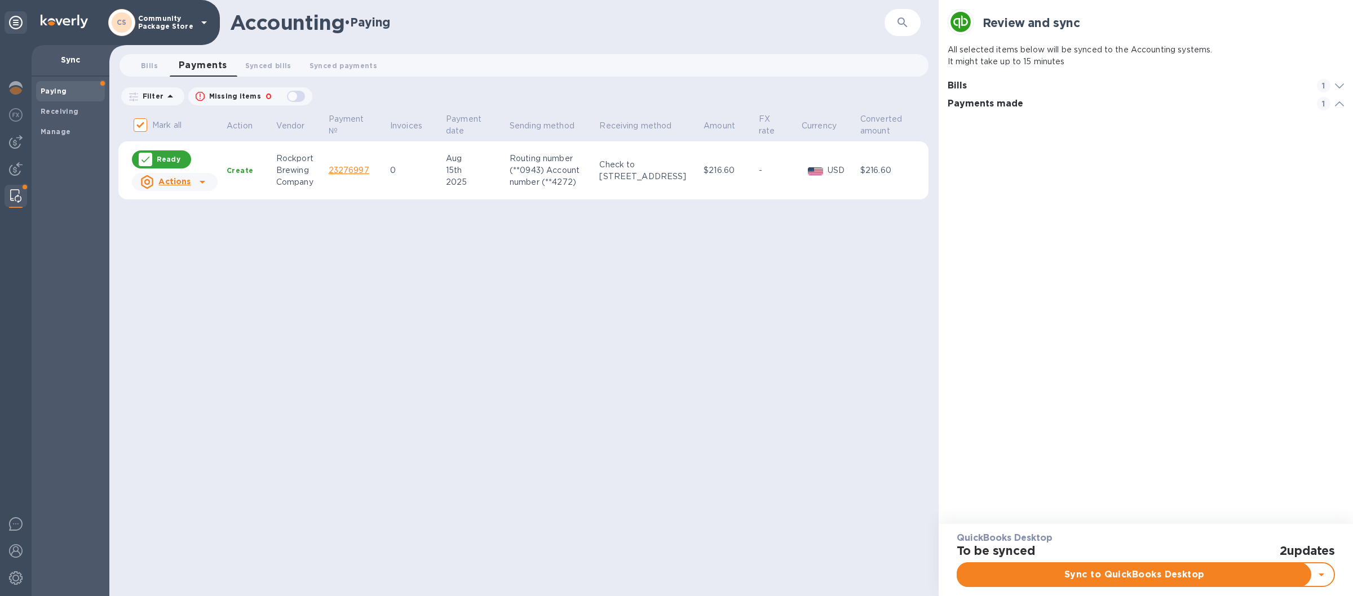
scroll to position [1, 0]
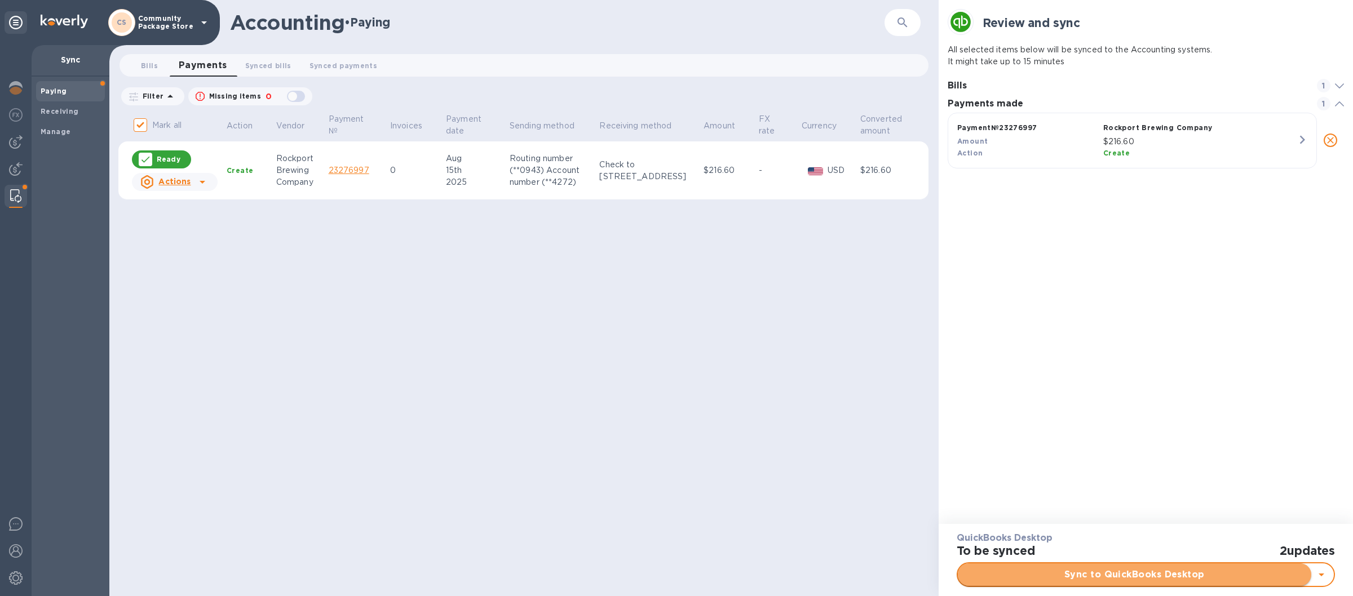
click at [1121, 578] on span "Sync to QuickBooks Desktop" at bounding box center [1133, 575] width 335 height 14
